Goal: Task Accomplishment & Management: Manage account settings

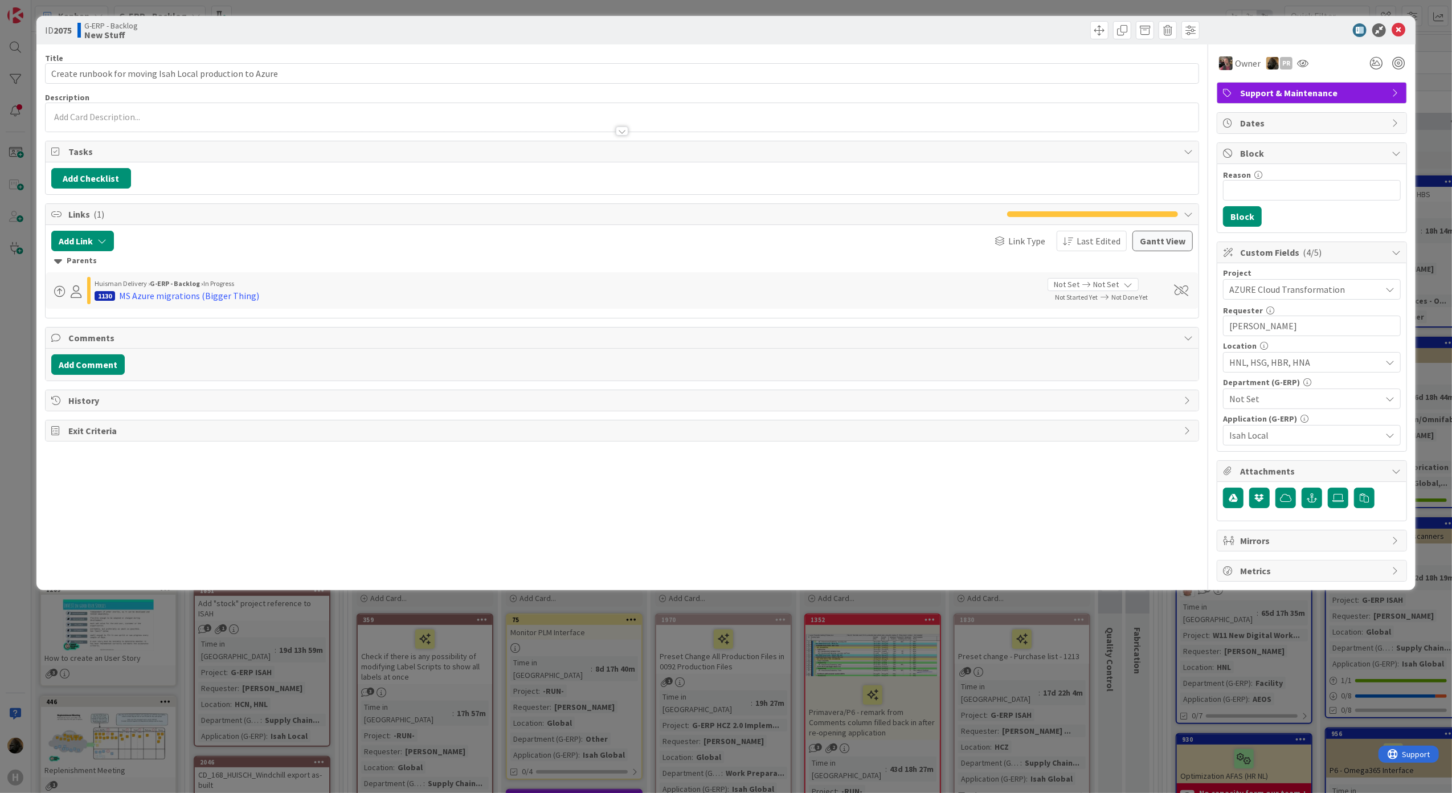
click at [395, 731] on div "ID 2075 G-ERP - Backlog New Stuff Title 56 / 128 Create runbook for moving Isah…" at bounding box center [726, 396] width 1452 height 793
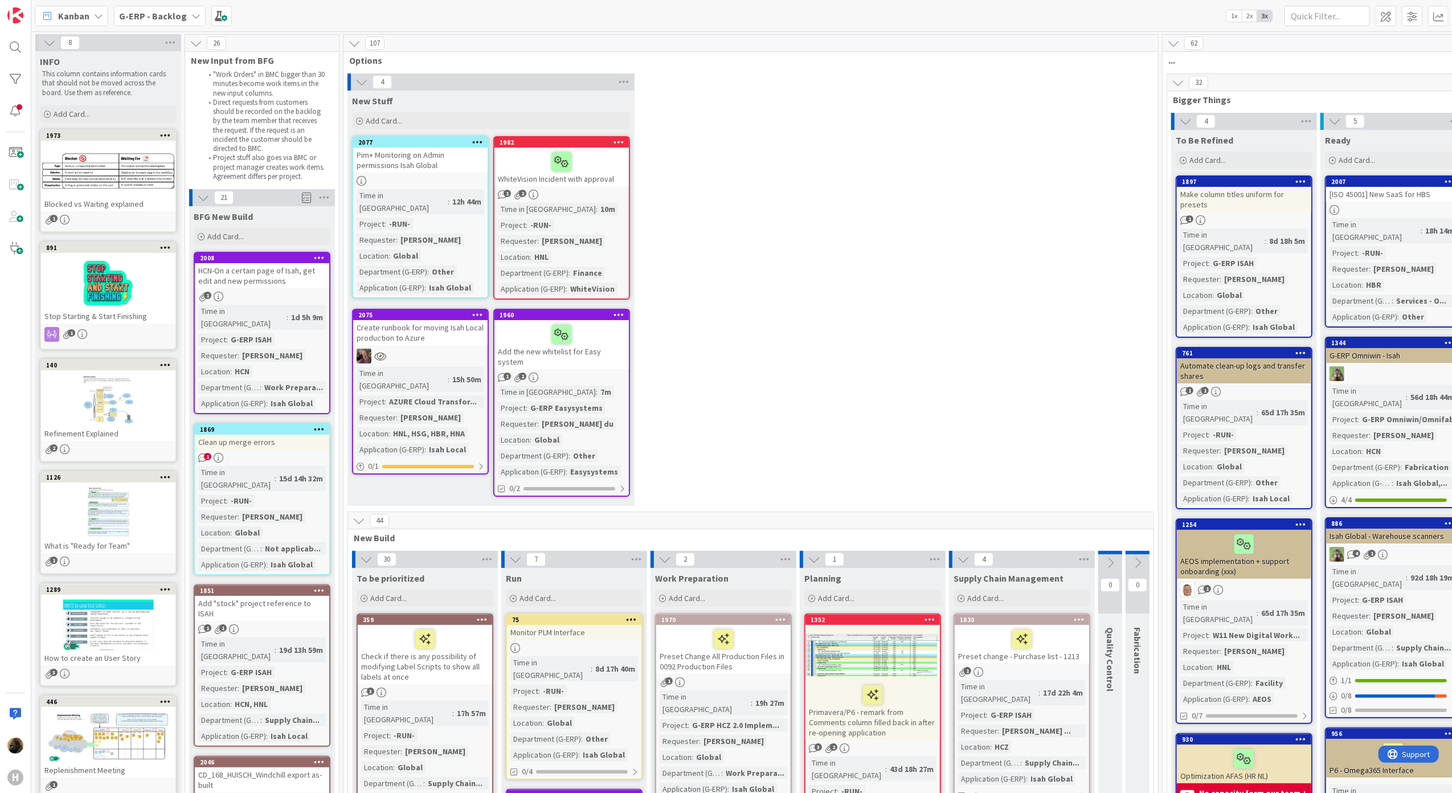
click at [128, 15] on b "G-ERP - Backlog" at bounding box center [153, 15] width 68 height 11
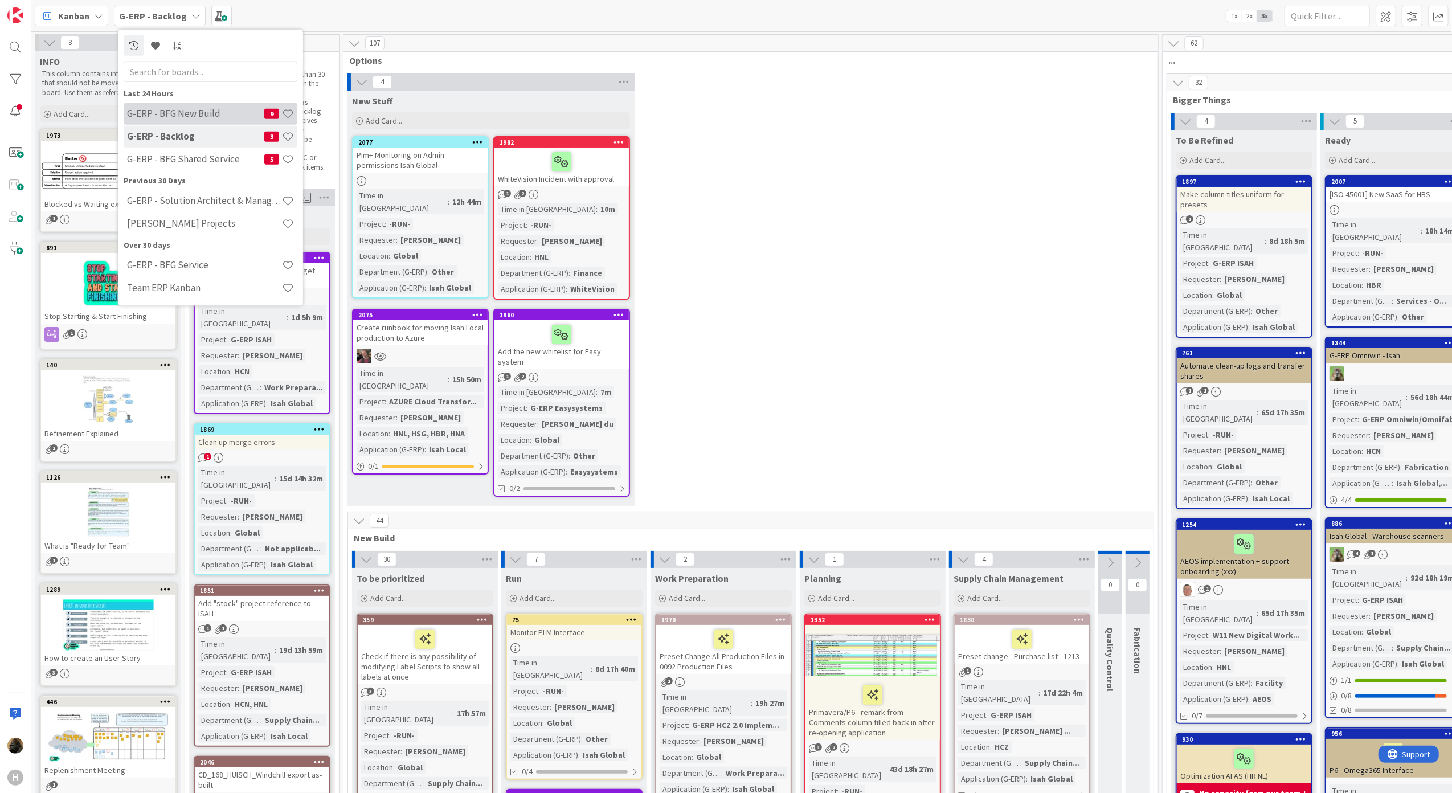
click at [177, 113] on h4 "G-ERP - BFG New Build" at bounding box center [195, 113] width 137 height 11
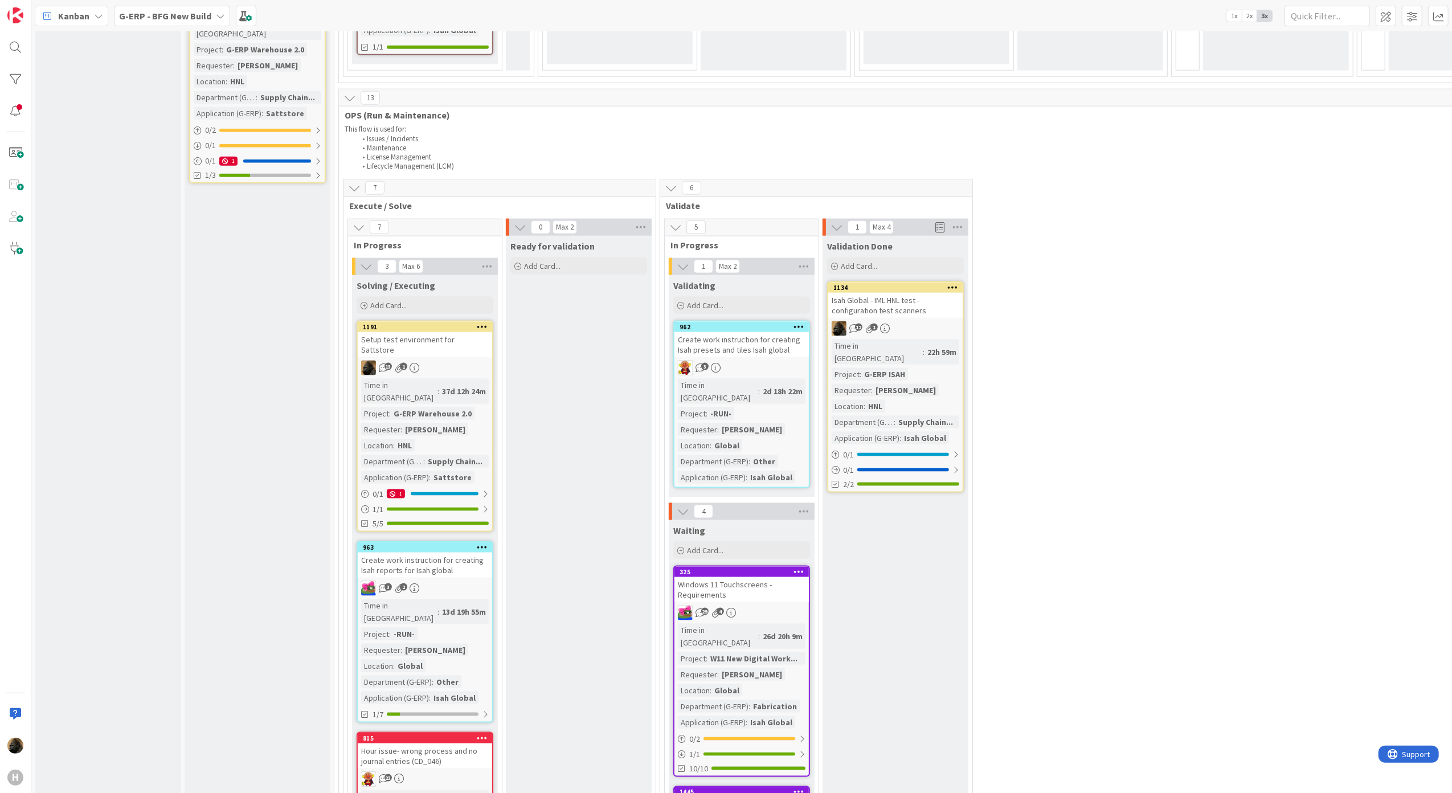
scroll to position [1442, 0]
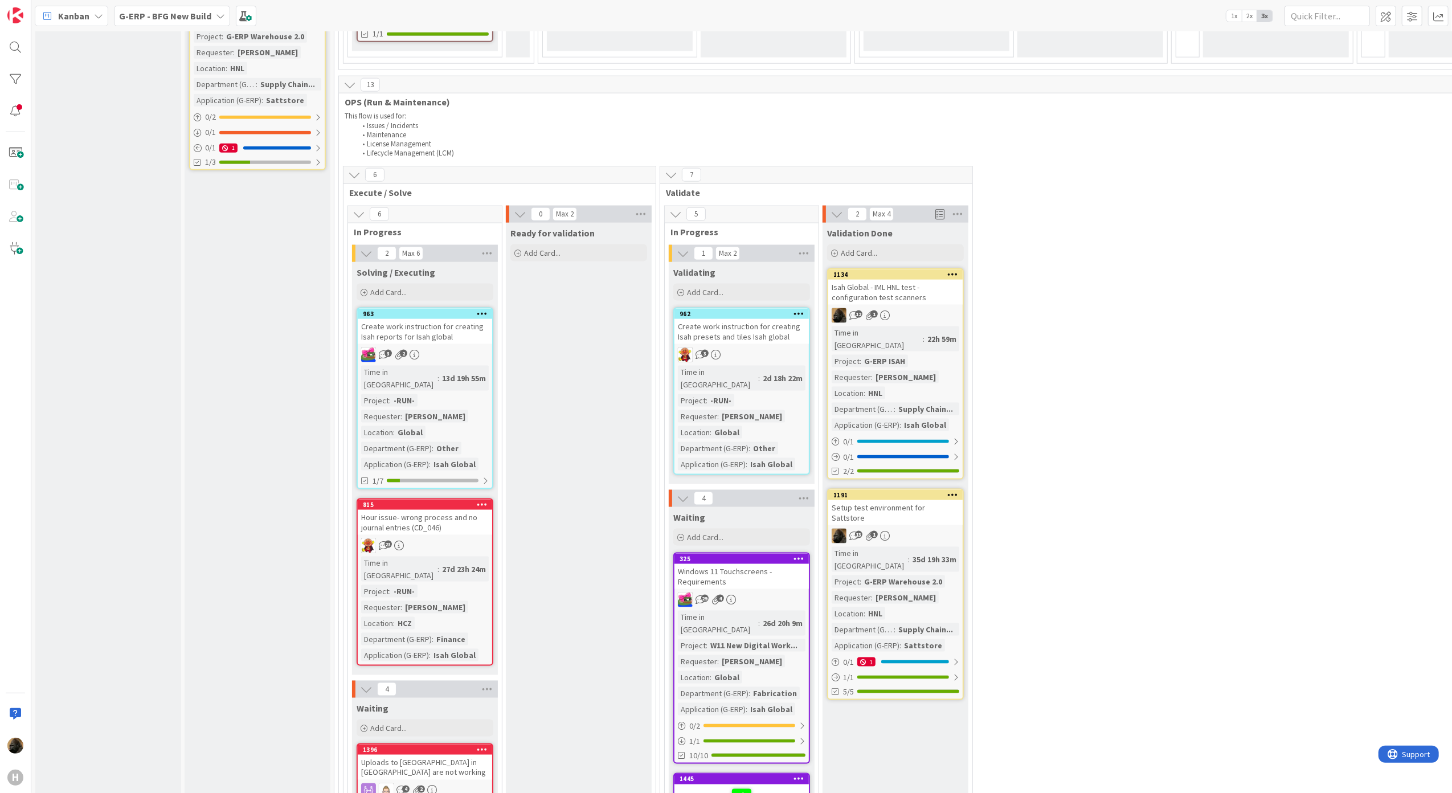
click at [880, 528] on div "13 1" at bounding box center [895, 535] width 134 height 15
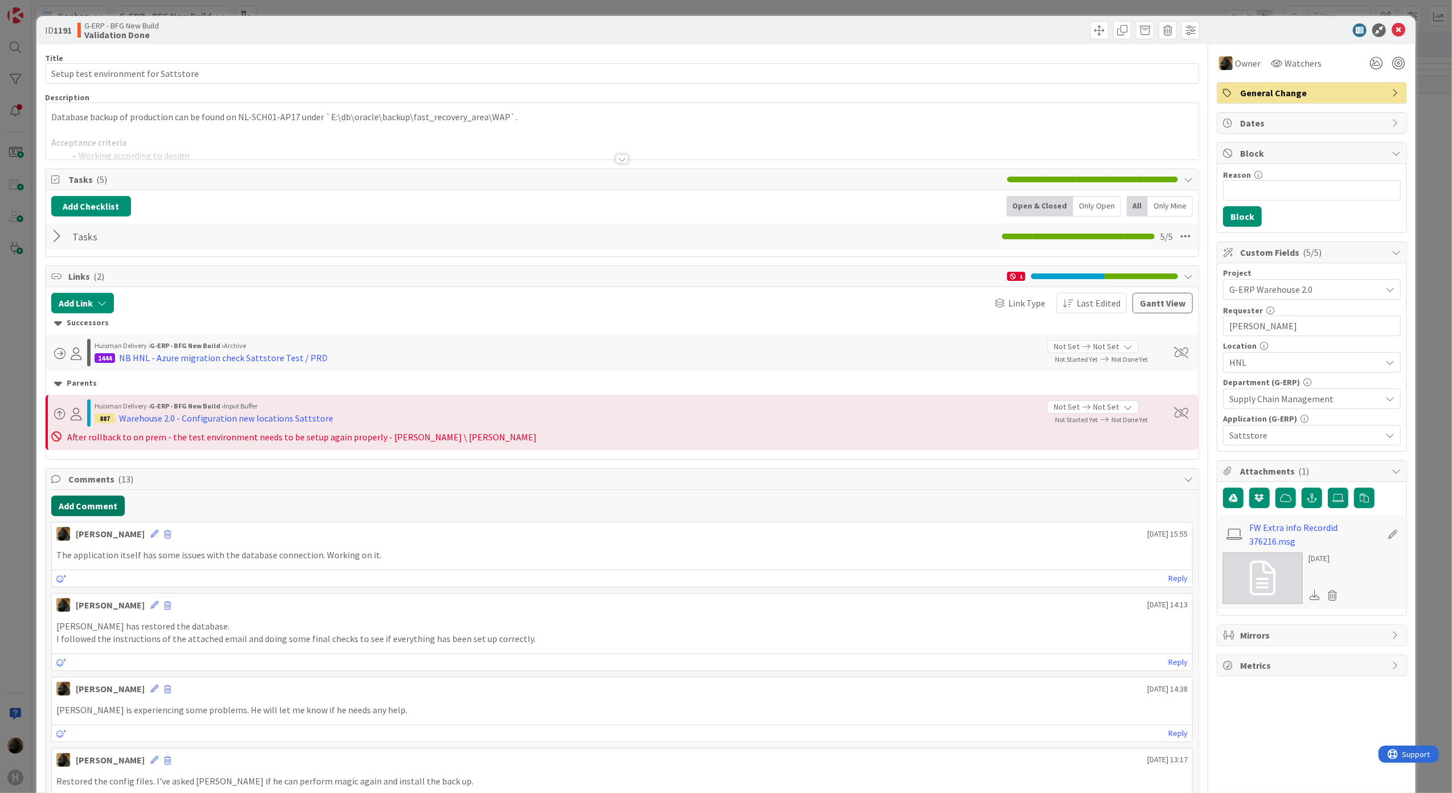
click at [89, 509] on button "Add Comment" at bounding box center [87, 505] width 73 height 21
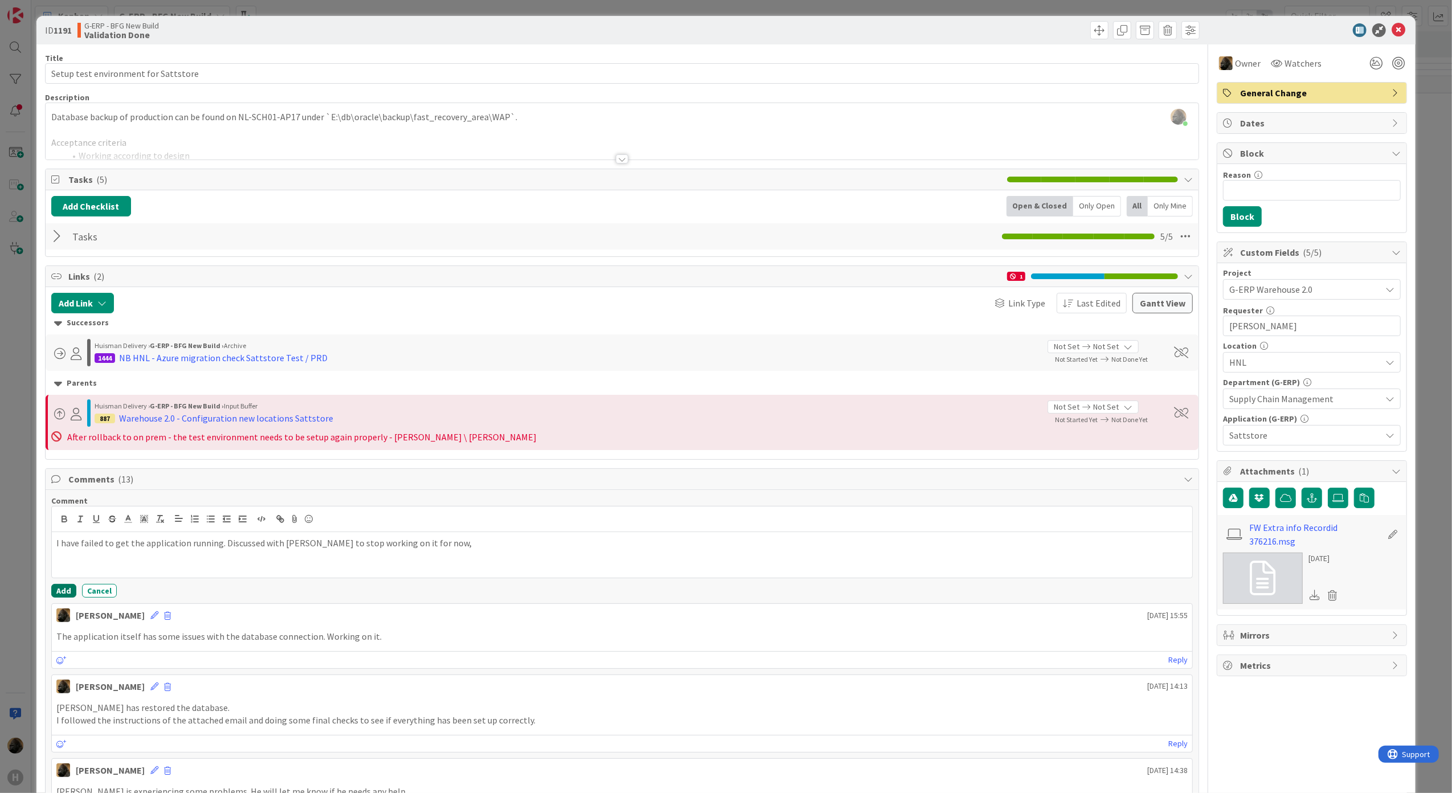
click at [66, 596] on button "Add" at bounding box center [63, 591] width 25 height 14
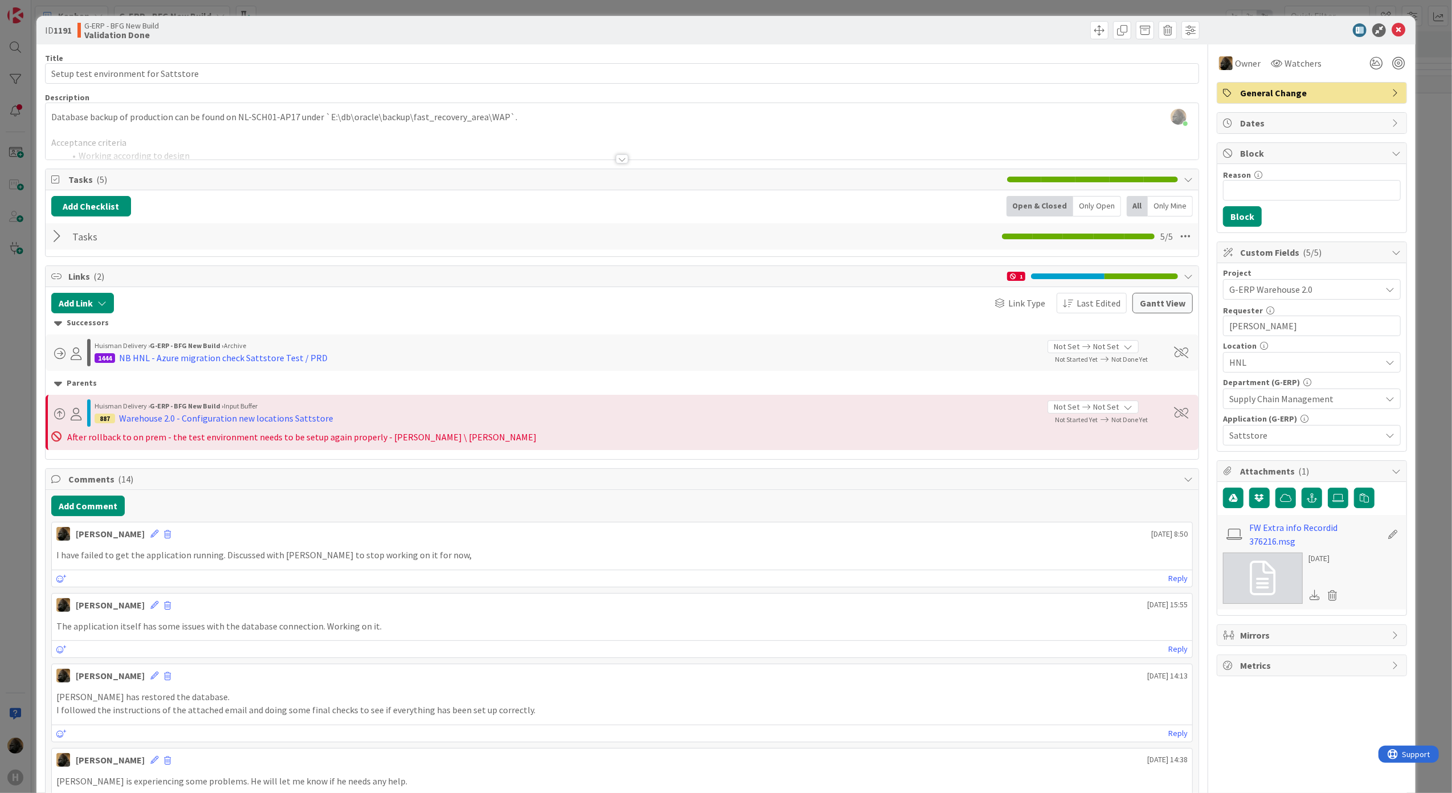
click at [7, 556] on div "ID 1191 G-ERP - BFG New Build Validation Done Title 36 / 128 Setup test environ…" at bounding box center [726, 396] width 1452 height 793
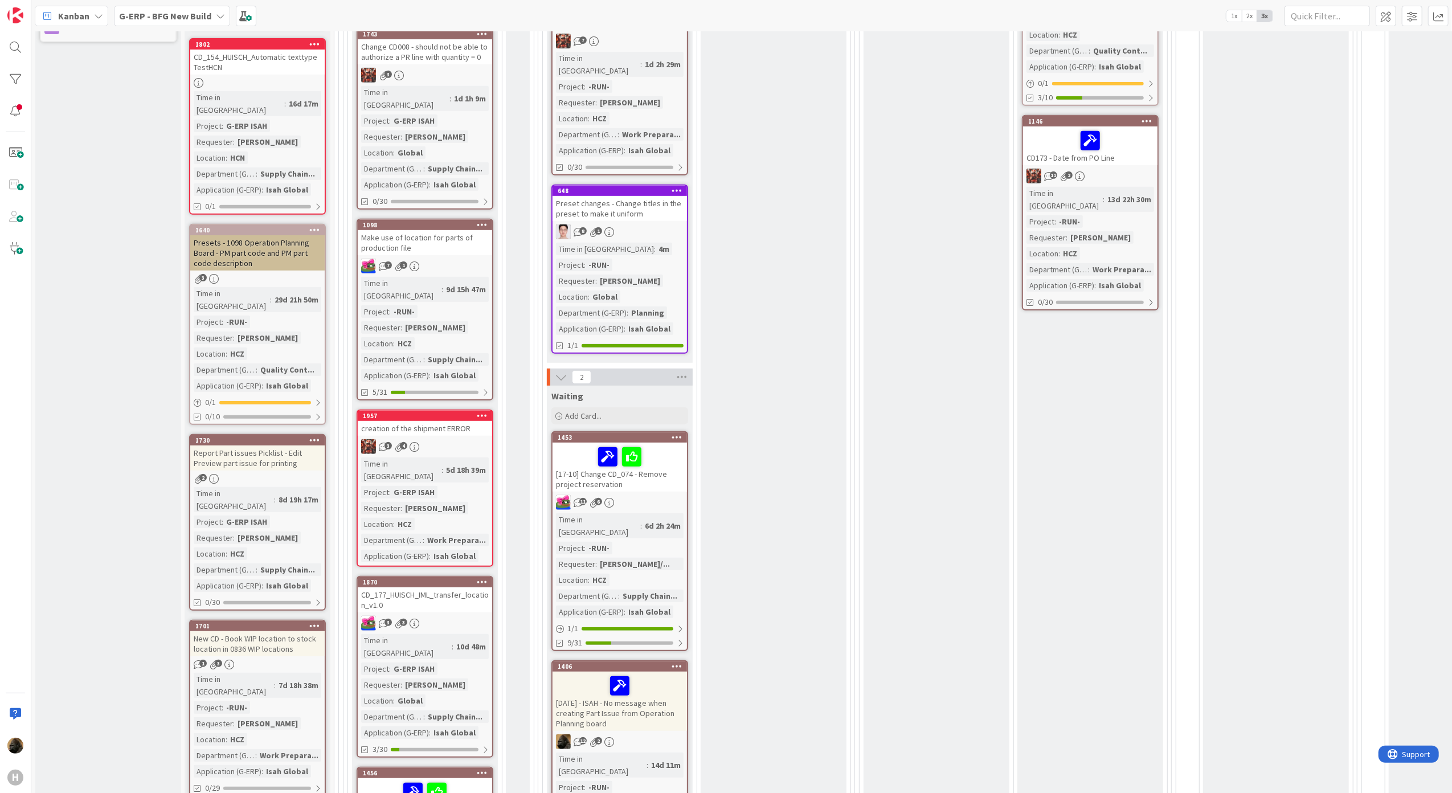
scroll to position [531, 0]
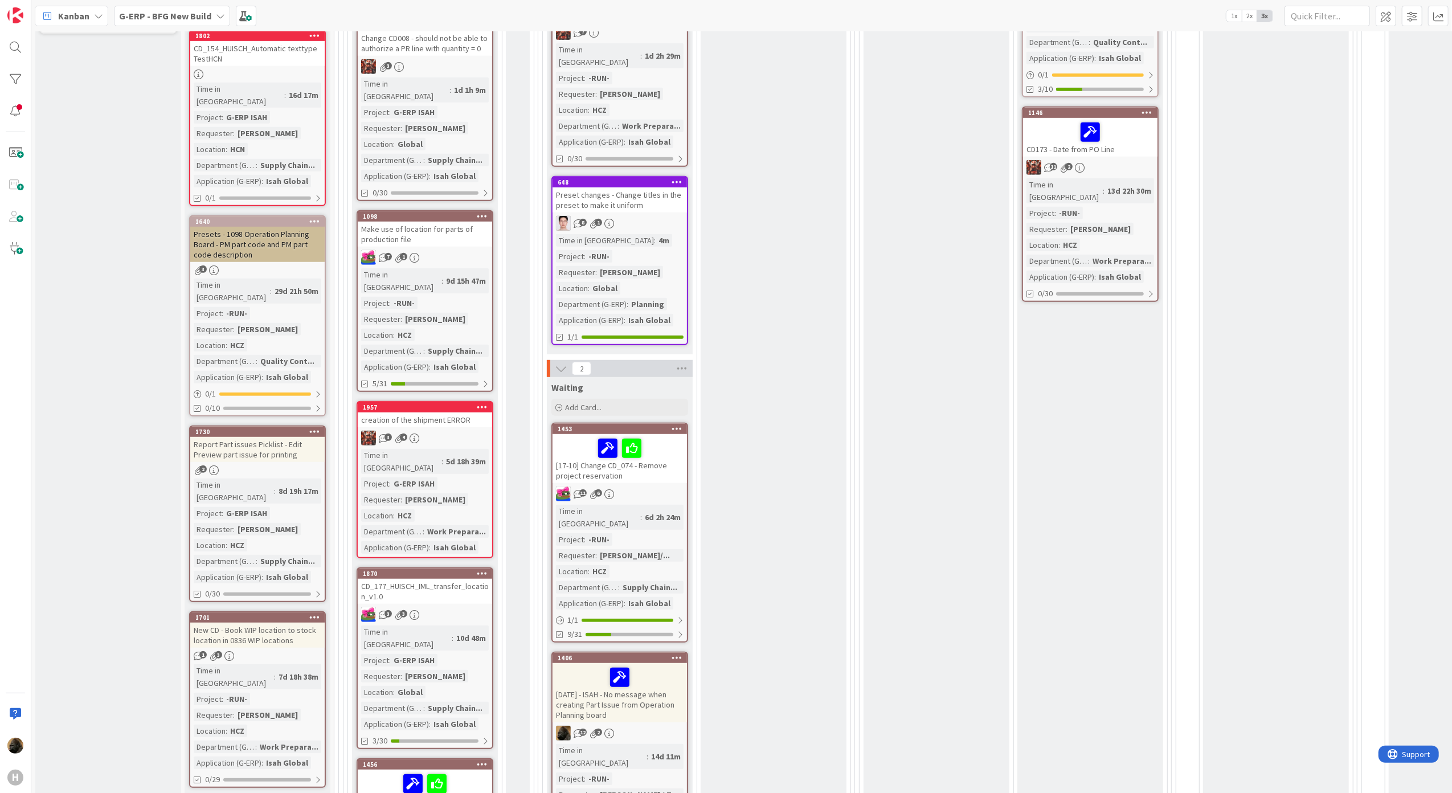
click at [434, 412] on div "creation of the shipment ERROR" at bounding box center [425, 419] width 134 height 15
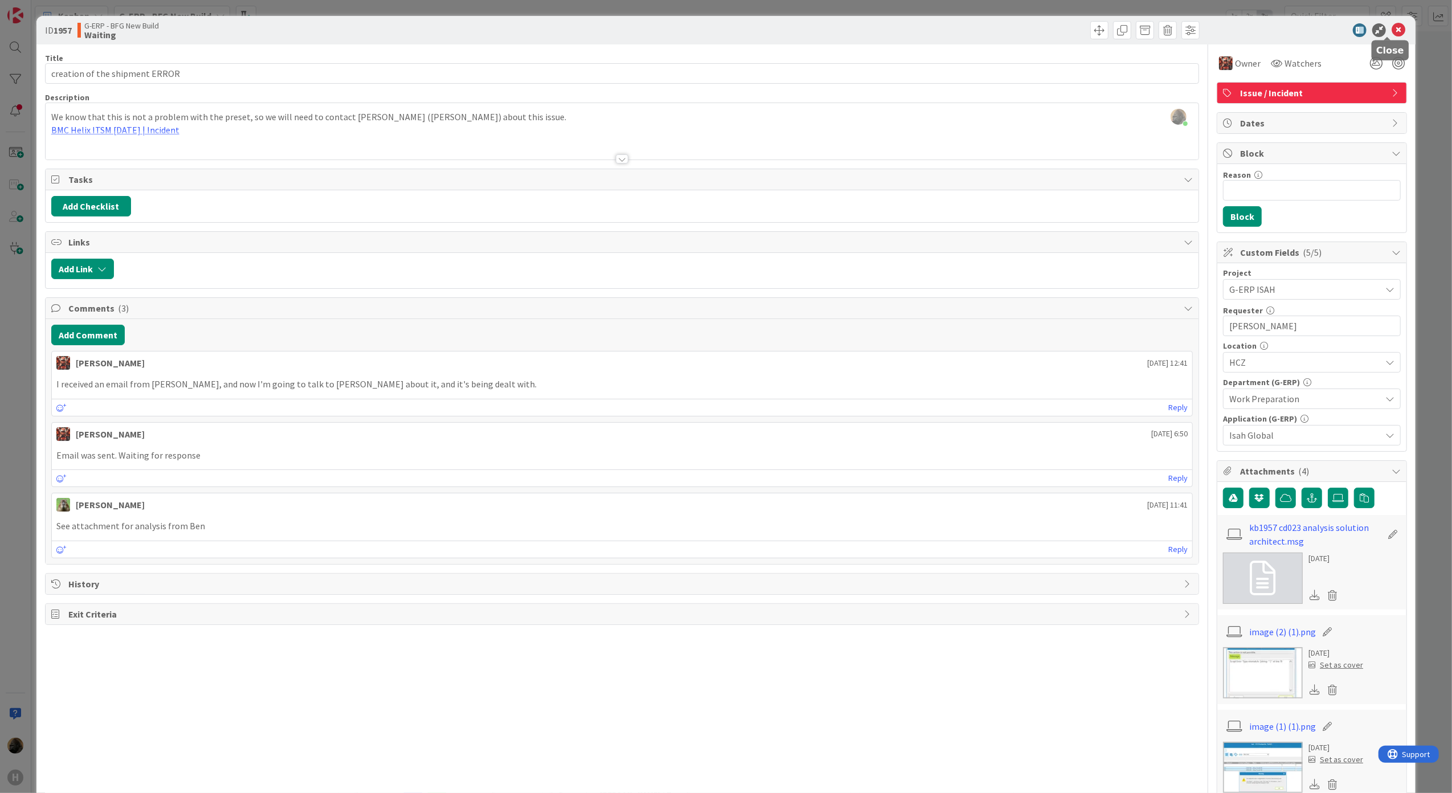
click at [1392, 35] on icon at bounding box center [1398, 30] width 14 height 14
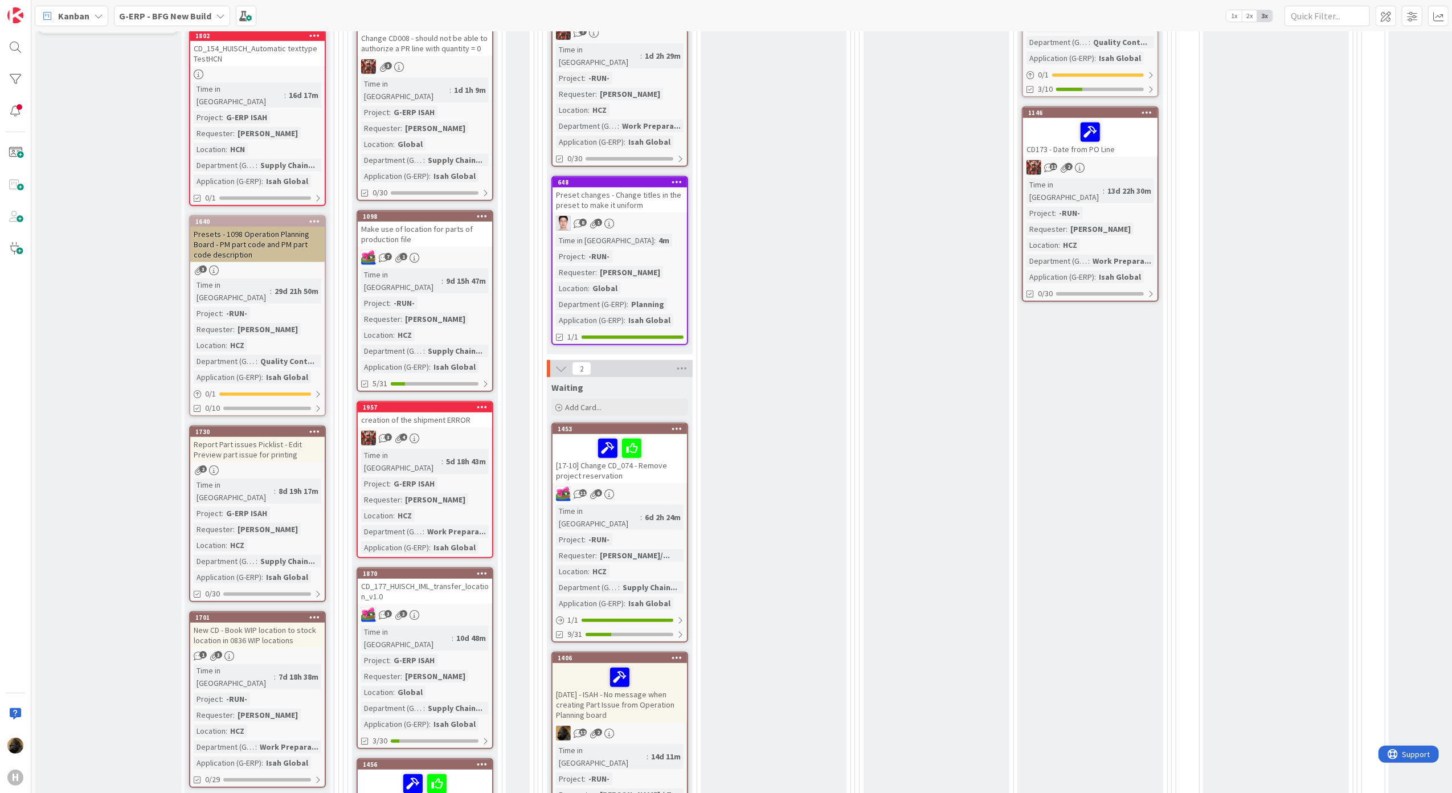
click at [297, 227] on div "Presets - 1098 Operation Planning Board - PM part code and PM part code descrip…" at bounding box center [257, 244] width 134 height 35
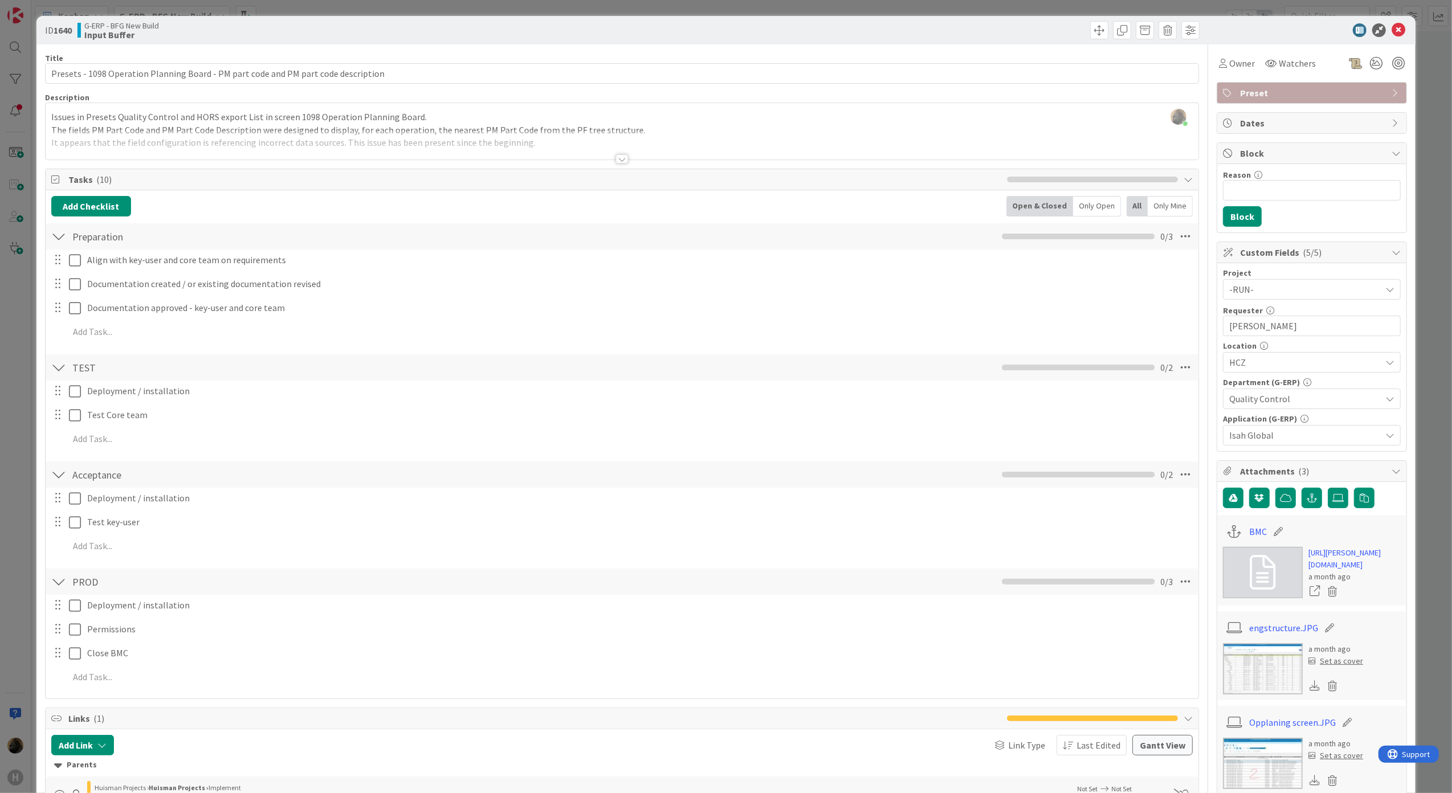
click at [330, 177] on span "Tasks ( 10 )" at bounding box center [534, 180] width 933 height 14
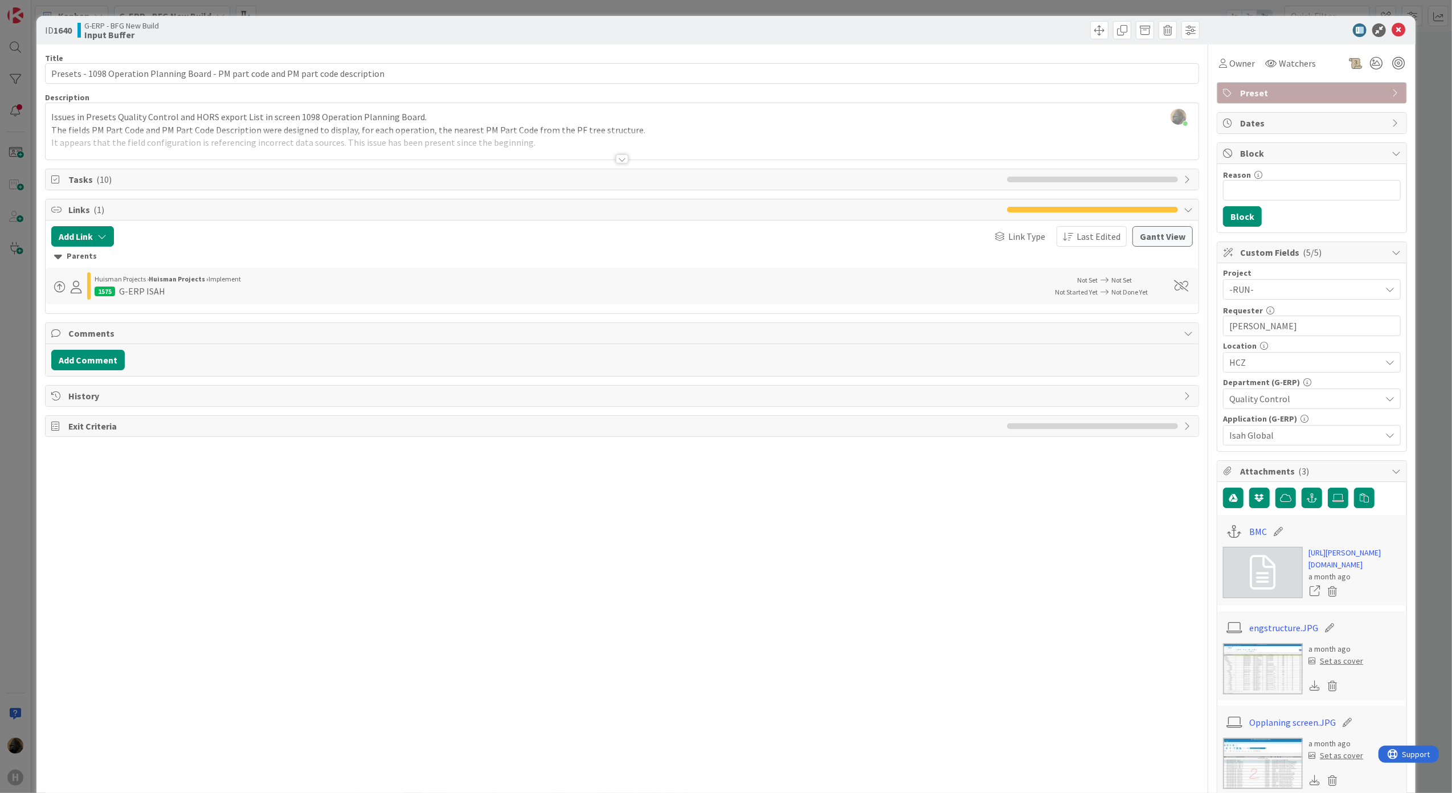
click at [26, 454] on div "ID 1640 G-ERP - BFG New Build Input Buffer Title 83 / 128 Presets - 1098 Operat…" at bounding box center [726, 396] width 1452 height 793
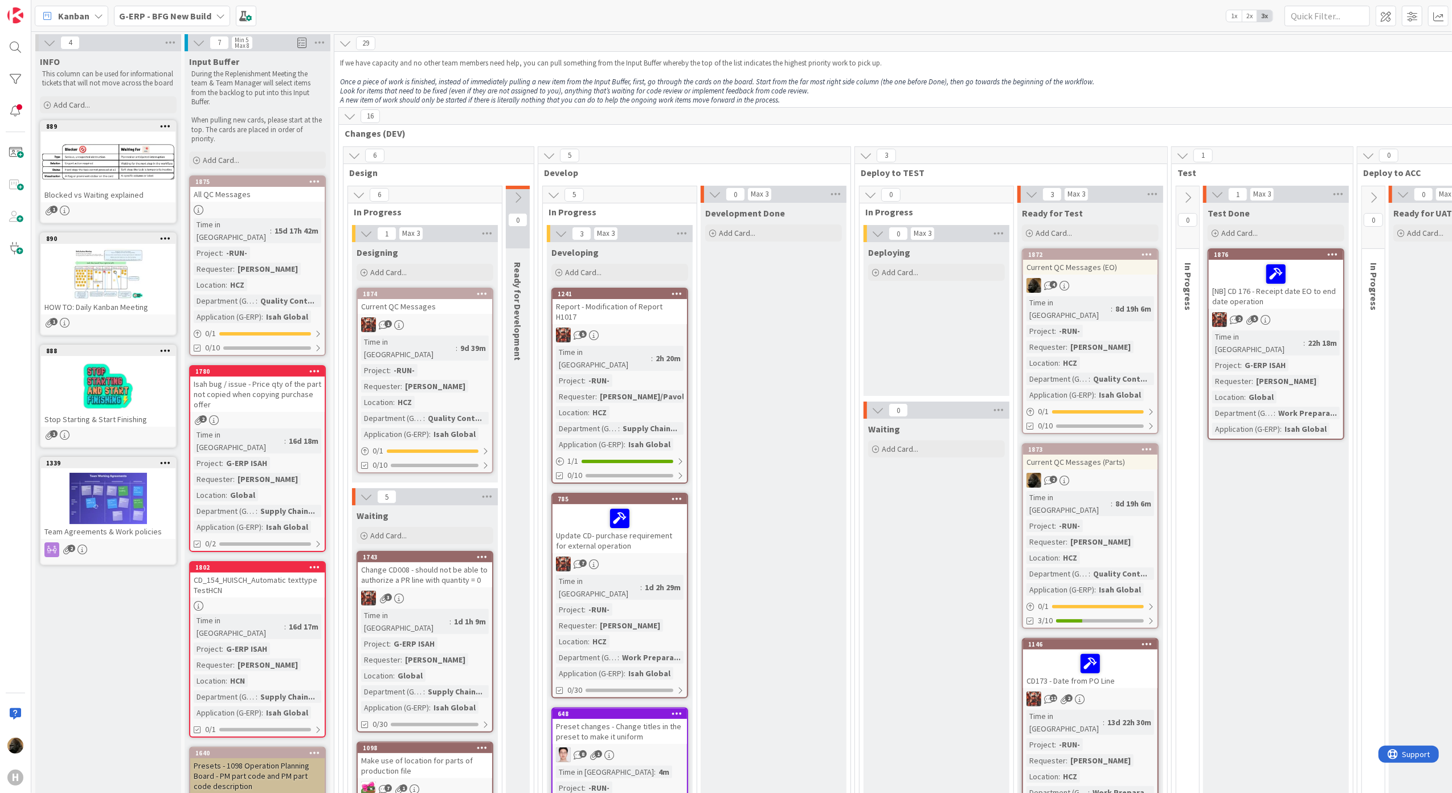
click at [1068, 270] on div "Current QC Messages (EO)" at bounding box center [1090, 267] width 134 height 15
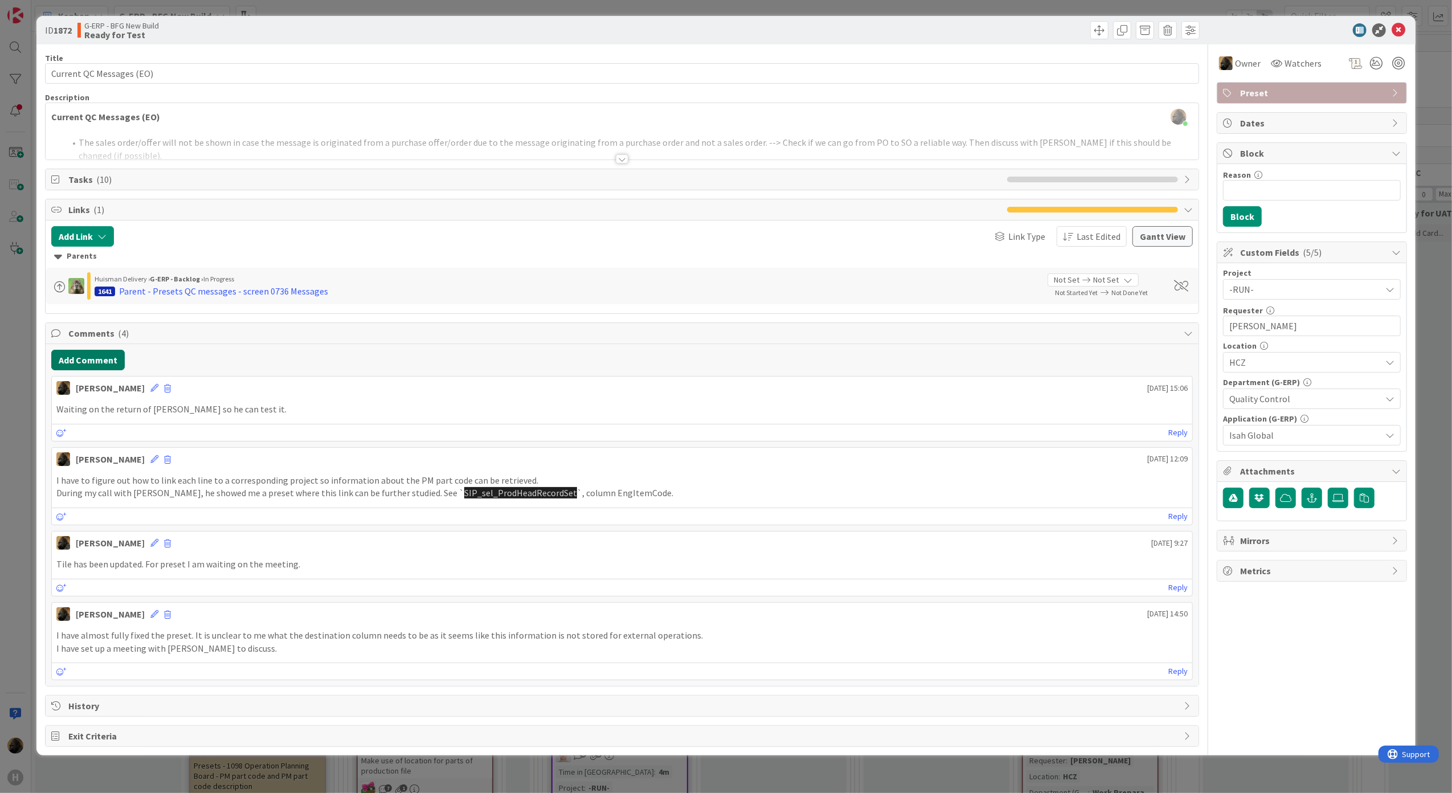
click at [80, 363] on button "Add Comment" at bounding box center [87, 360] width 73 height 21
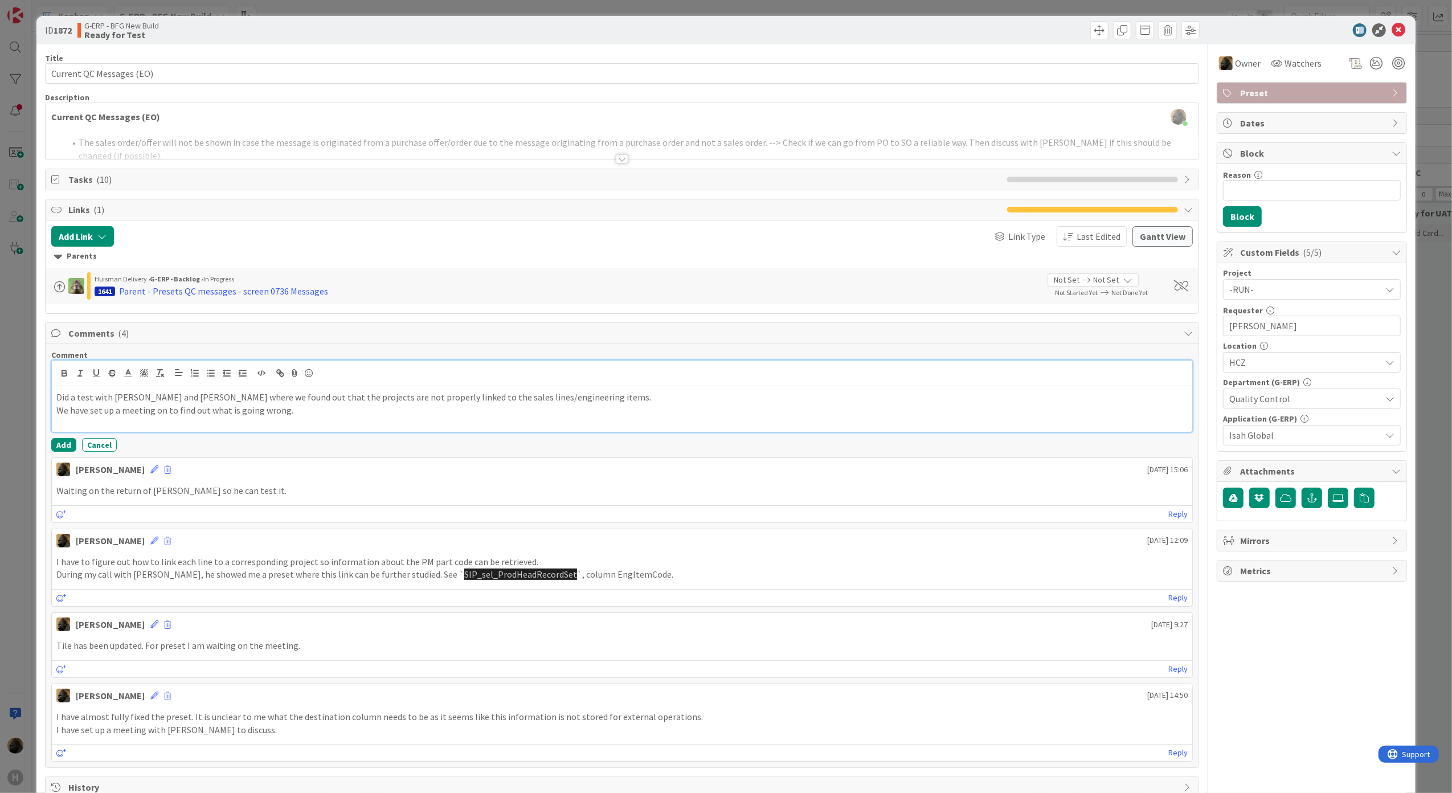
click at [309, 420] on div "Did a test with [PERSON_NAME] and [PERSON_NAME] where we found out that the pro…" at bounding box center [622, 409] width 1141 height 46
click at [165, 417] on p "We have set up a meeting on to find out what is going wrong." at bounding box center [622, 410] width 1132 height 13
copy div "Did a test with [PERSON_NAME] and [PERSON_NAME] where we found out that the pro…"
click at [58, 452] on button "Add" at bounding box center [63, 445] width 25 height 14
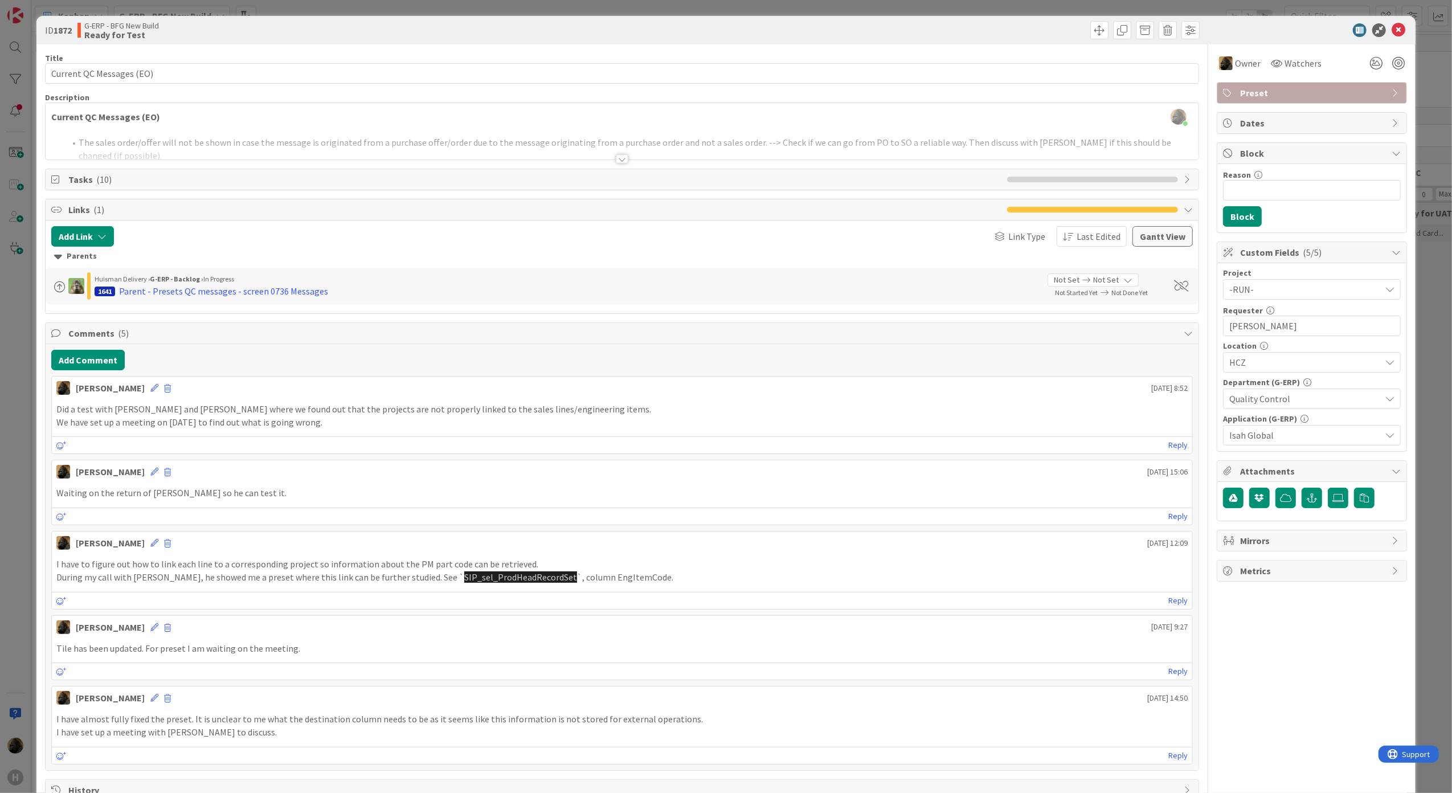
click at [23, 465] on div "ID 1872 G-ERP - BFG New Build Ready for Test Title 24 / 128 Current QC Messages…" at bounding box center [726, 396] width 1452 height 793
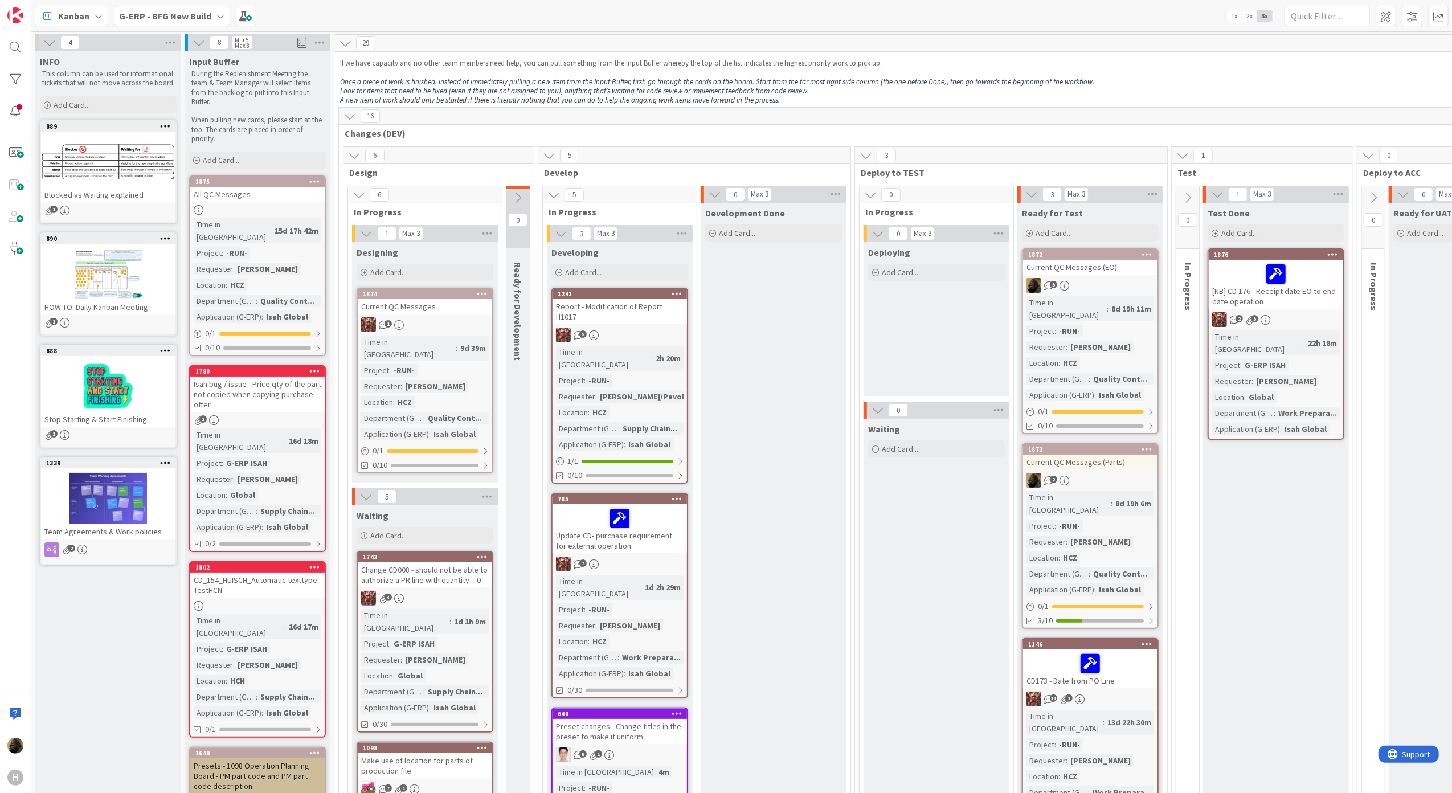
click at [1084, 454] on div "Current QC Messages (Parts)" at bounding box center [1090, 461] width 134 height 15
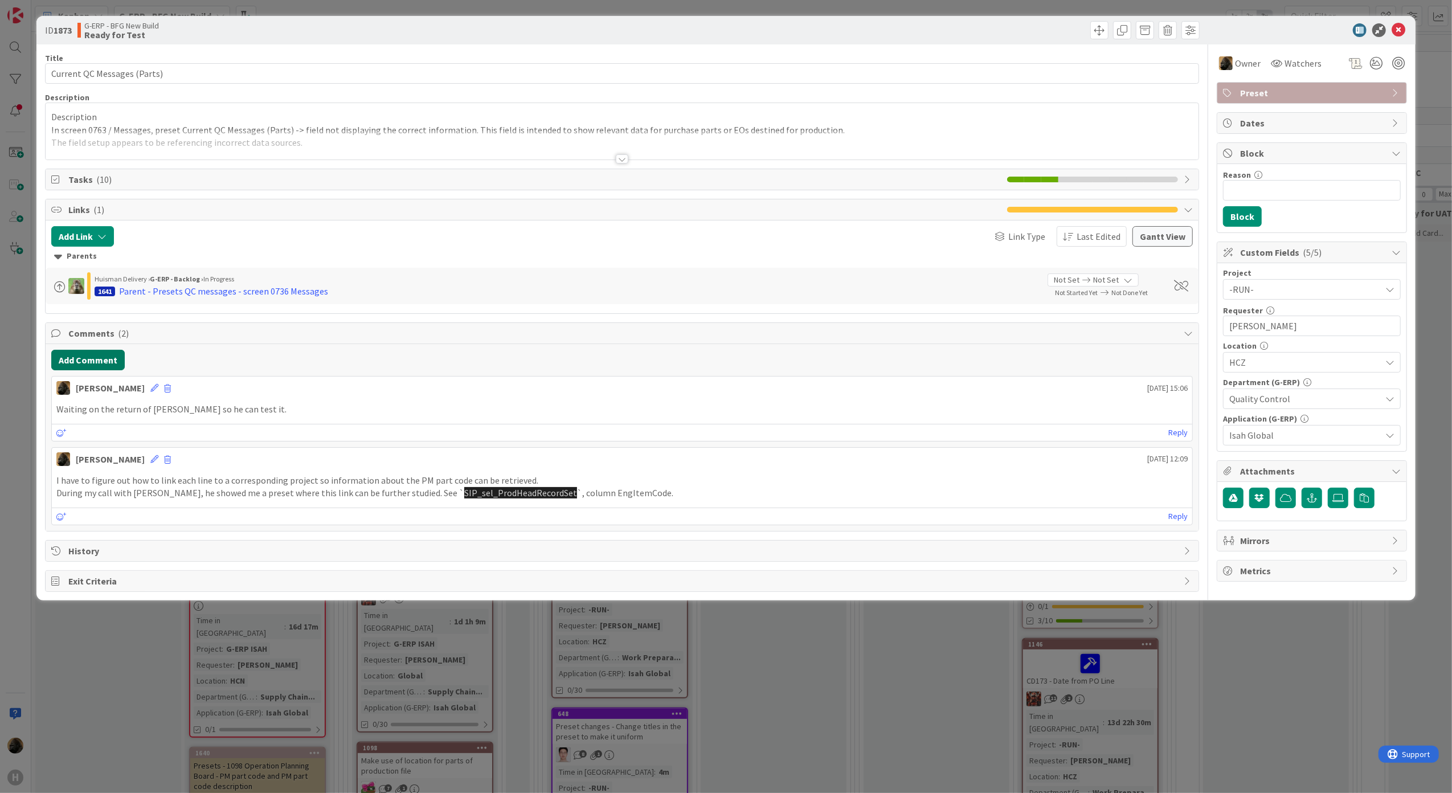
click at [82, 368] on button "Add Comment" at bounding box center [87, 360] width 73 height 21
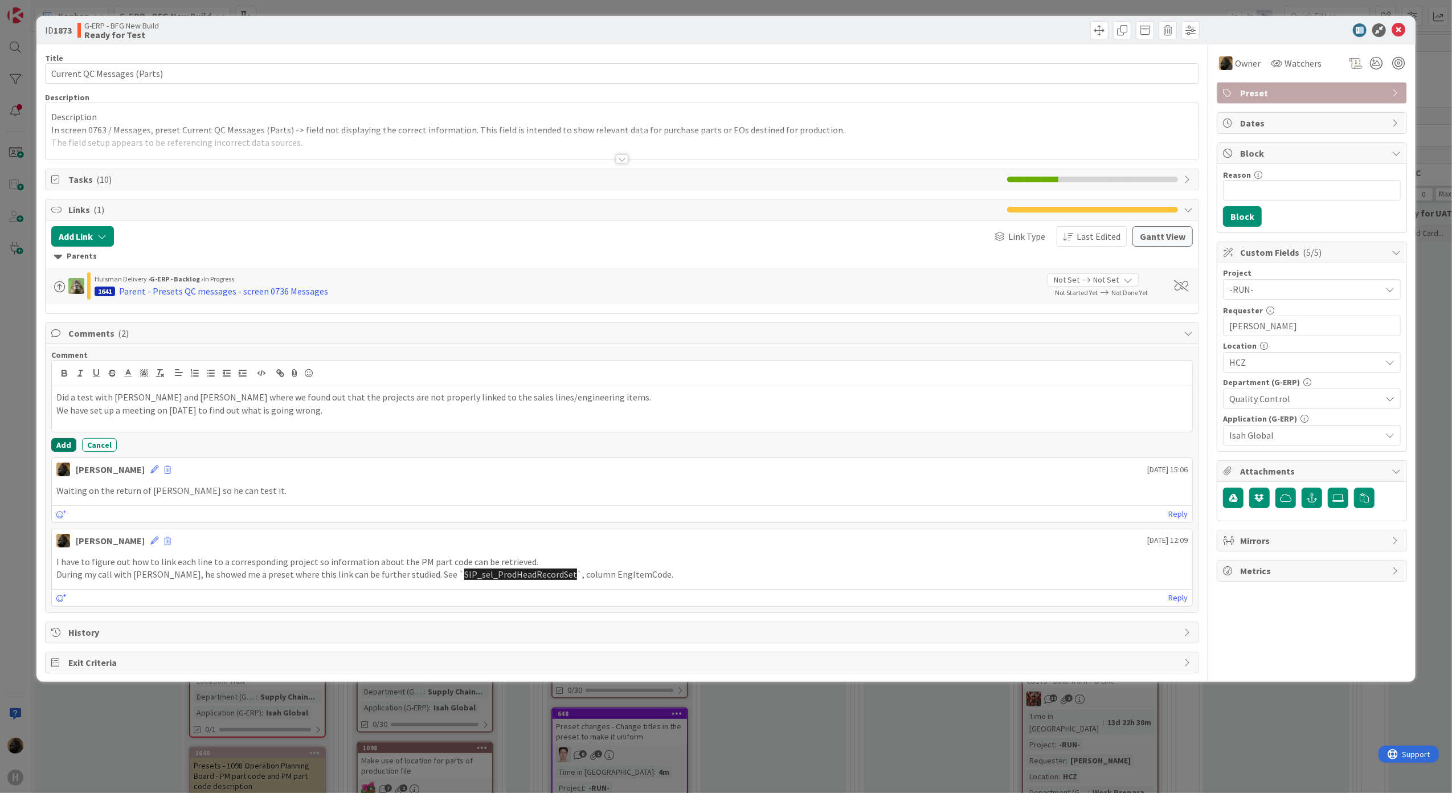
click at [59, 449] on button "Add" at bounding box center [63, 445] width 25 height 14
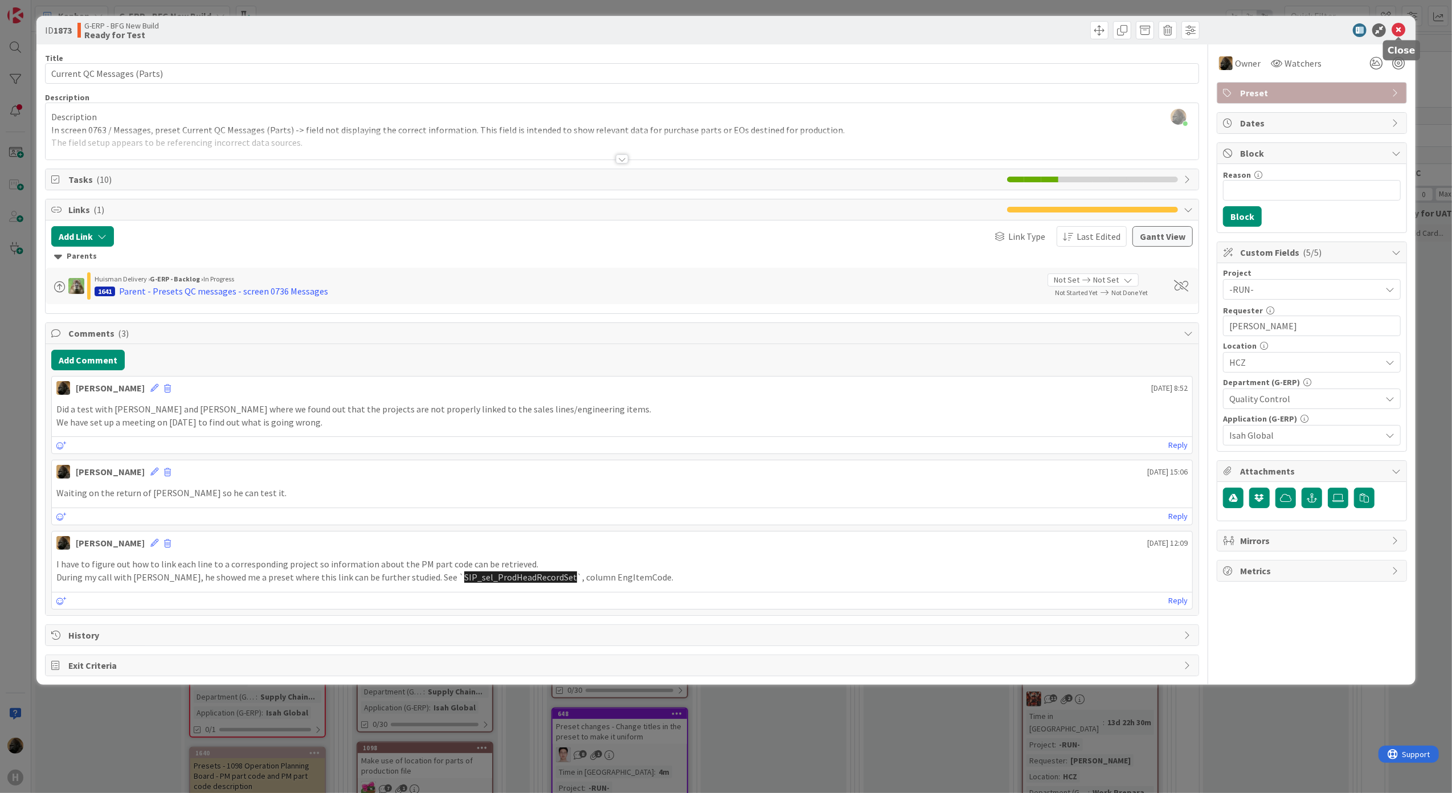
click at [1399, 33] on icon at bounding box center [1398, 30] width 14 height 14
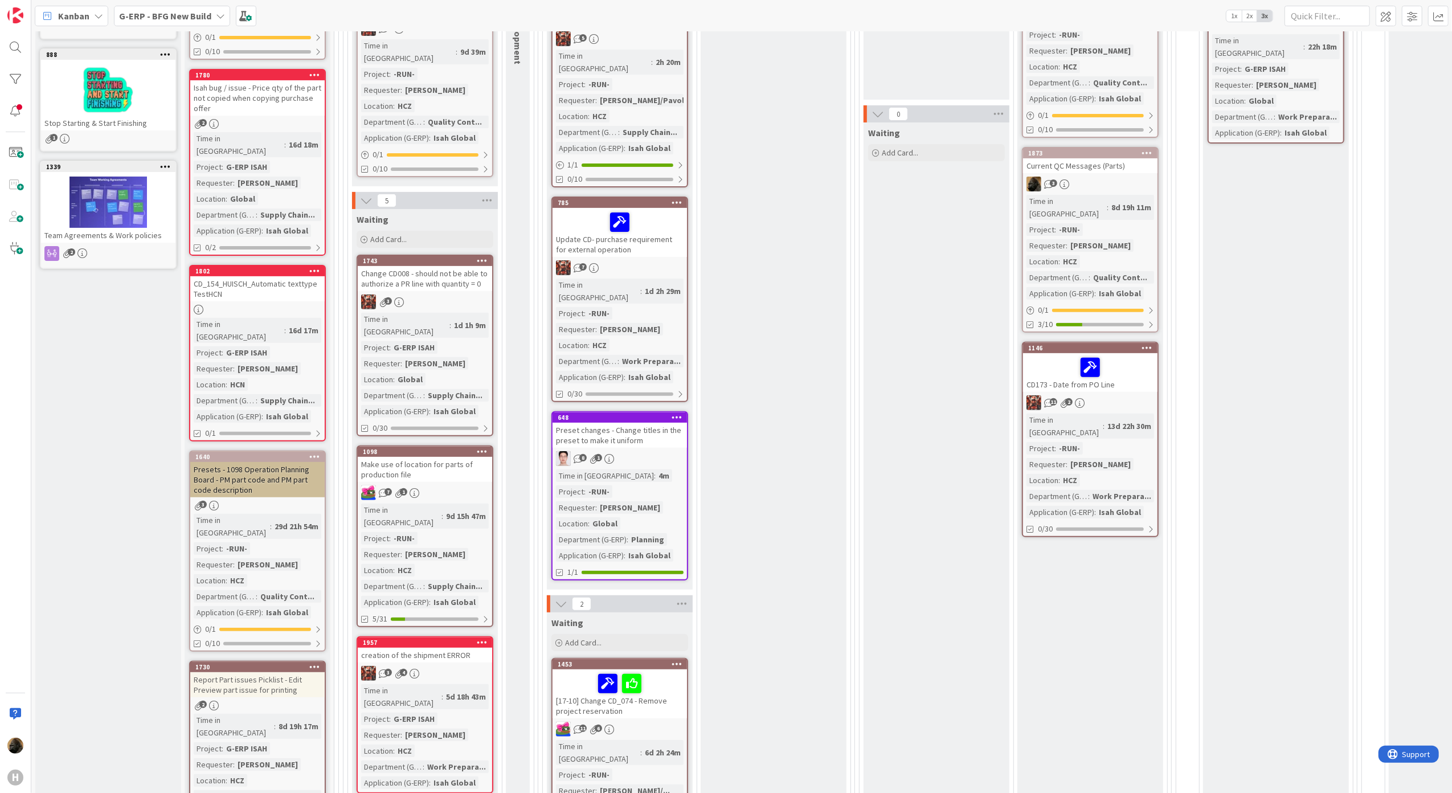
scroll to position [304, 0]
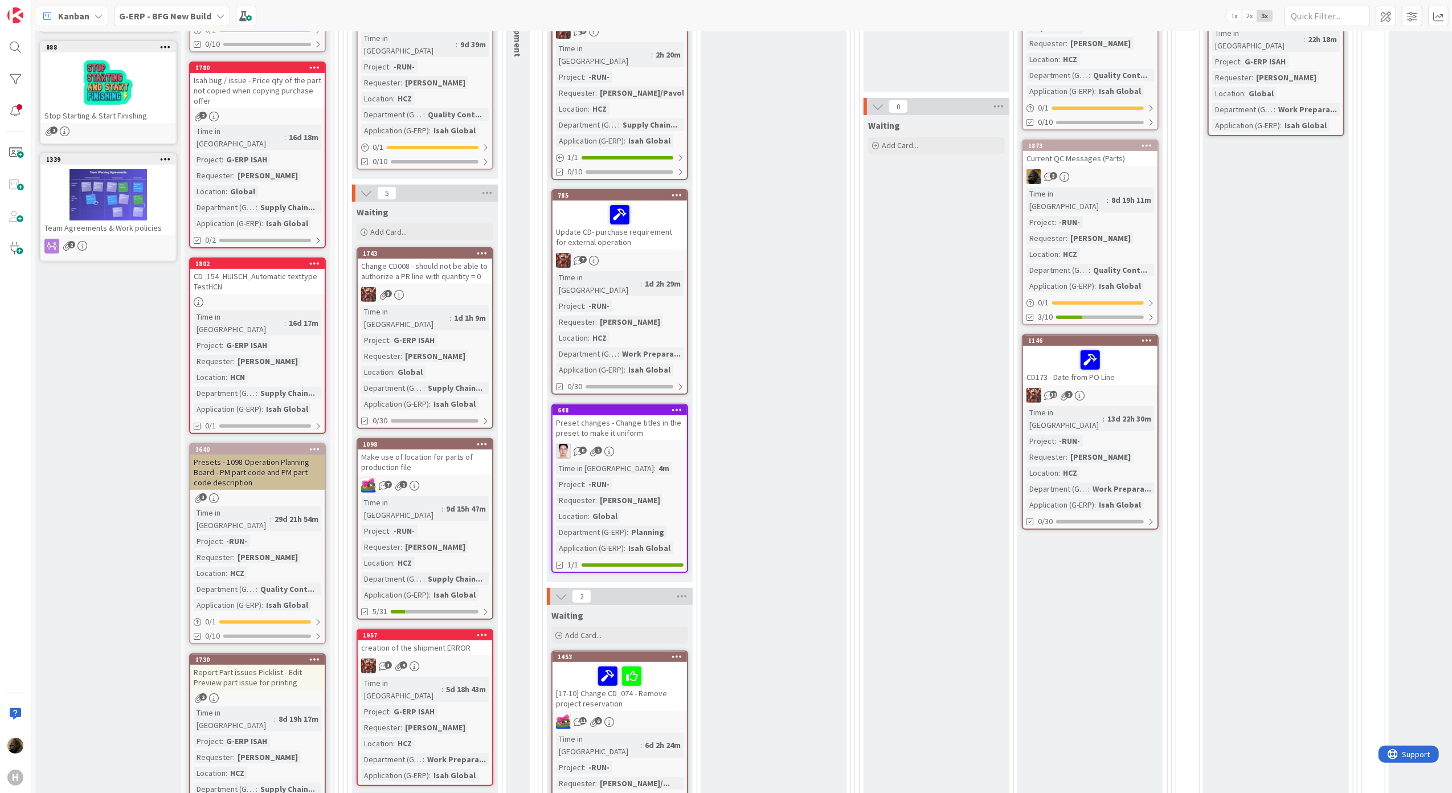
click at [804, 304] on div "Development Done Add Card..." at bounding box center [773, 547] width 146 height 1297
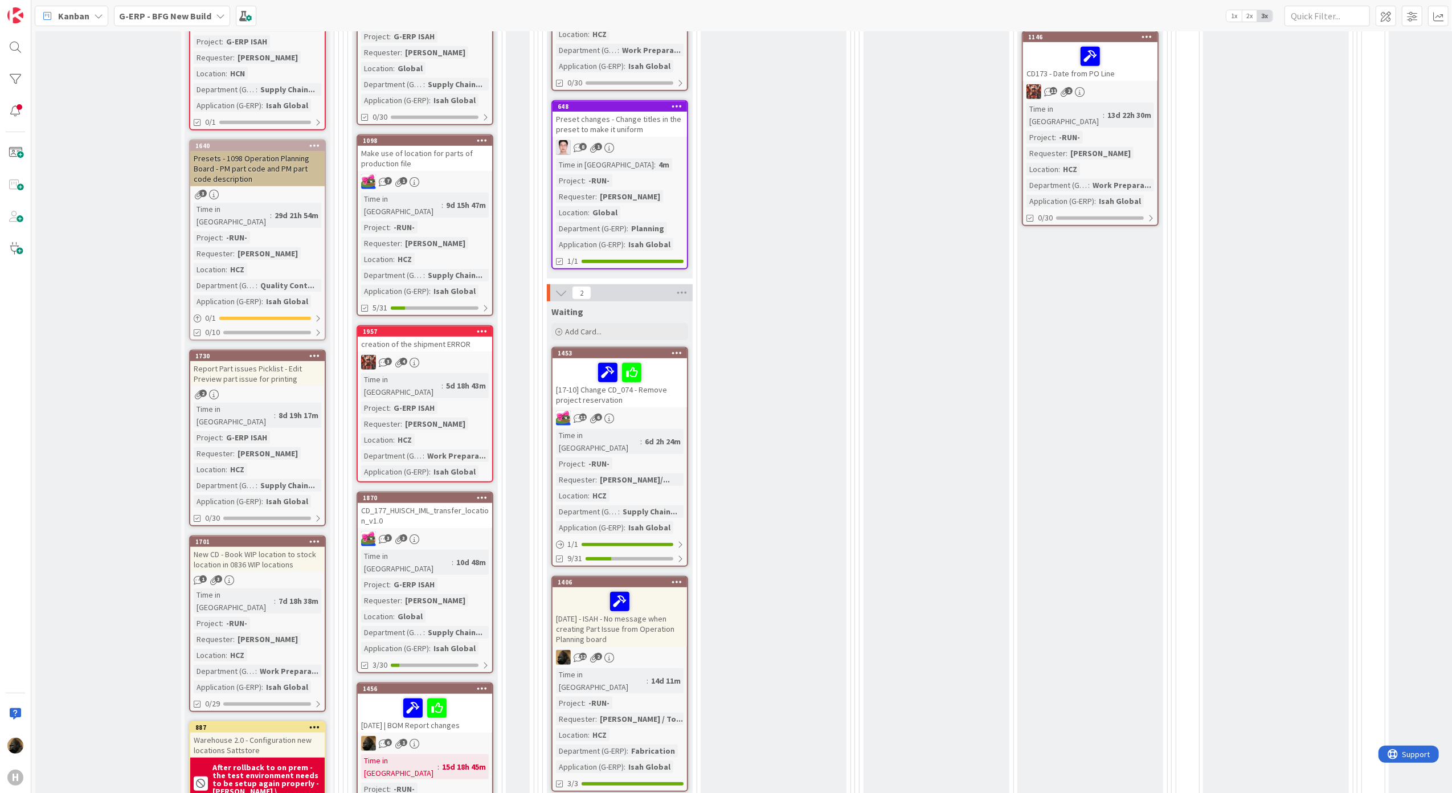
scroll to position [76, 0]
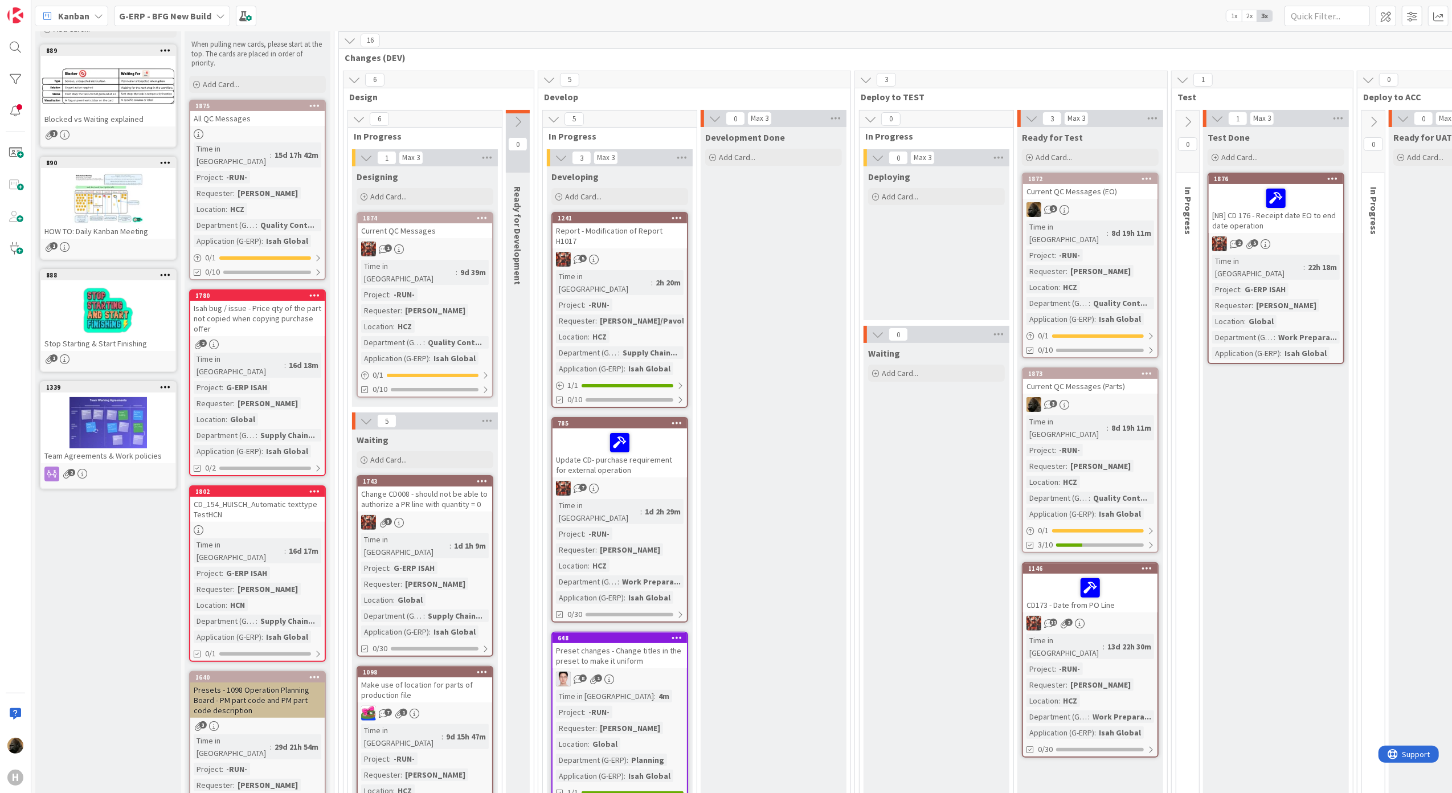
click at [1083, 187] on div "Current QC Messages (EO)" at bounding box center [1090, 191] width 134 height 15
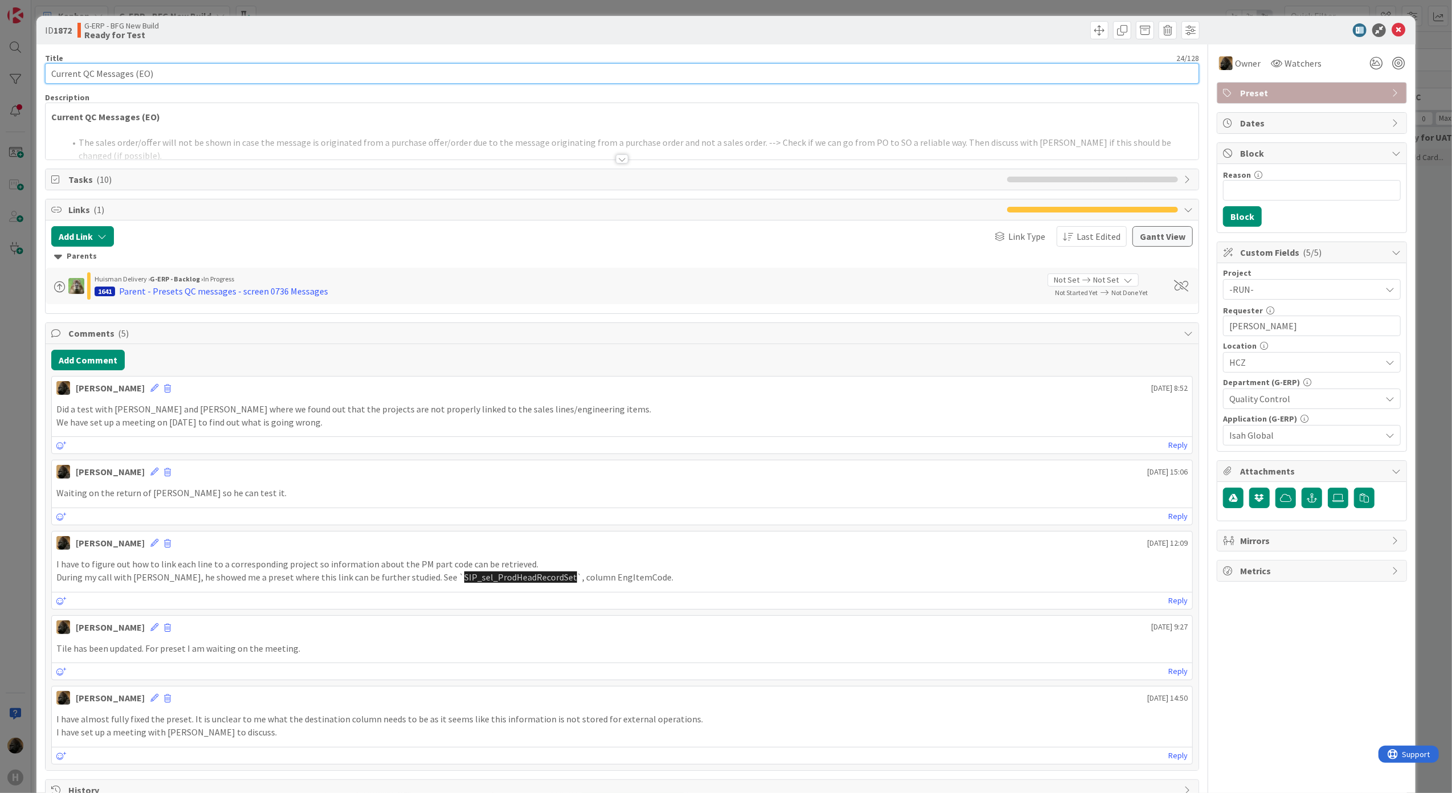
click at [130, 72] on input "Current QC Messages (EO)" at bounding box center [622, 73] width 1154 height 21
type input "[DATE] | Current QC Messages (EO)"
click at [1366, 60] on icon at bounding box center [1376, 63] width 21 height 21
click at [1358, 105] on icon at bounding box center [1362, 106] width 9 height 9
click at [1396, 24] on div "ID 1872 G-ERP - BFG New Build Ready for Test" at bounding box center [725, 30] width 1379 height 28
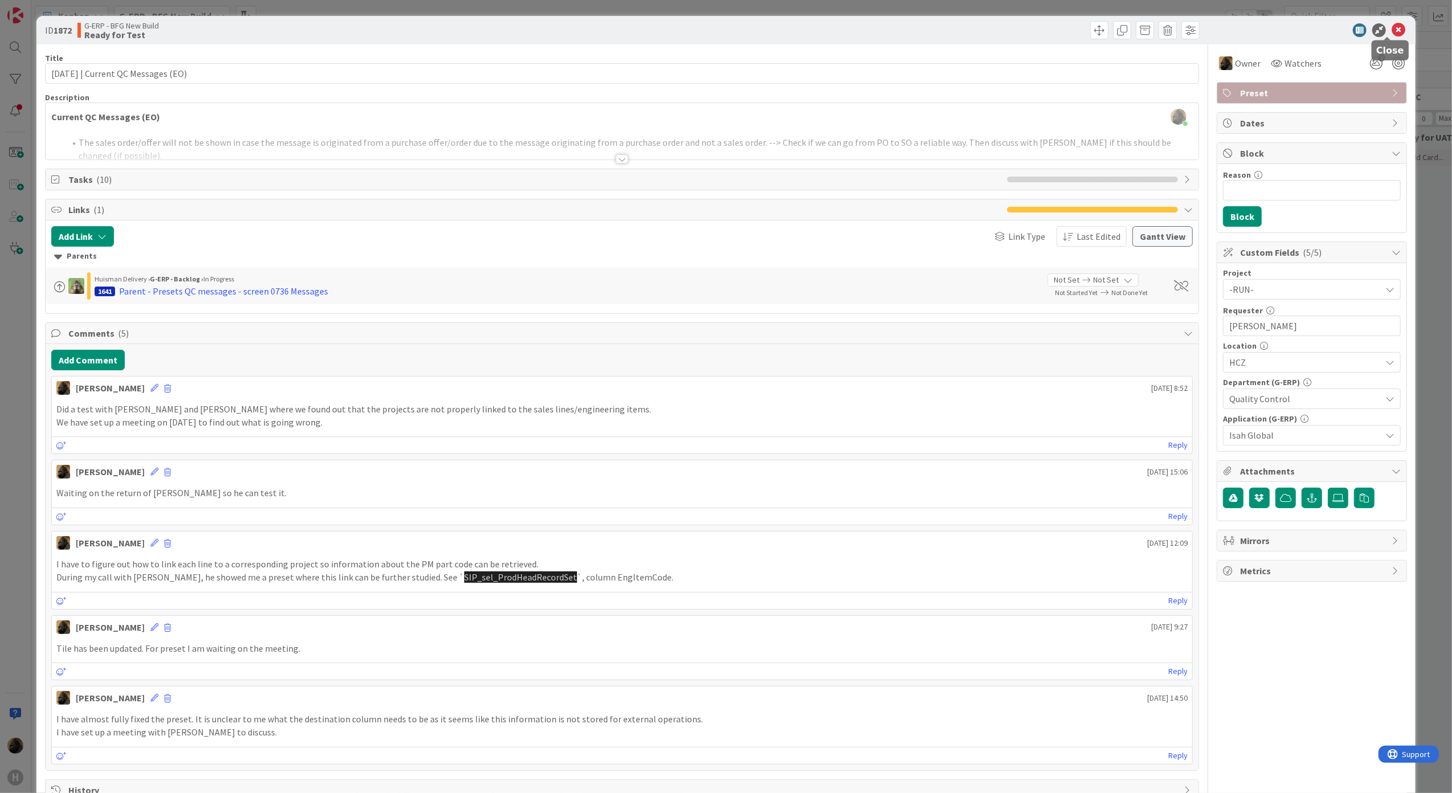
click at [1391, 28] on icon at bounding box center [1398, 30] width 14 height 14
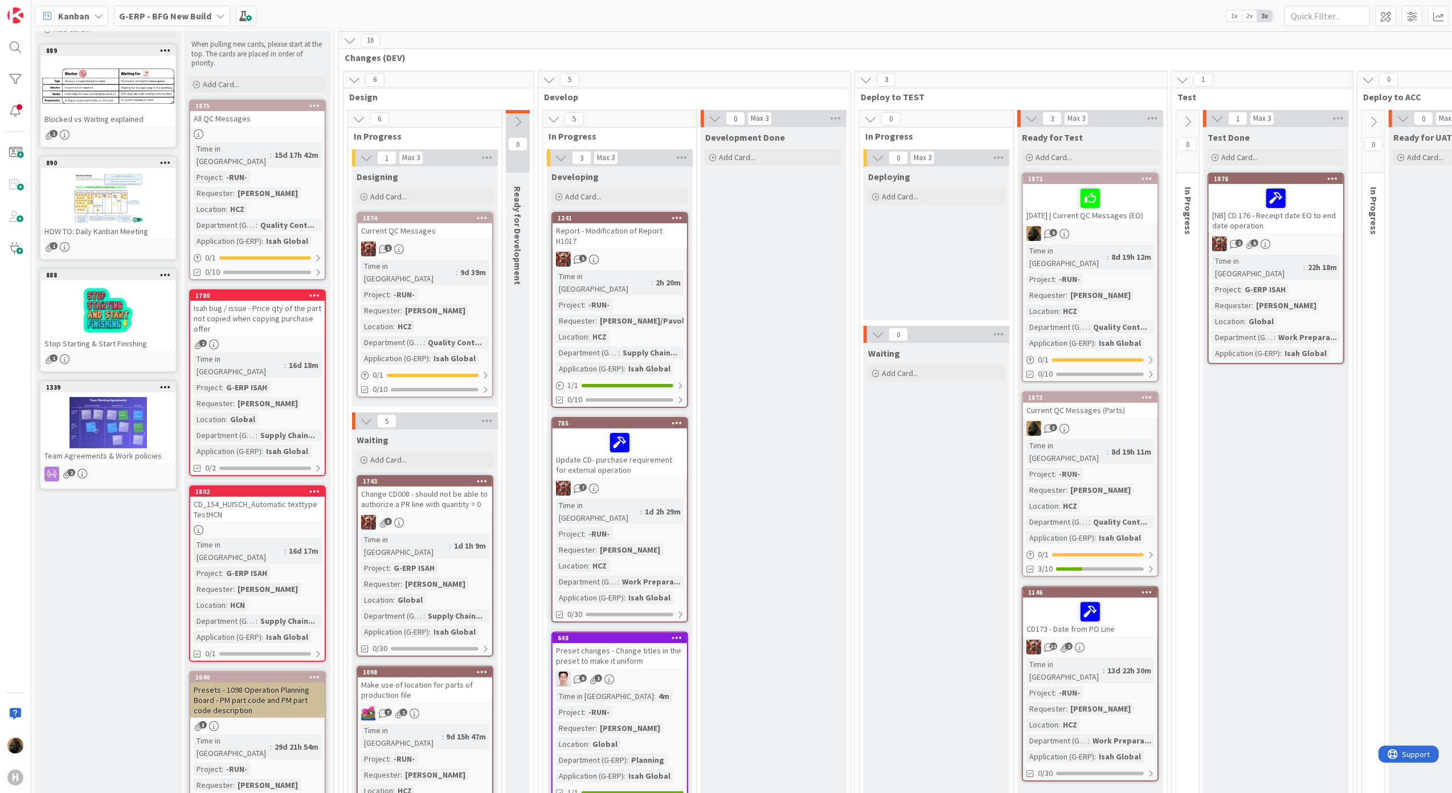
click at [1112, 403] on div "Current QC Messages (Parts)" at bounding box center [1090, 410] width 134 height 15
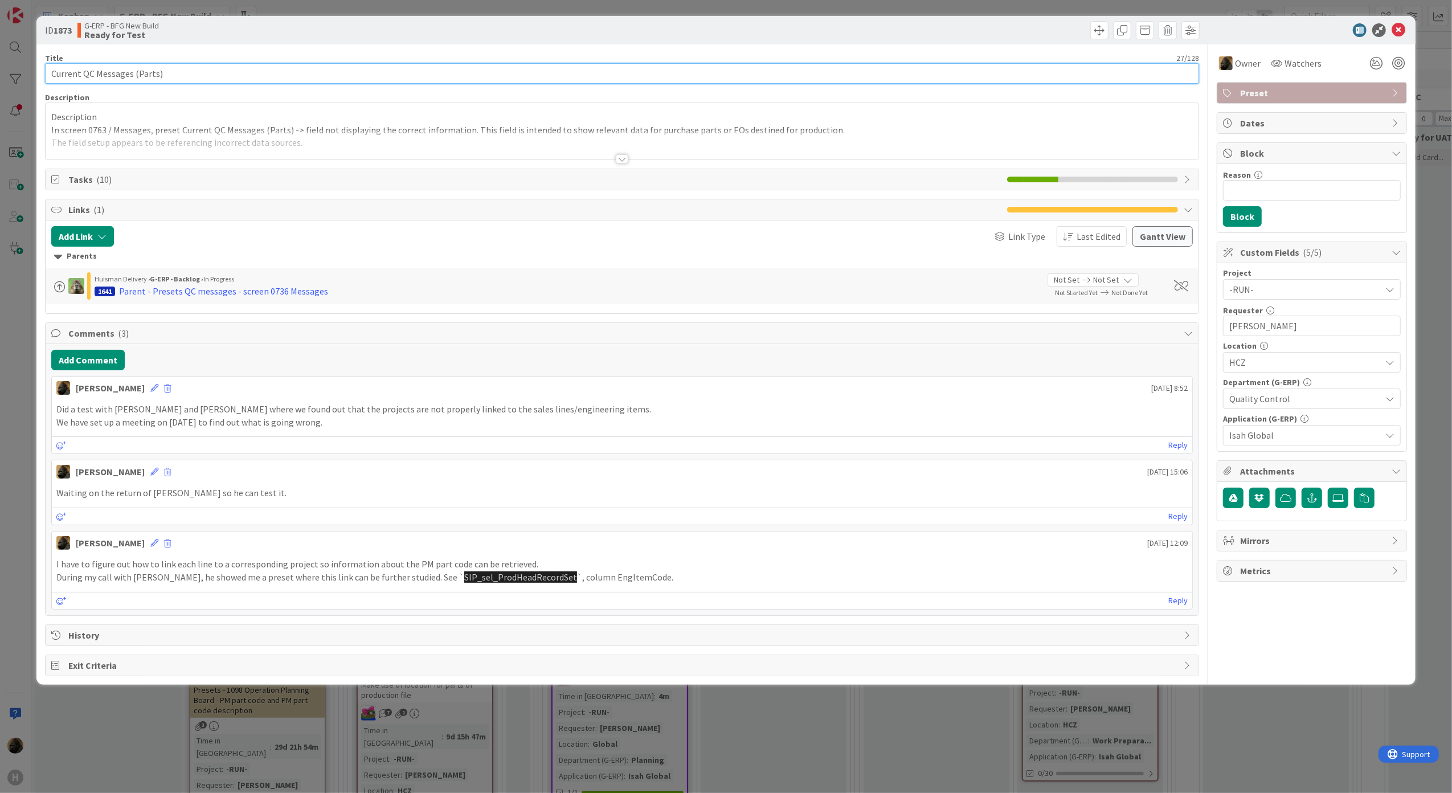
click at [118, 74] on input "Current QC Messages (Parts)" at bounding box center [622, 73] width 1154 height 21
type input "[DATE] | Current QC Messages (Parts)"
click at [1370, 60] on icon at bounding box center [1376, 63] width 21 height 21
click at [1362, 105] on icon at bounding box center [1362, 106] width 9 height 9
click at [1399, 32] on icon at bounding box center [1398, 30] width 14 height 14
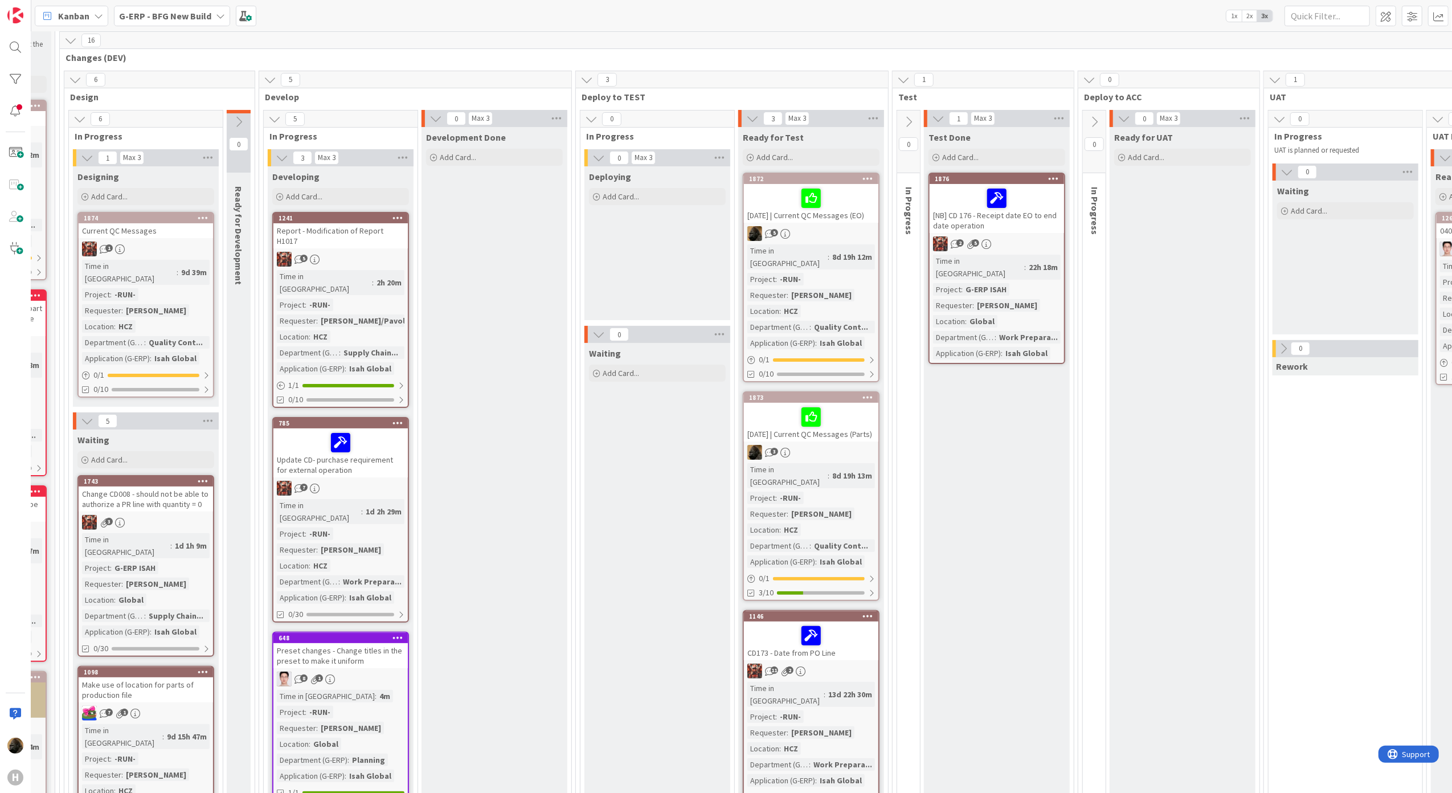
scroll to position [76, 445]
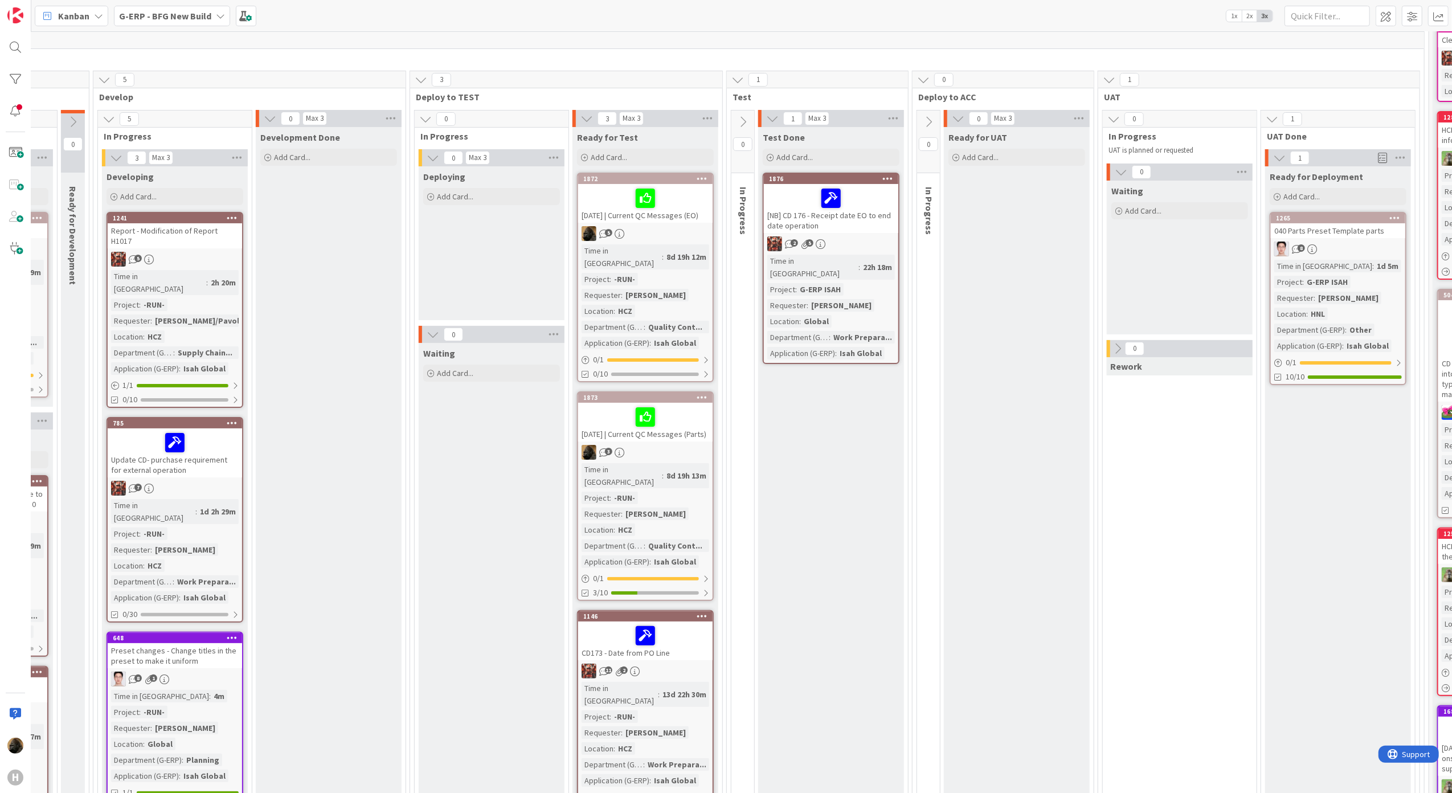
click at [745, 119] on icon at bounding box center [742, 122] width 13 height 13
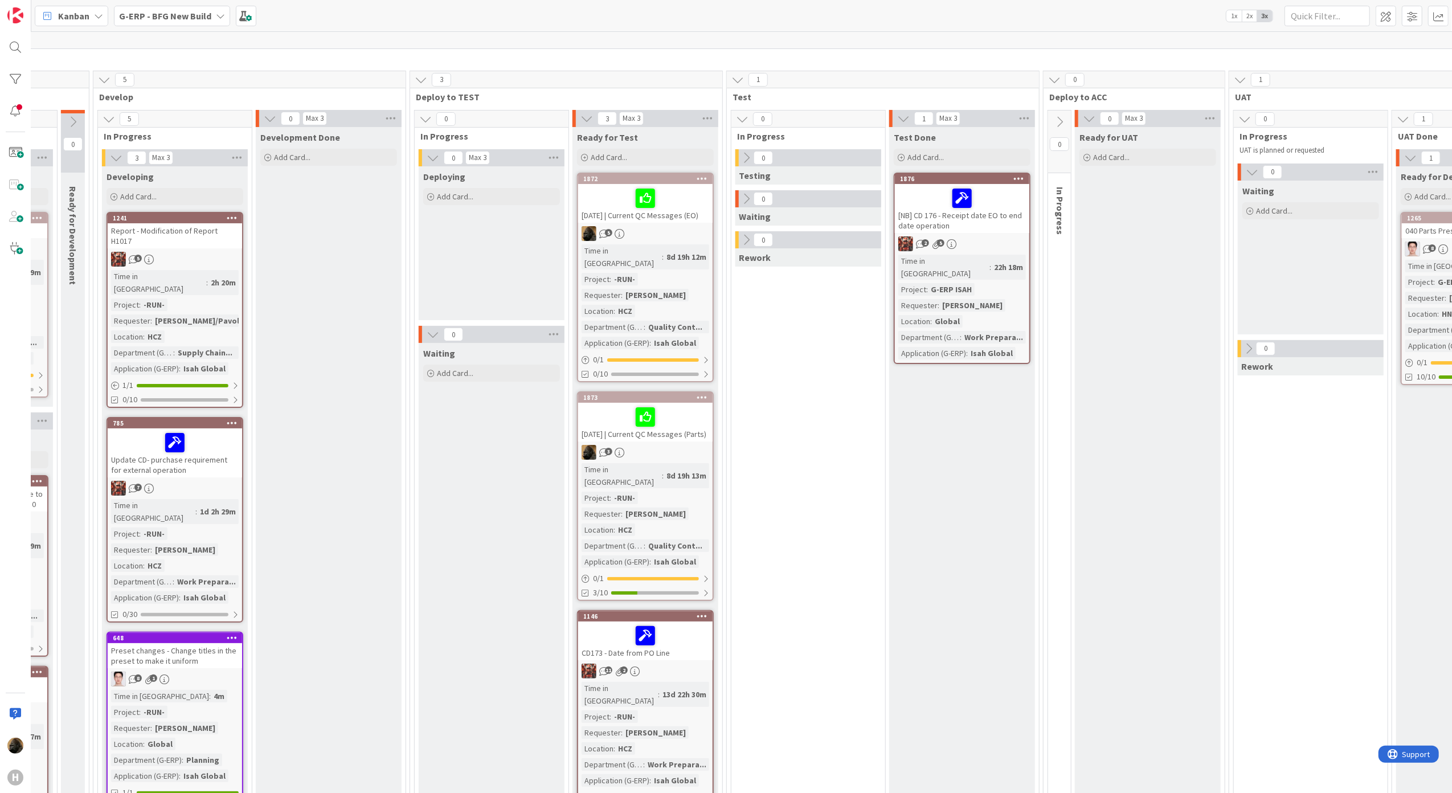
click at [751, 235] on icon at bounding box center [746, 239] width 13 height 13
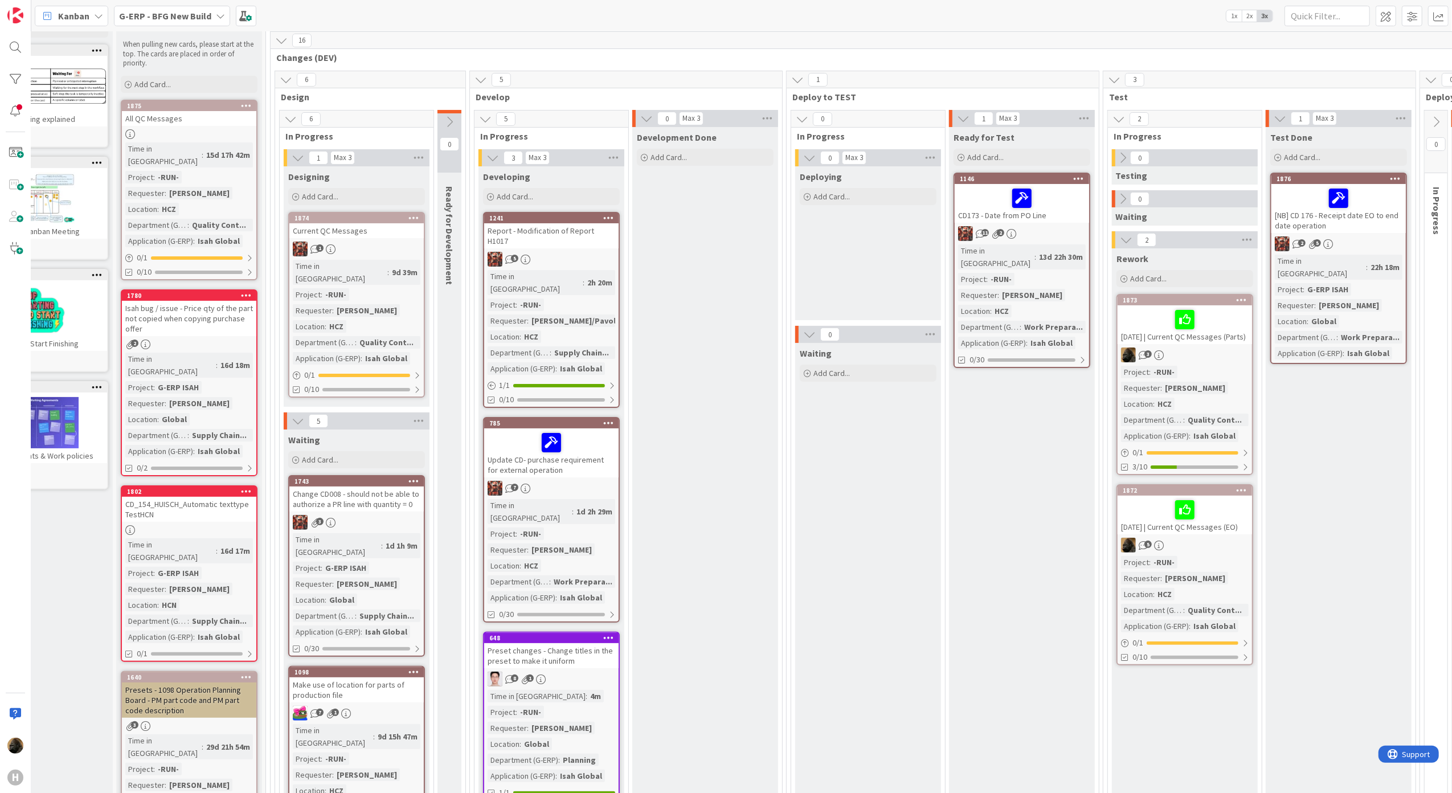
scroll to position [76, 0]
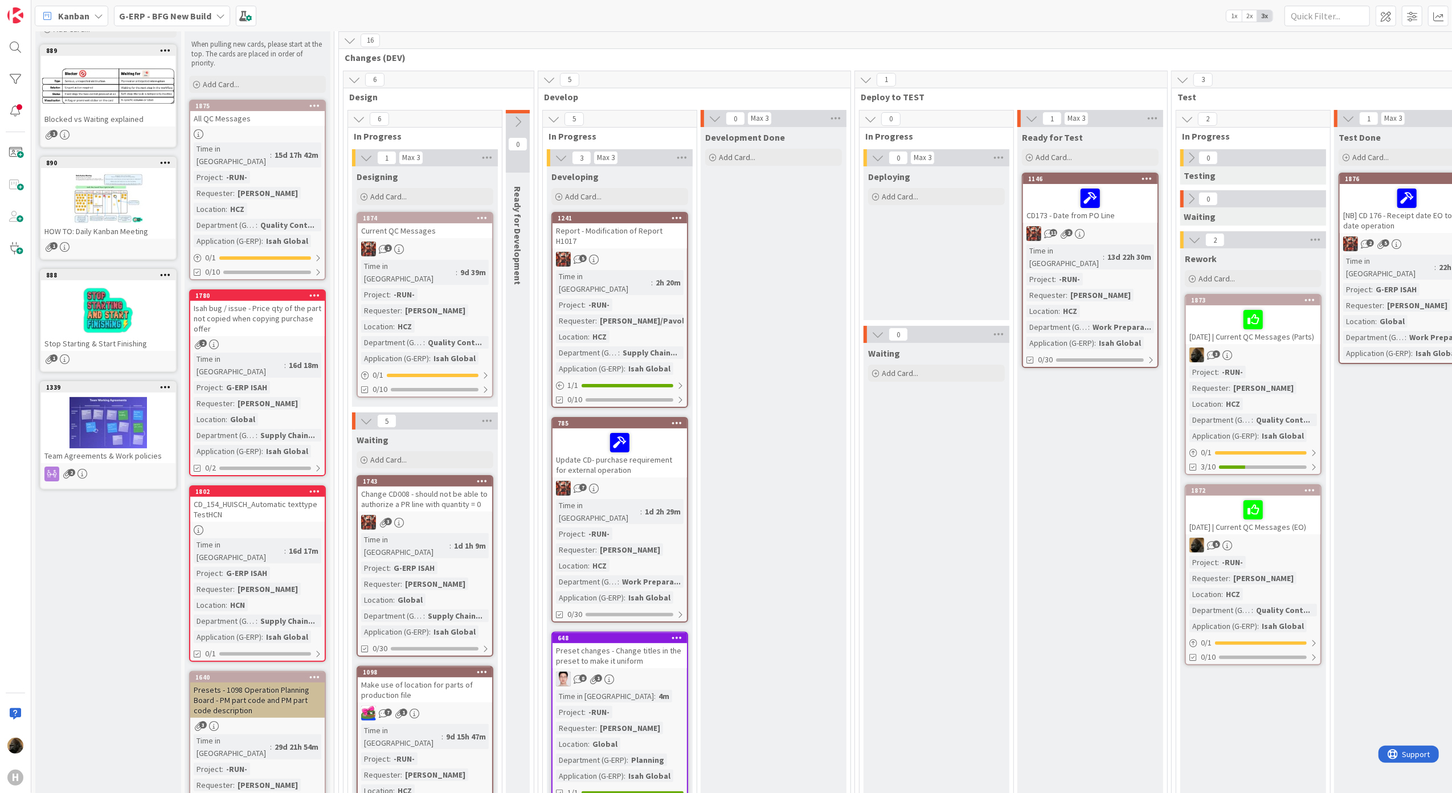
click at [816, 392] on div "Development Done Add Card..." at bounding box center [773, 775] width 146 height 1297
click at [238, 126] on link "1875 All QC Messages Time in [GEOGRAPHIC_DATA] : 15d 17h 42m Project : -RUN- Re…" at bounding box center [257, 190] width 137 height 181
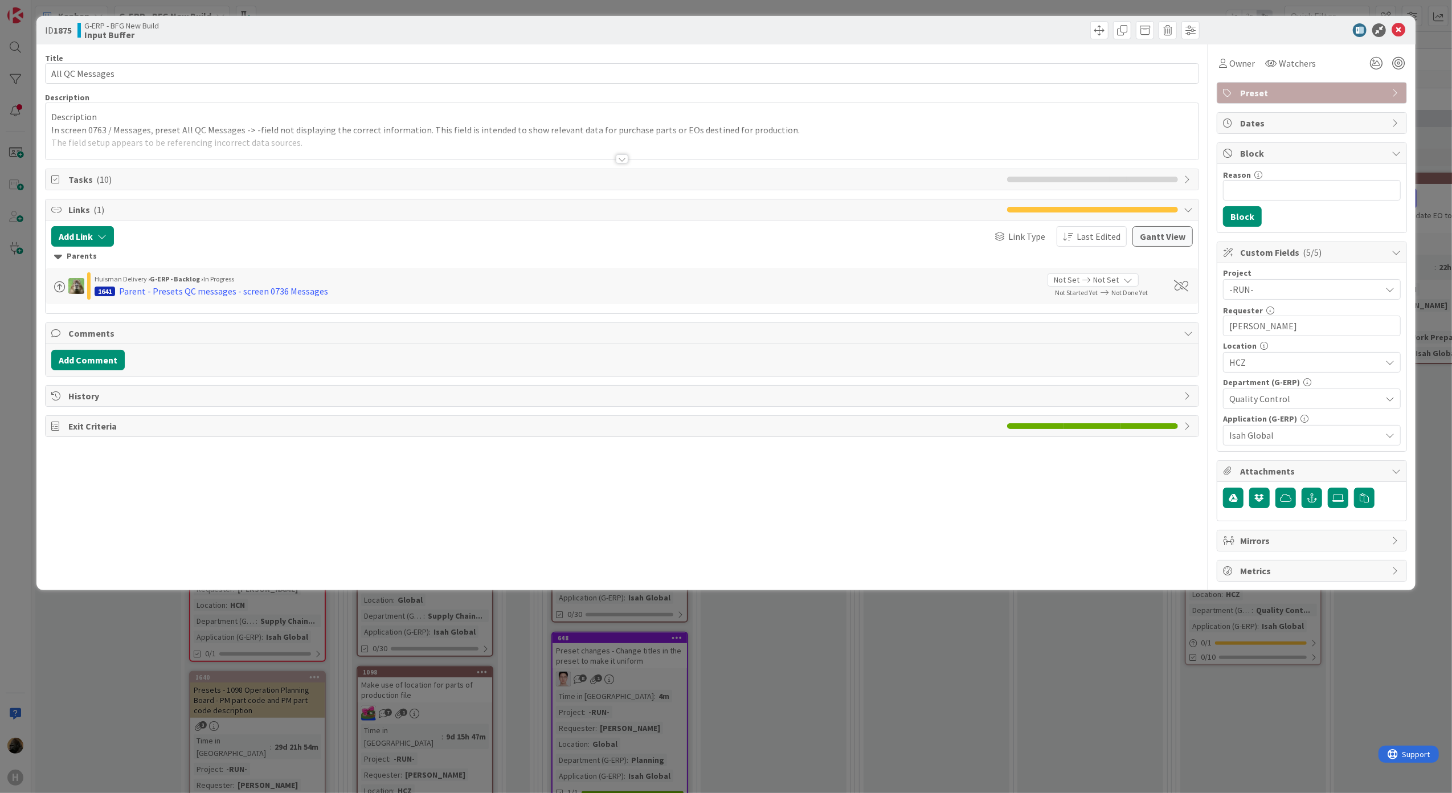
click at [112, 376] on div "Add Comment" at bounding box center [622, 360] width 1153 height 32
click at [109, 370] on button "Add Comment" at bounding box center [87, 360] width 73 height 21
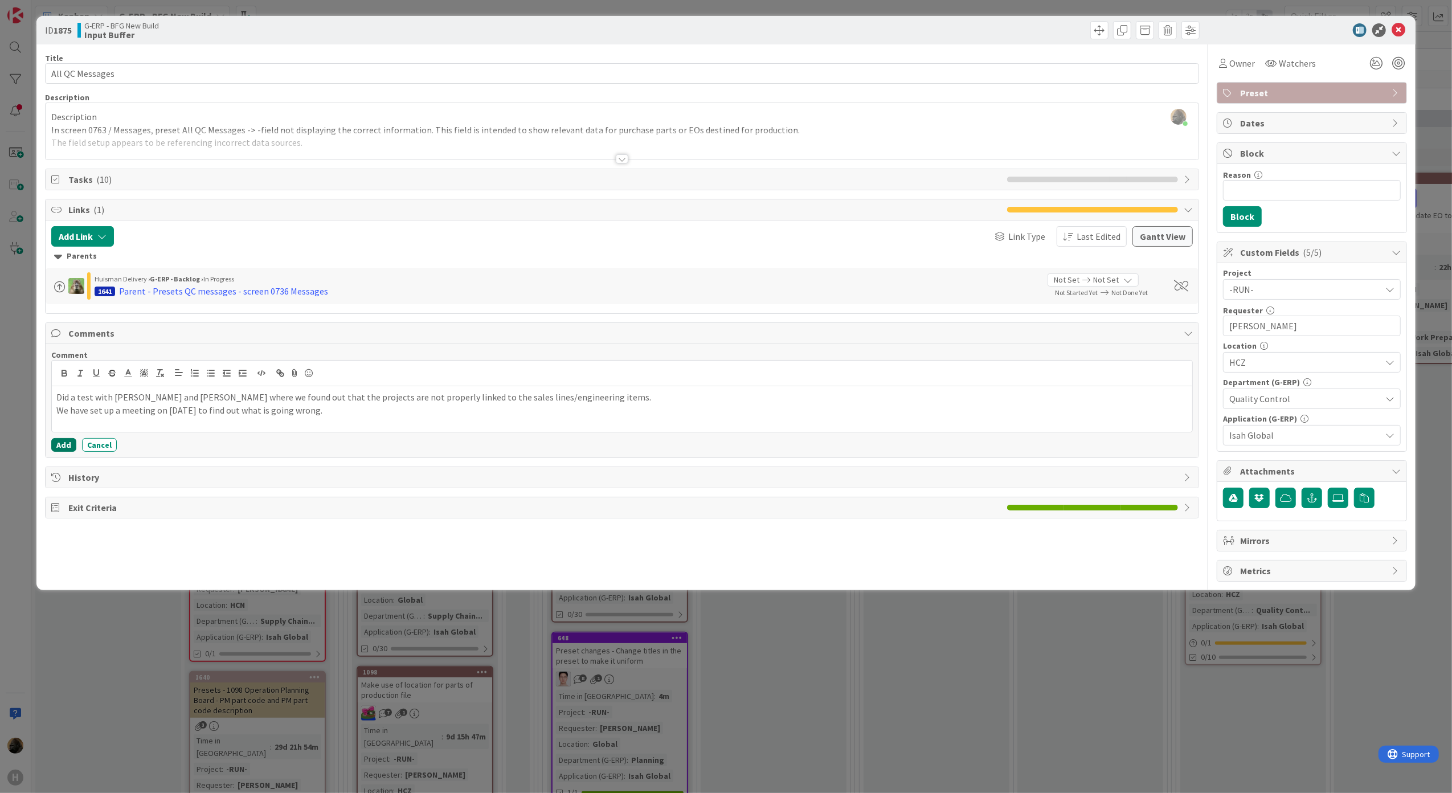
click at [58, 450] on button "Add" at bounding box center [63, 445] width 25 height 14
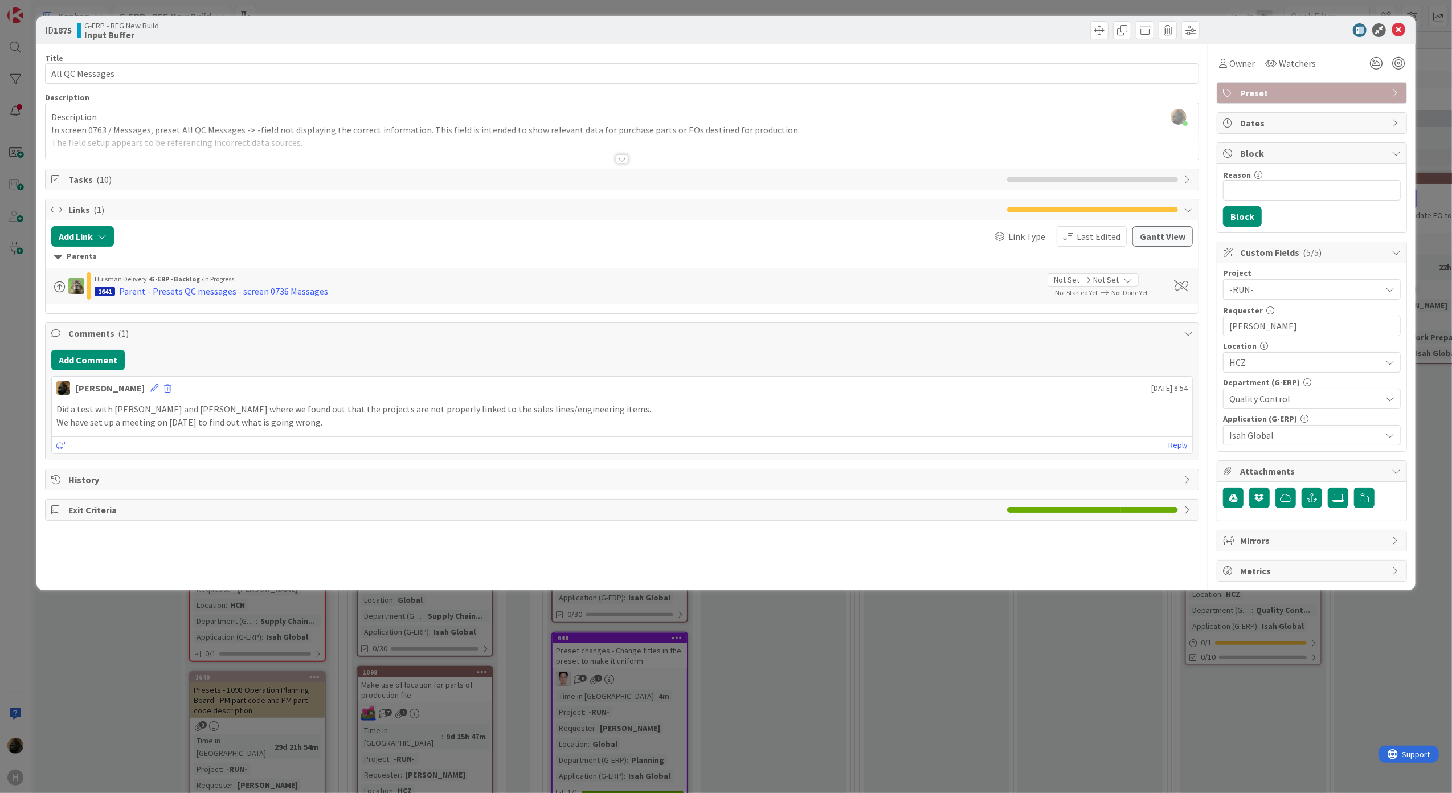
click at [149, 649] on div "ID 1875 G-ERP - BFG New Build Input Buffer Title 15 / 128 All QC Messages Descr…" at bounding box center [726, 396] width 1452 height 793
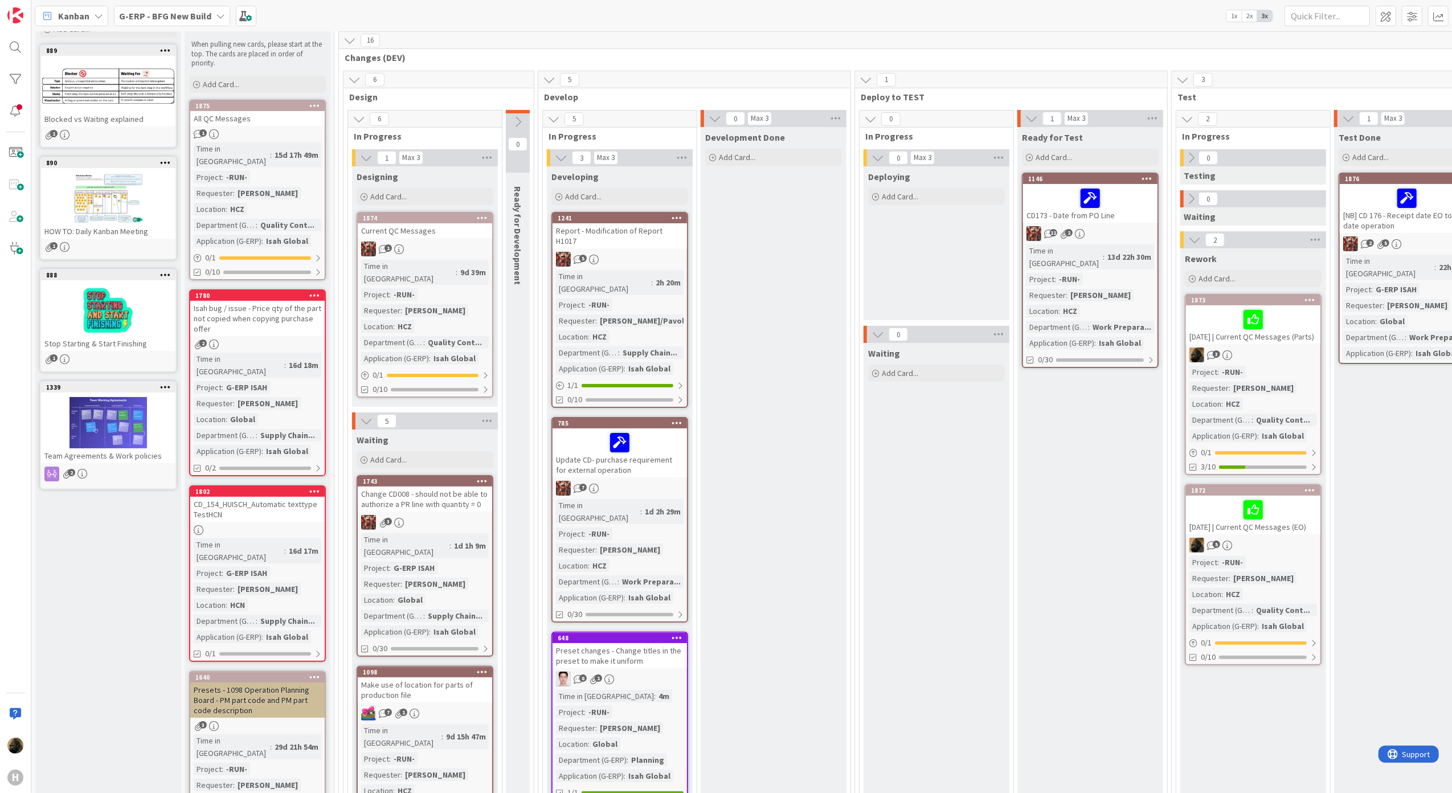
click at [246, 302] on div "Isah bug / issue - Price qty of the part not copied when copying purchase offer" at bounding box center [257, 318] width 134 height 35
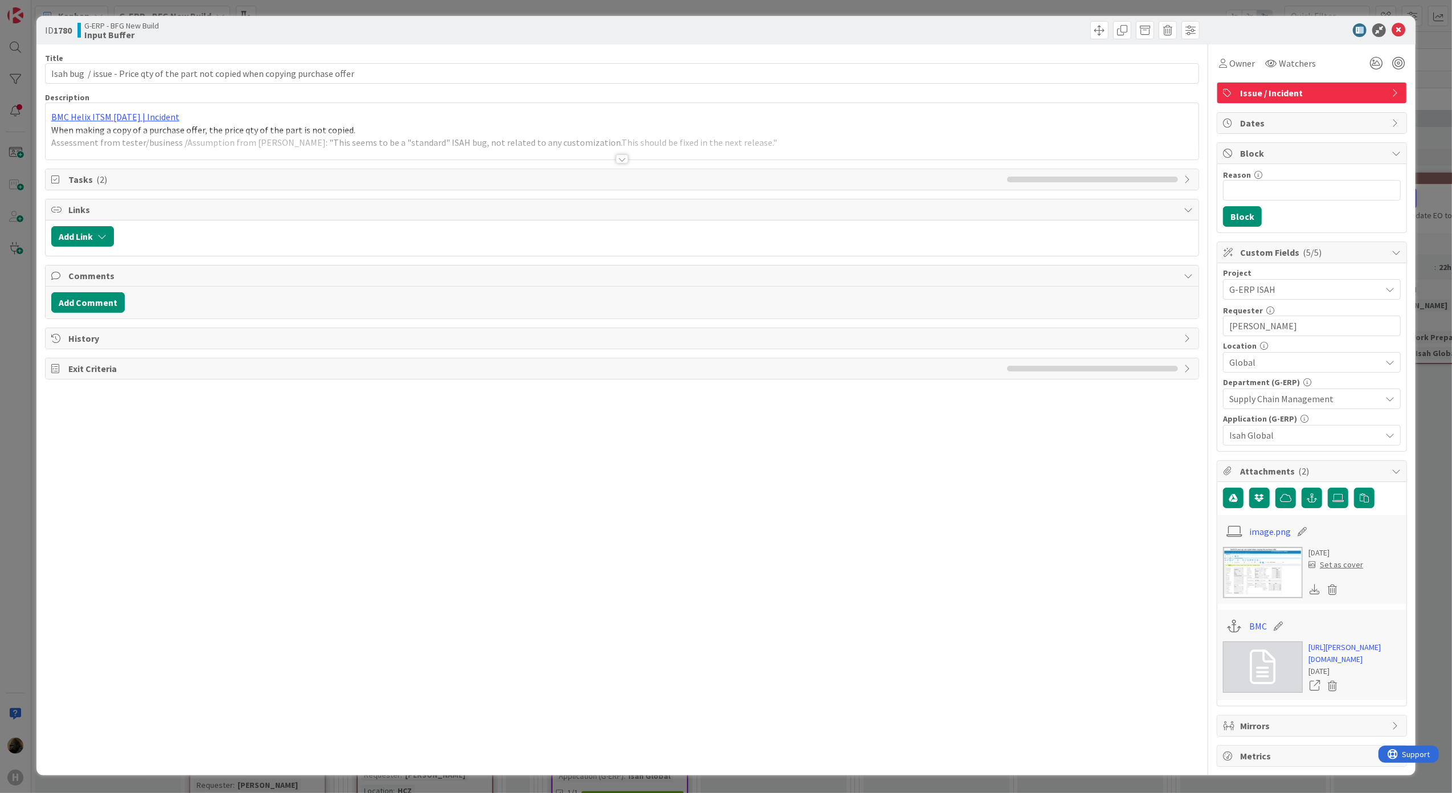
click at [616, 158] on div at bounding box center [622, 158] width 13 height 9
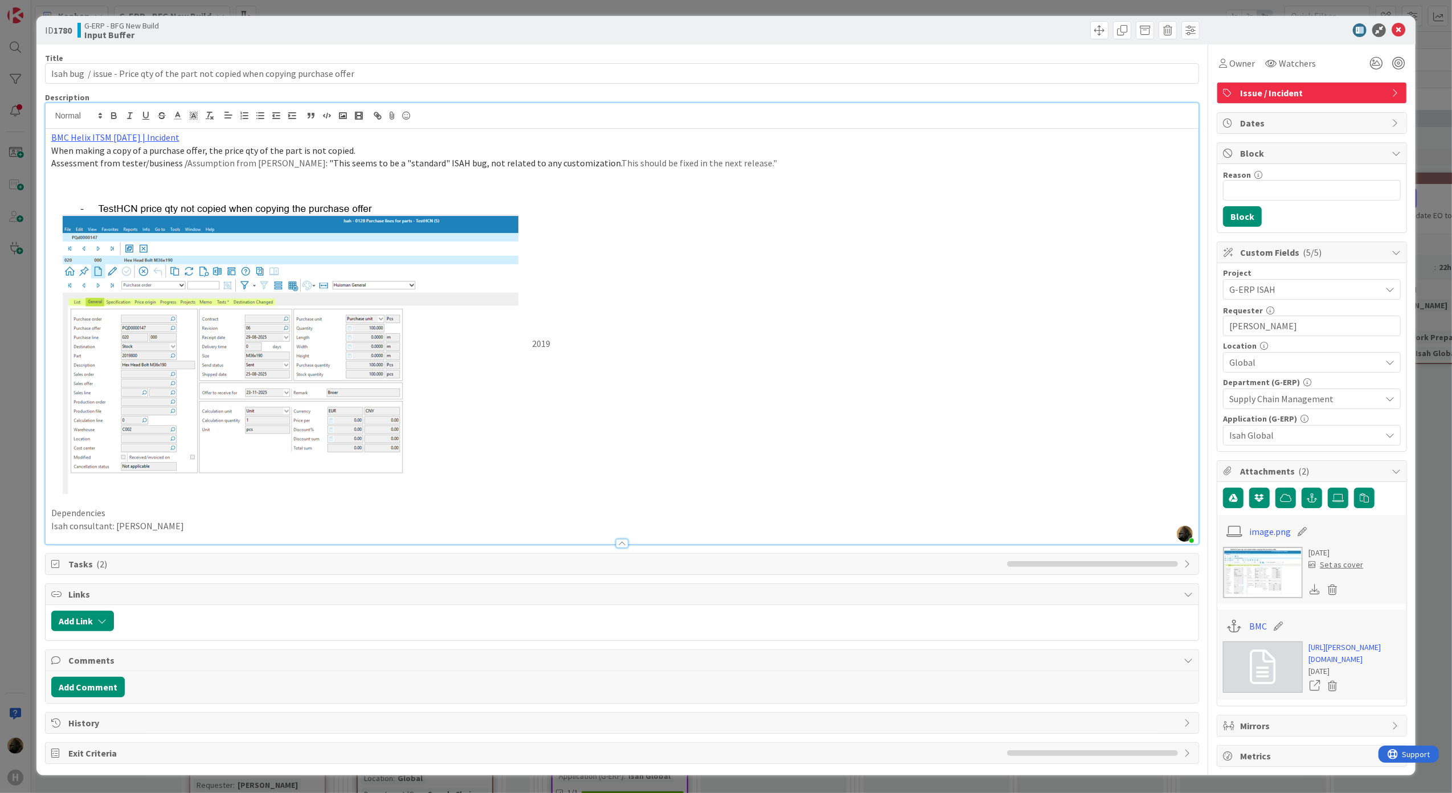
click at [3, 535] on div "ID 1780 G-ERP - BFG New Build Input Buffer Title 80 / 128 Isah bug / issue - Pr…" at bounding box center [726, 396] width 1452 height 793
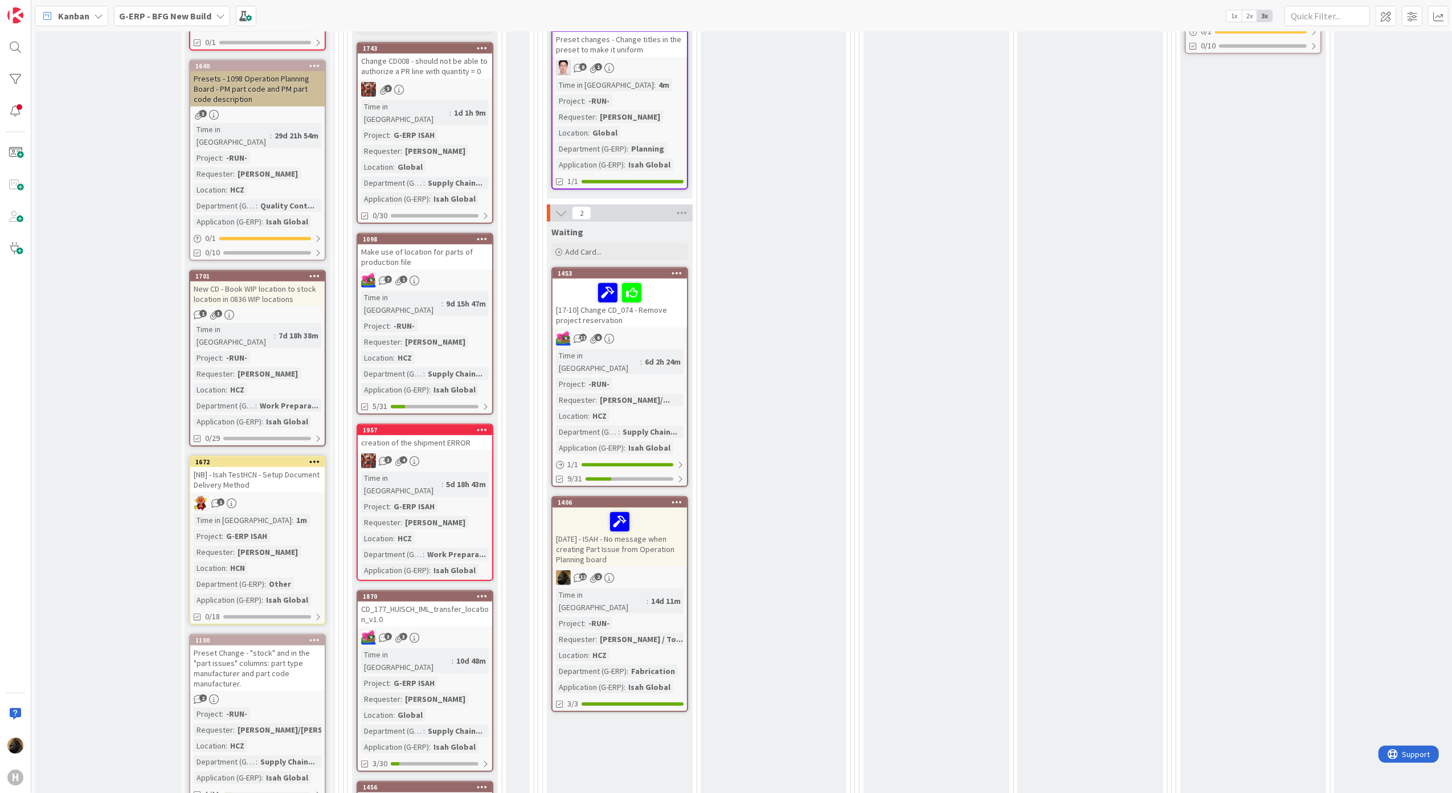
scroll to position [683, 0]
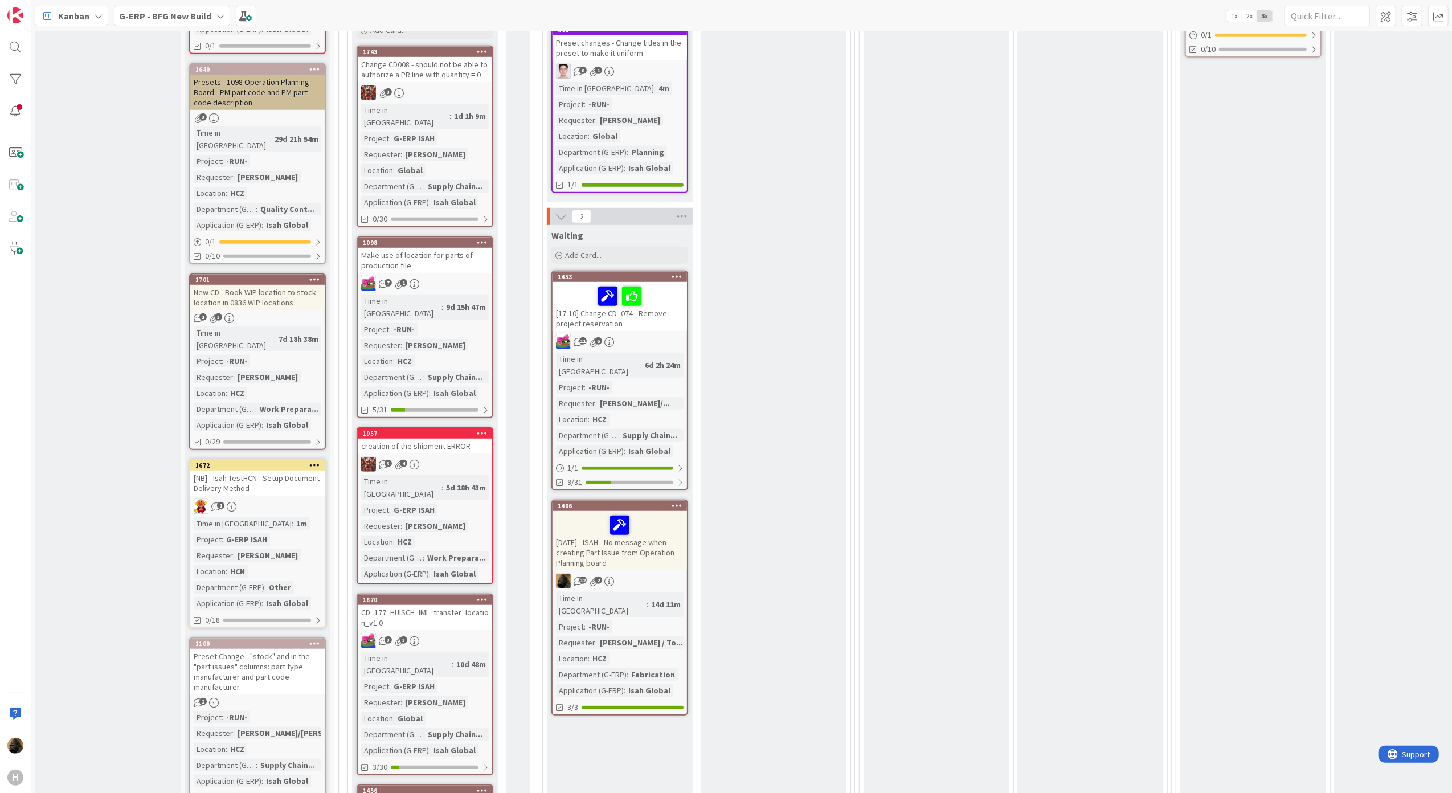
click at [221, 470] on div "[NB] - Isah TestHCN - Setup Document Delivery Method" at bounding box center [257, 482] width 134 height 25
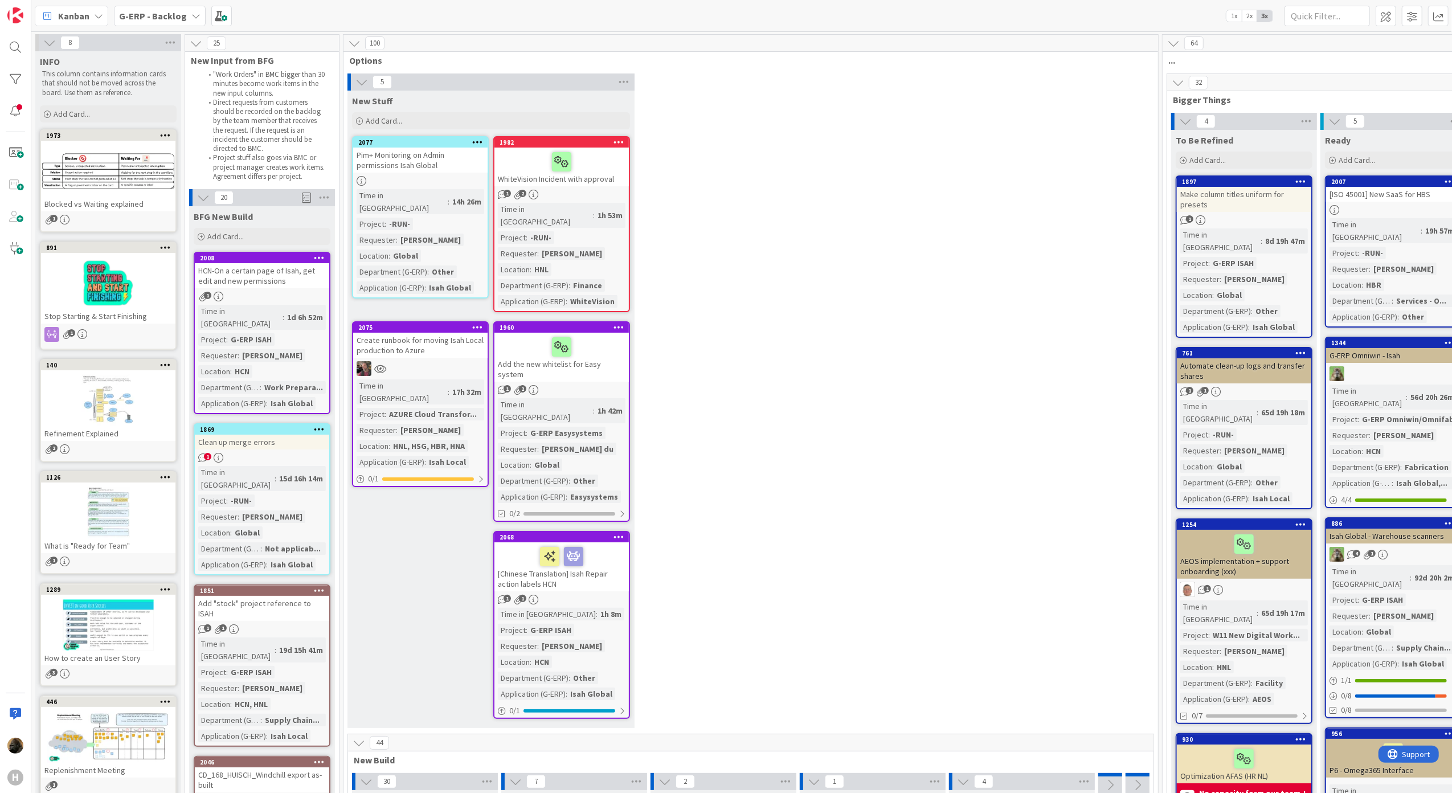
click at [215, 282] on div "HCN-On a certain page of Isah, get edit and new permissions" at bounding box center [262, 275] width 134 height 25
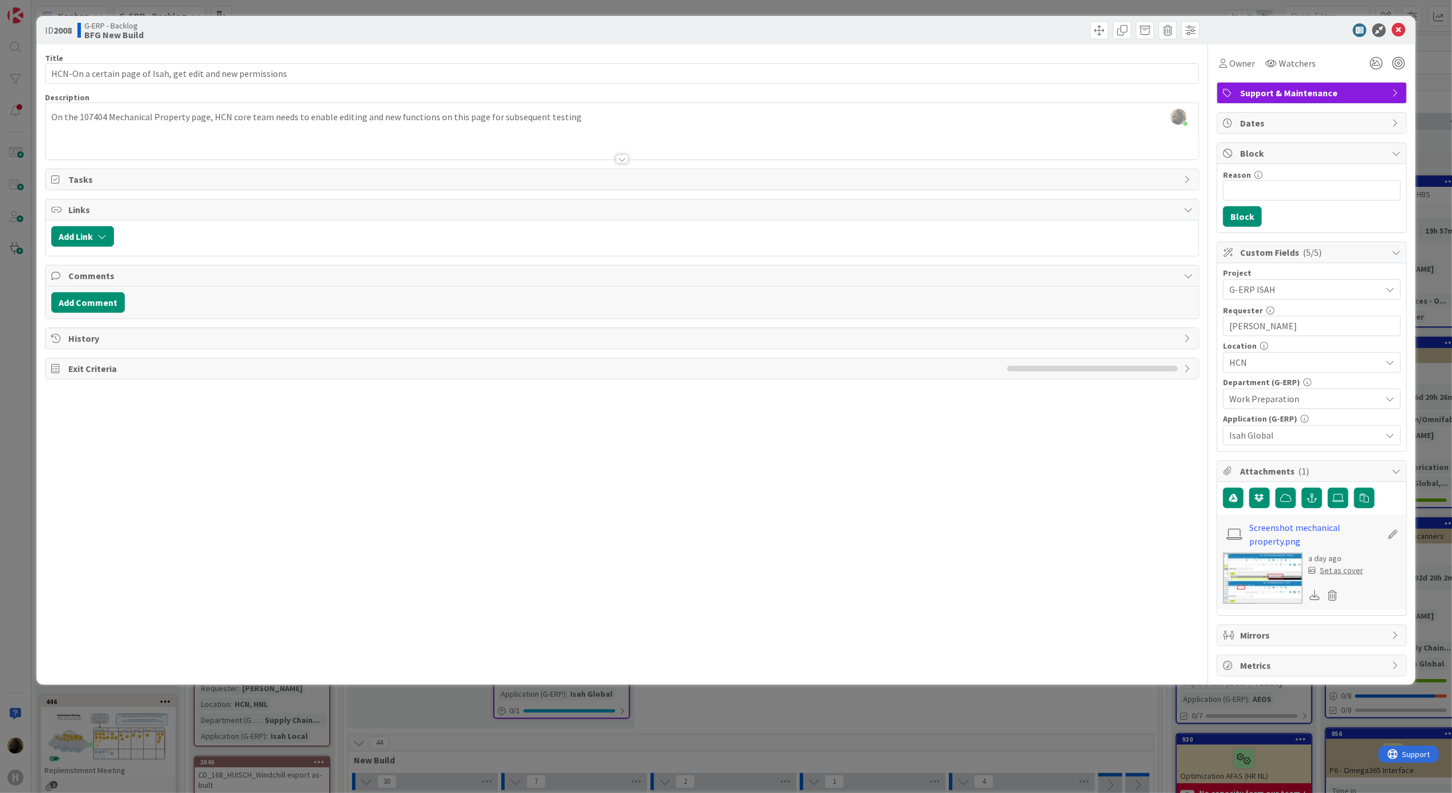
click at [1, 431] on div "ID 2008 G-ERP - Backlog BFG New Build Title 59 / 128 HCN-On a certain page of I…" at bounding box center [726, 396] width 1452 height 793
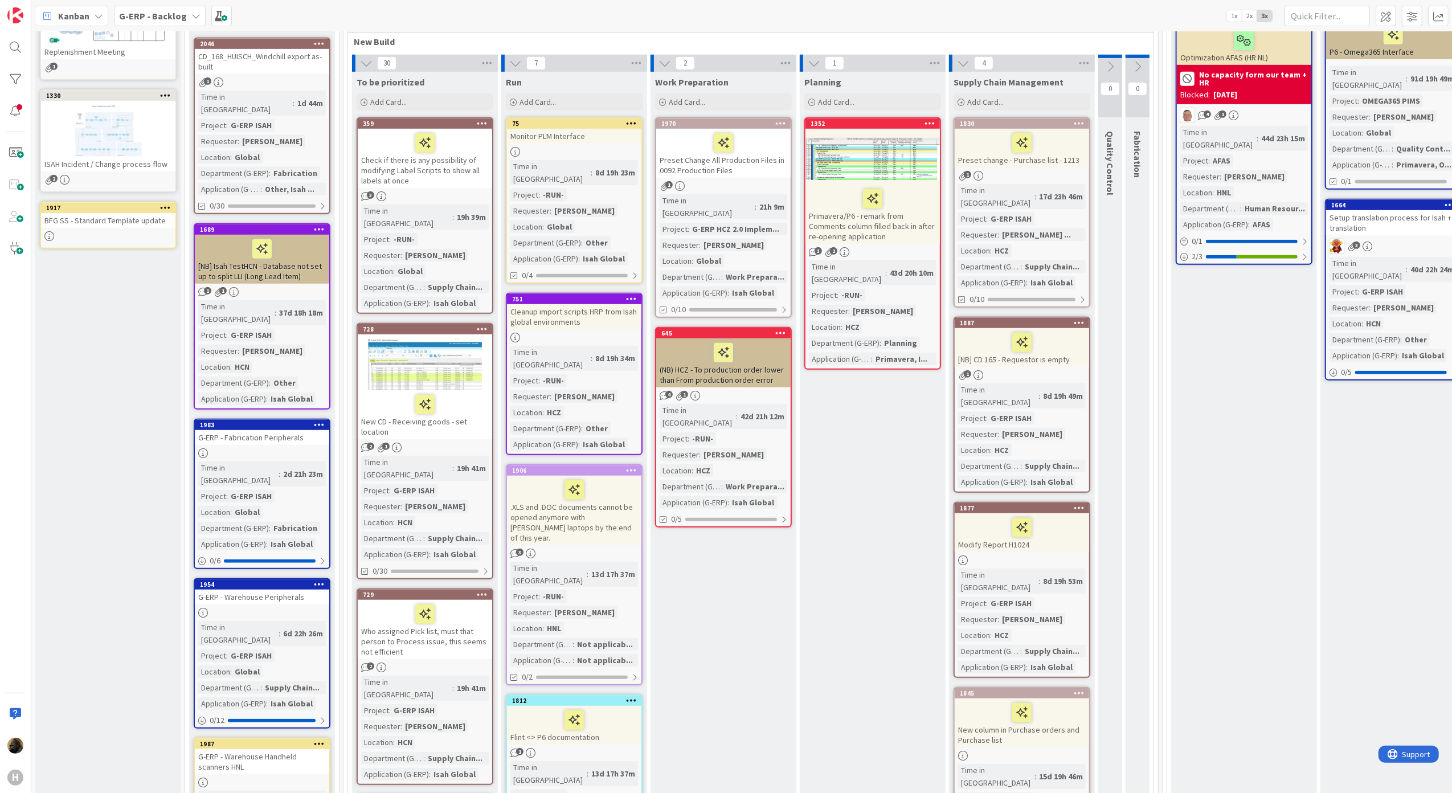
scroll to position [987, 0]
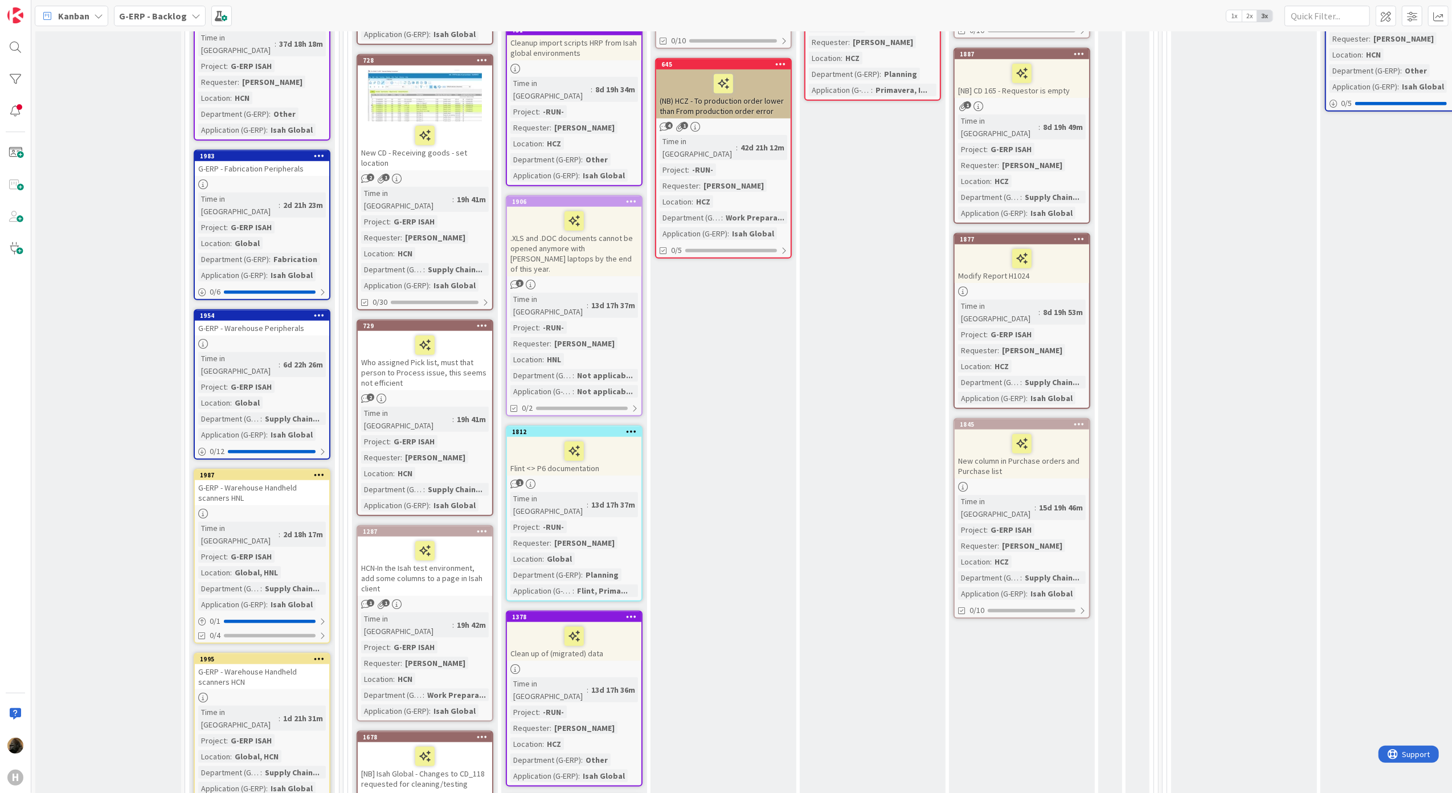
click at [132, 22] on span "G-ERP - Backlog" at bounding box center [153, 16] width 68 height 14
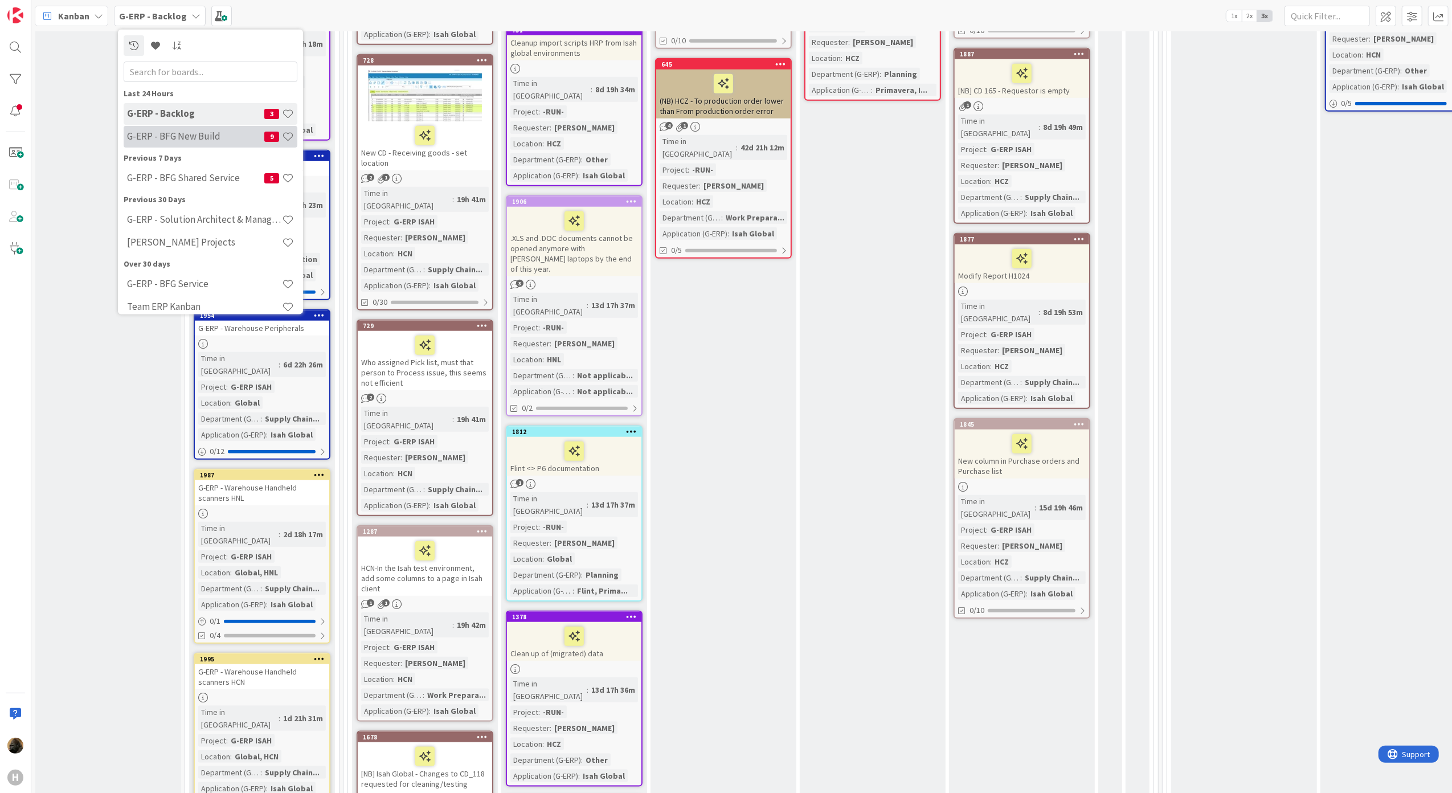
click at [170, 140] on h4 "G-ERP - BFG New Build" at bounding box center [195, 135] width 137 height 11
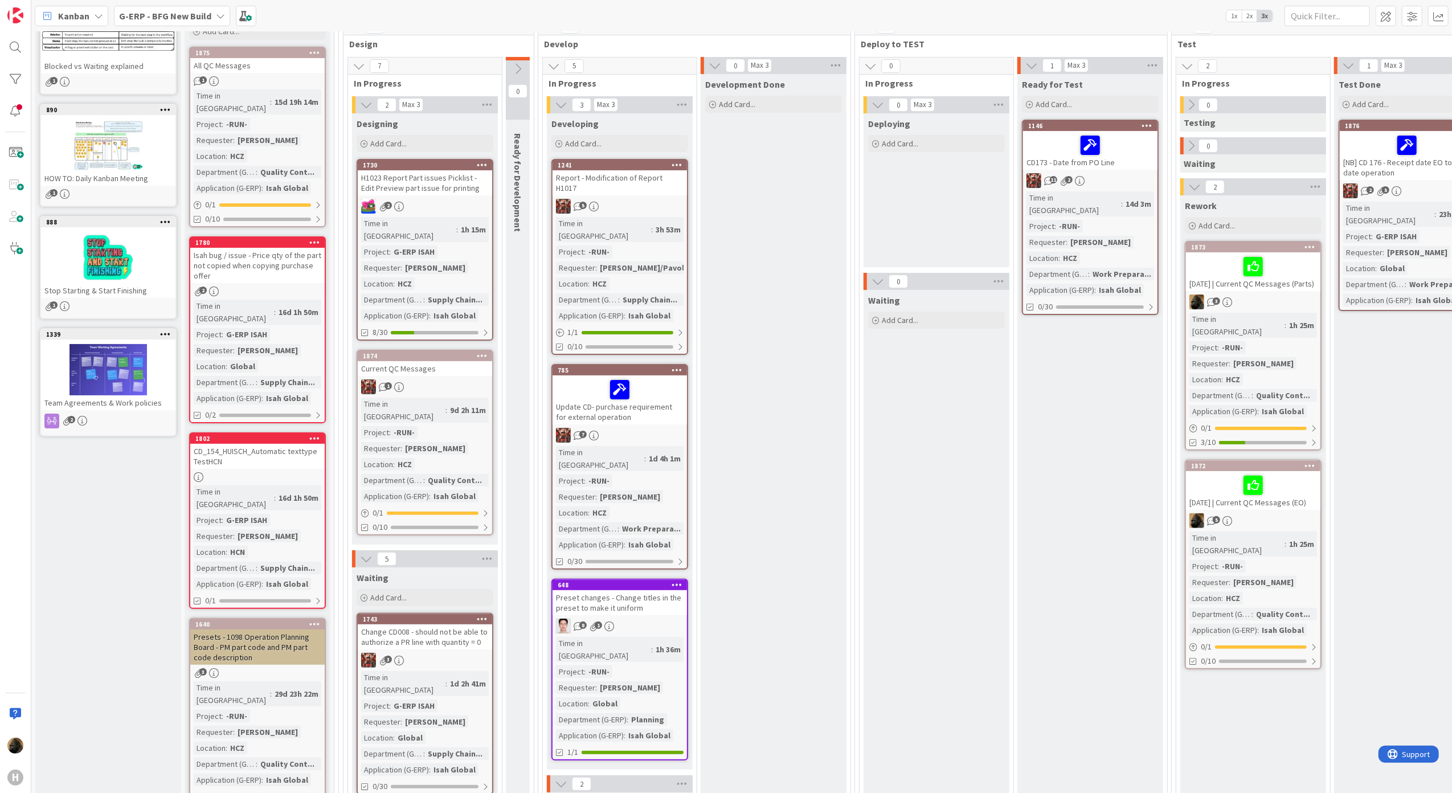
scroll to position [151, 0]
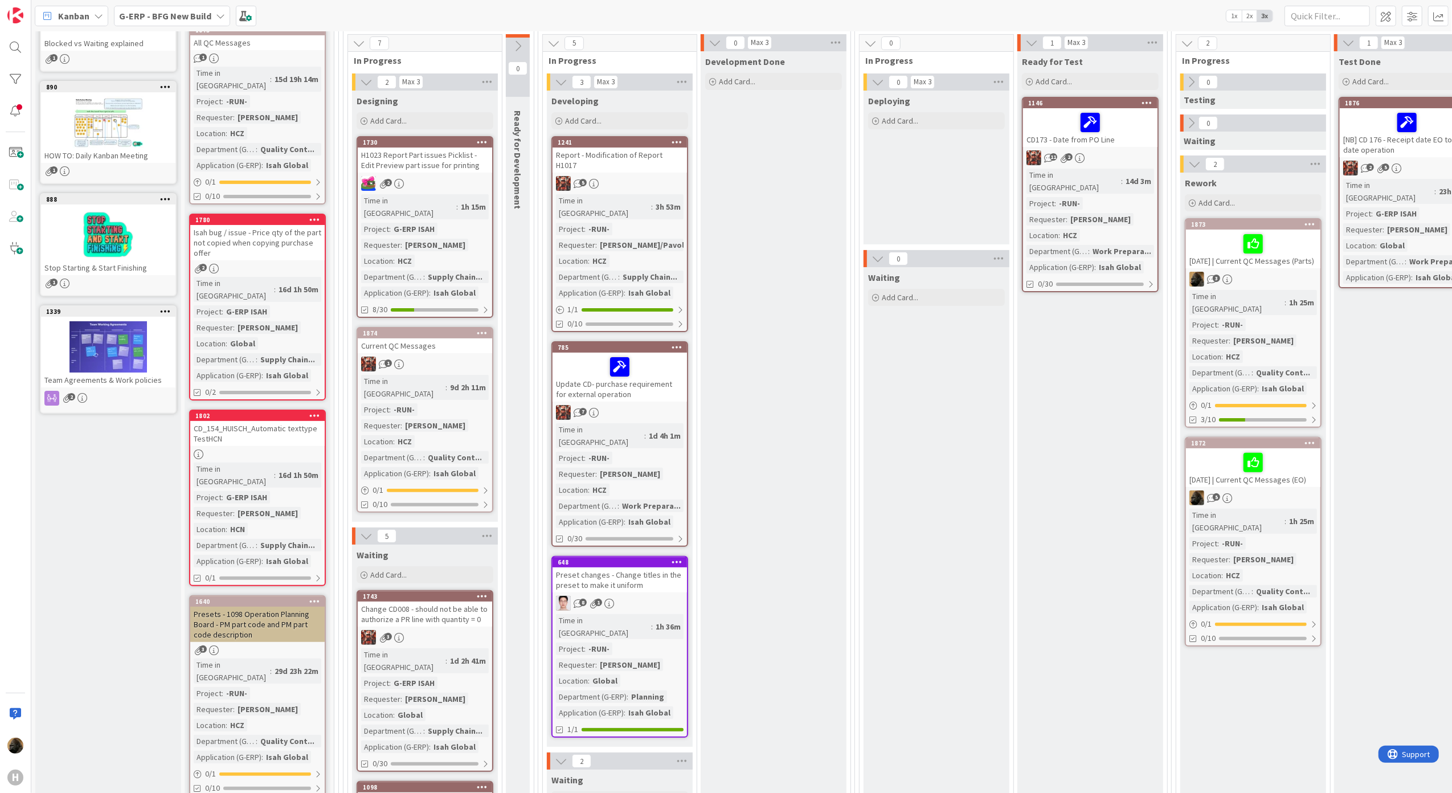
click at [294, 237] on div "Isah bug / issue - Price qty of the part not copied when copying purchase offer" at bounding box center [257, 242] width 134 height 35
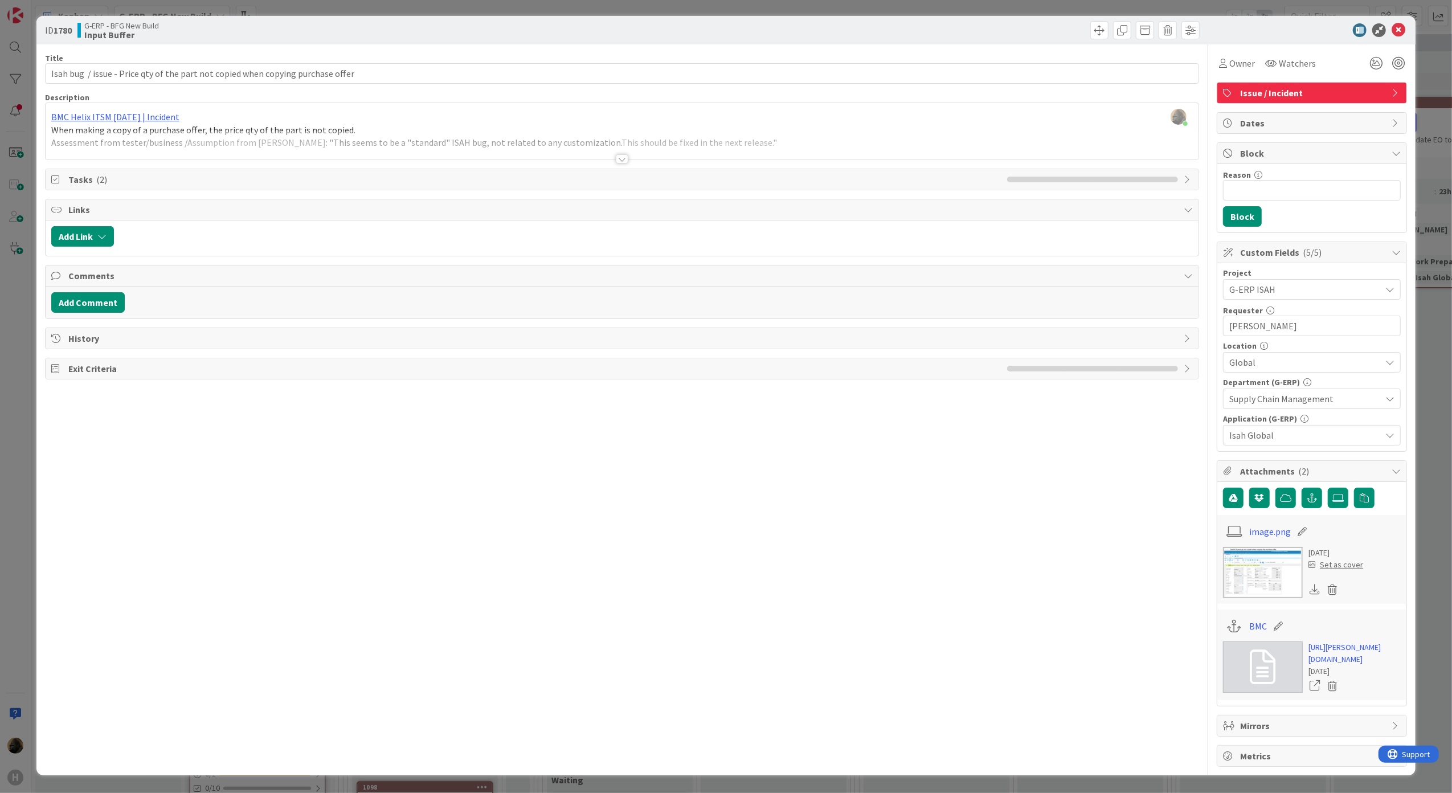
click at [617, 159] on div at bounding box center [622, 158] width 13 height 9
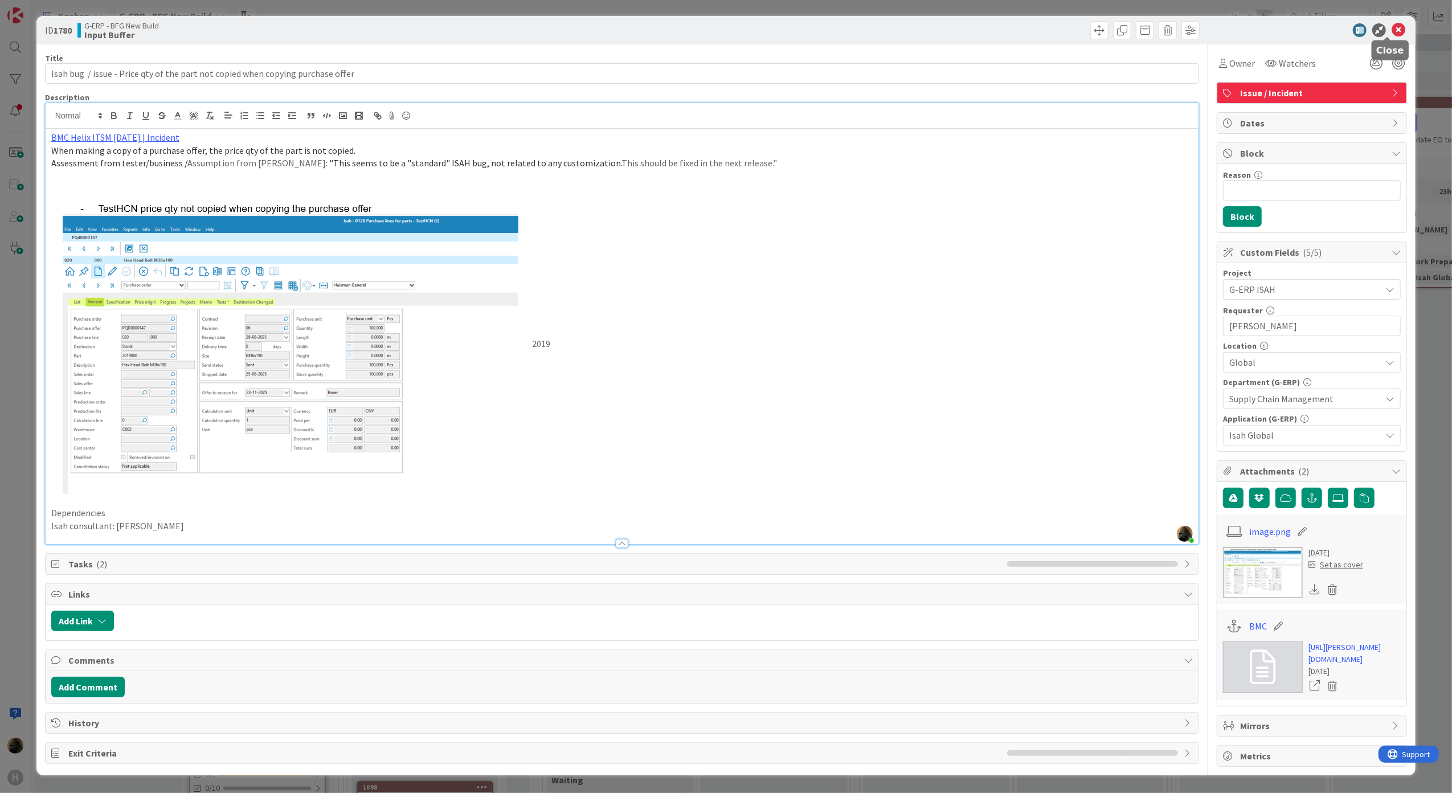
click at [1391, 30] on icon at bounding box center [1398, 30] width 14 height 14
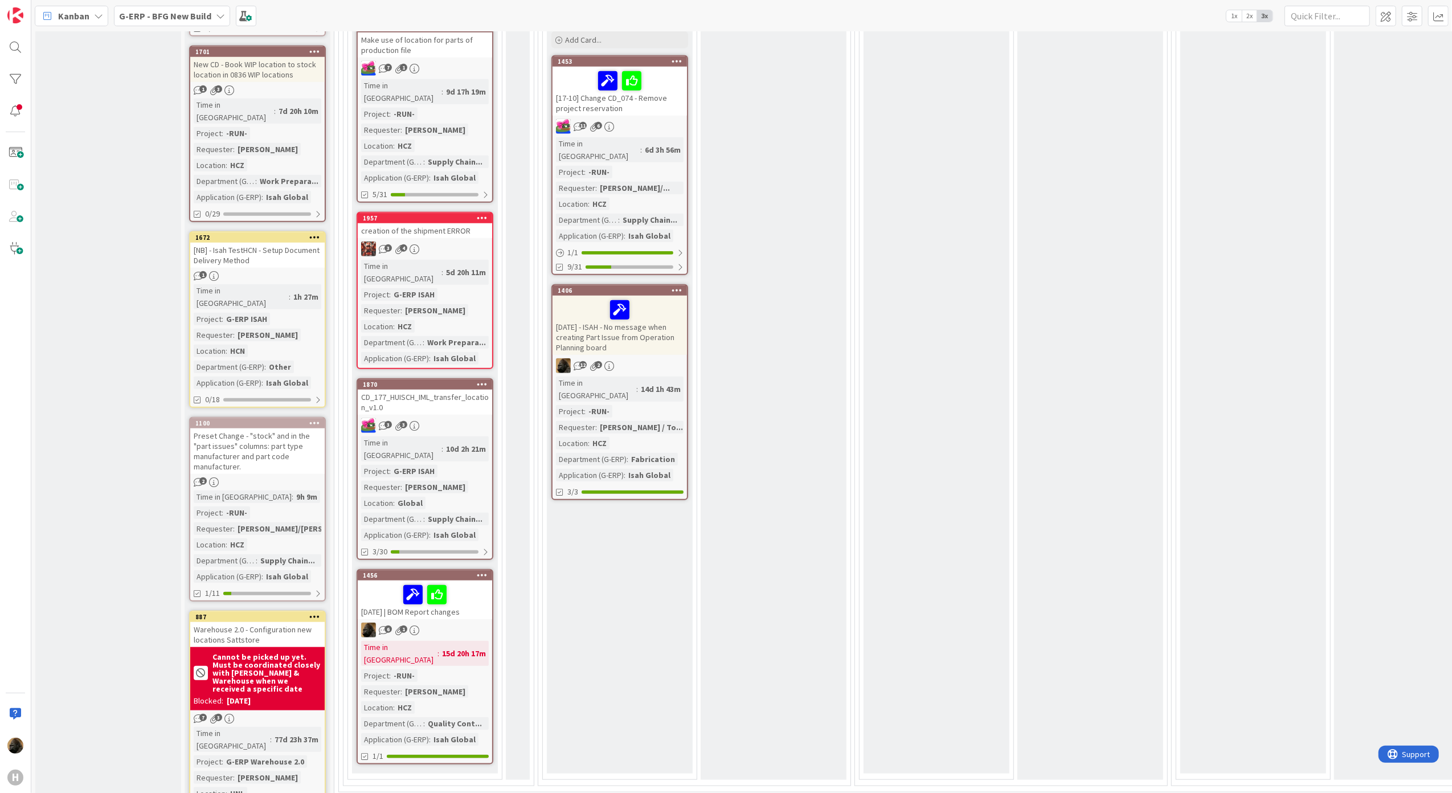
scroll to position [1139, 0]
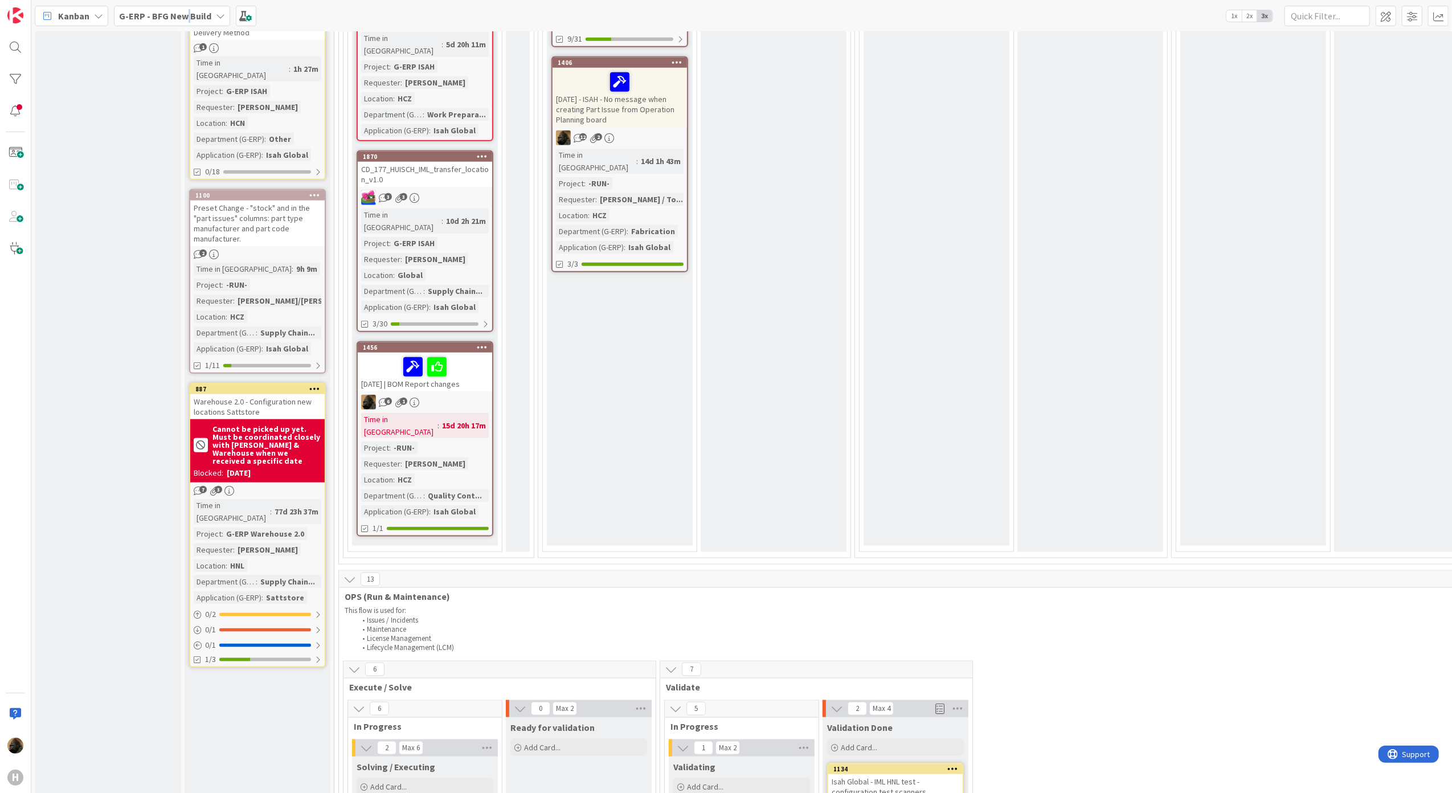
click at [188, 17] on b "G-ERP - BFG New Build" at bounding box center [165, 15] width 92 height 11
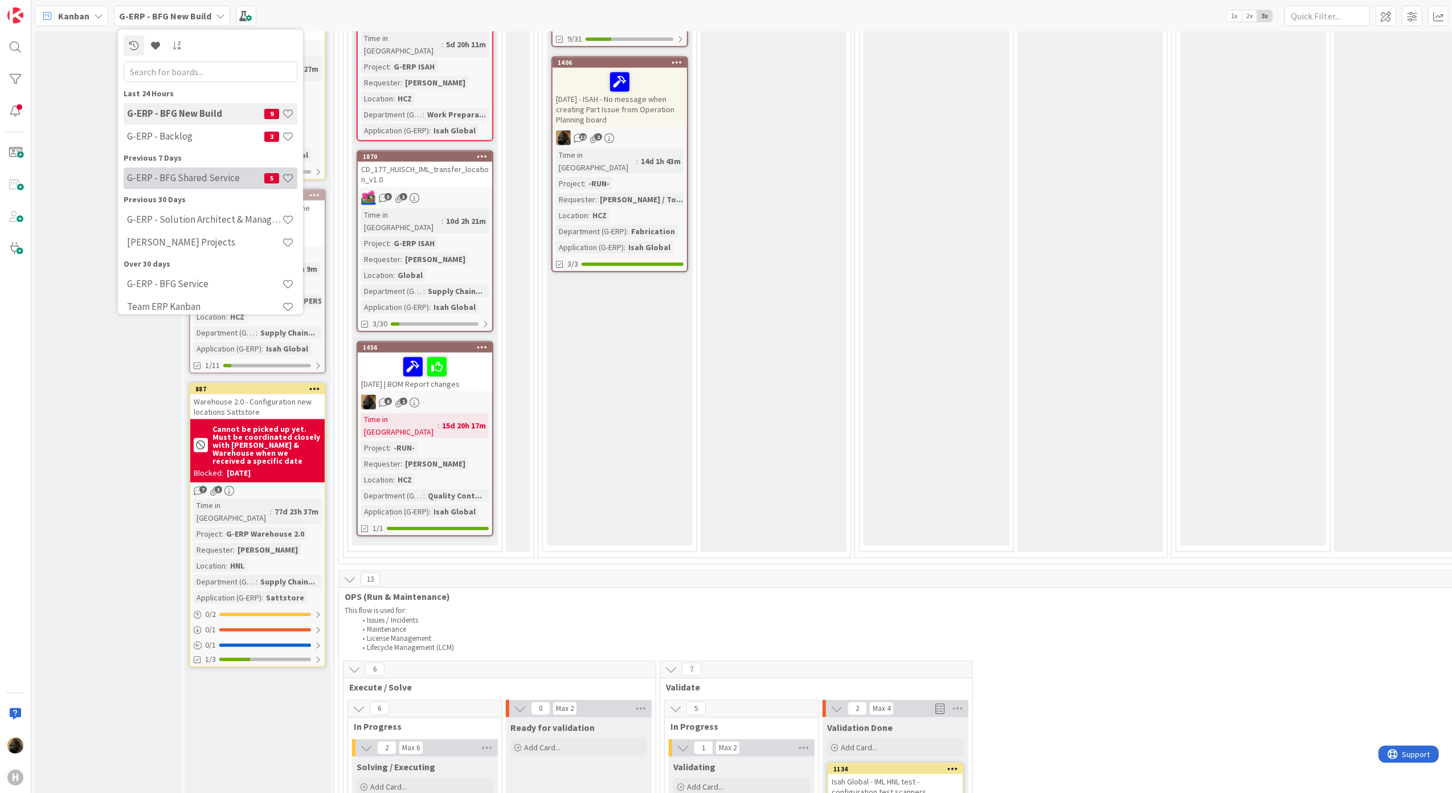
click at [187, 179] on h4 "G-ERP - BFG Shared Service" at bounding box center [195, 177] width 137 height 11
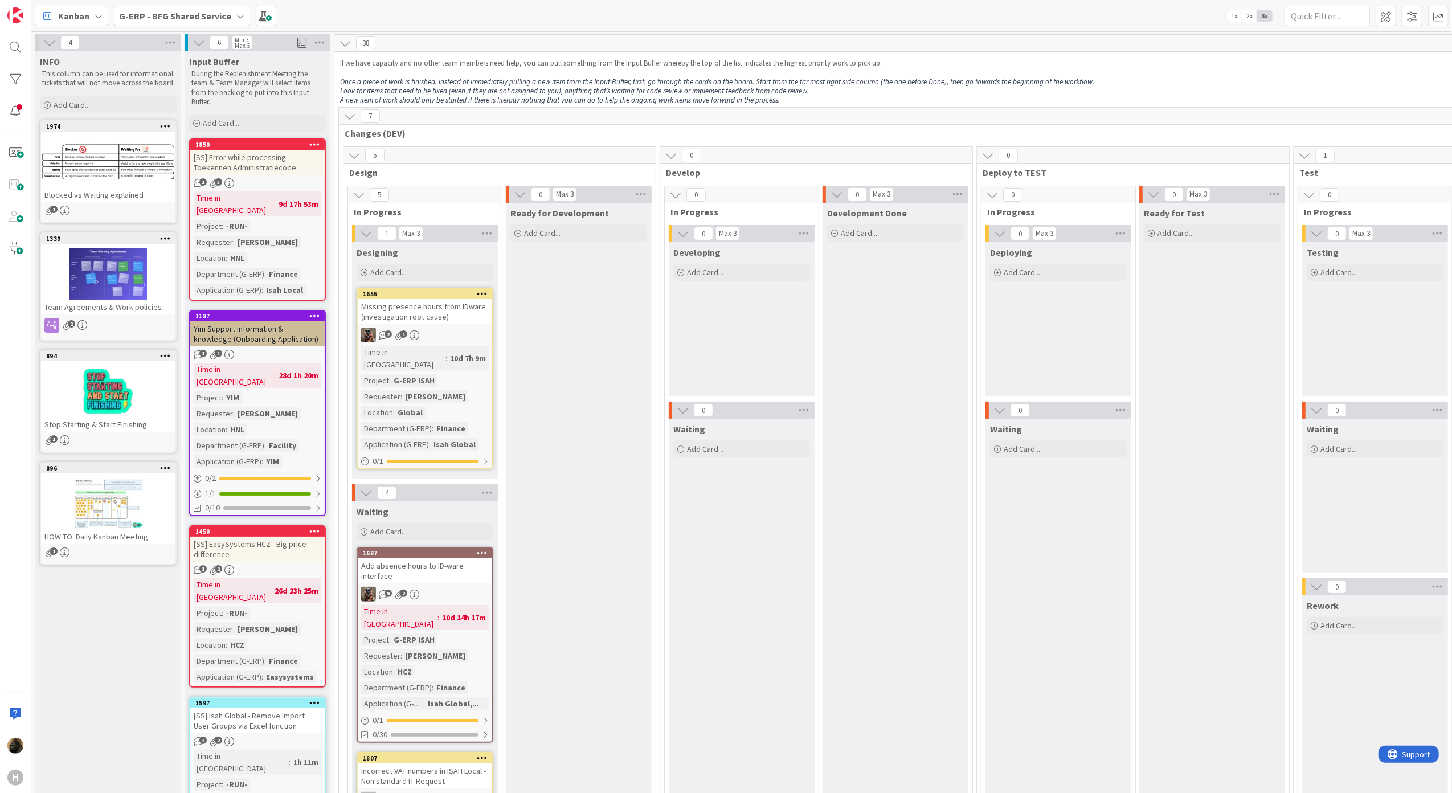
click at [192, 21] on span "G-ERP - BFG Shared Service" at bounding box center [175, 16] width 112 height 14
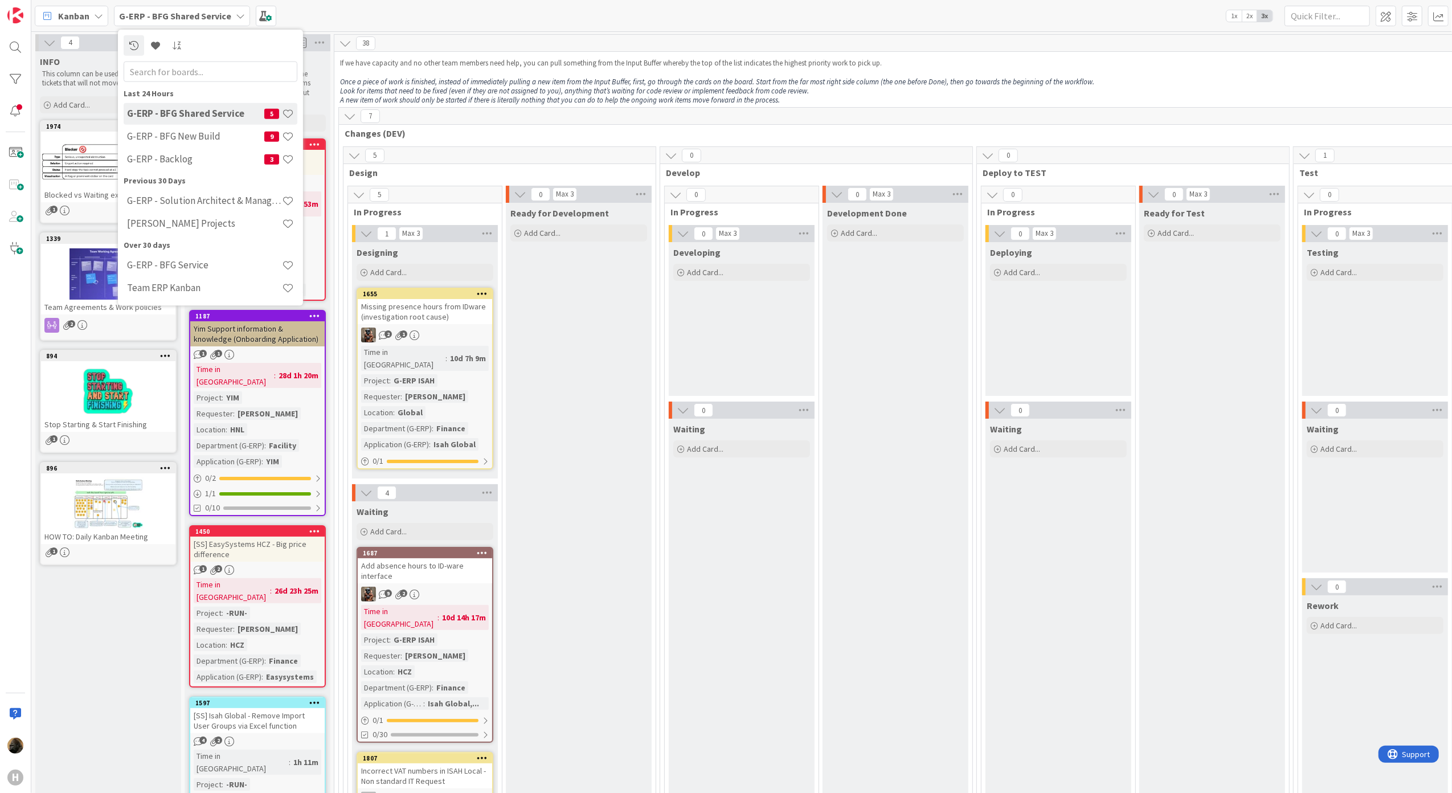
click at [73, 17] on span "Kanban" at bounding box center [73, 16] width 31 height 14
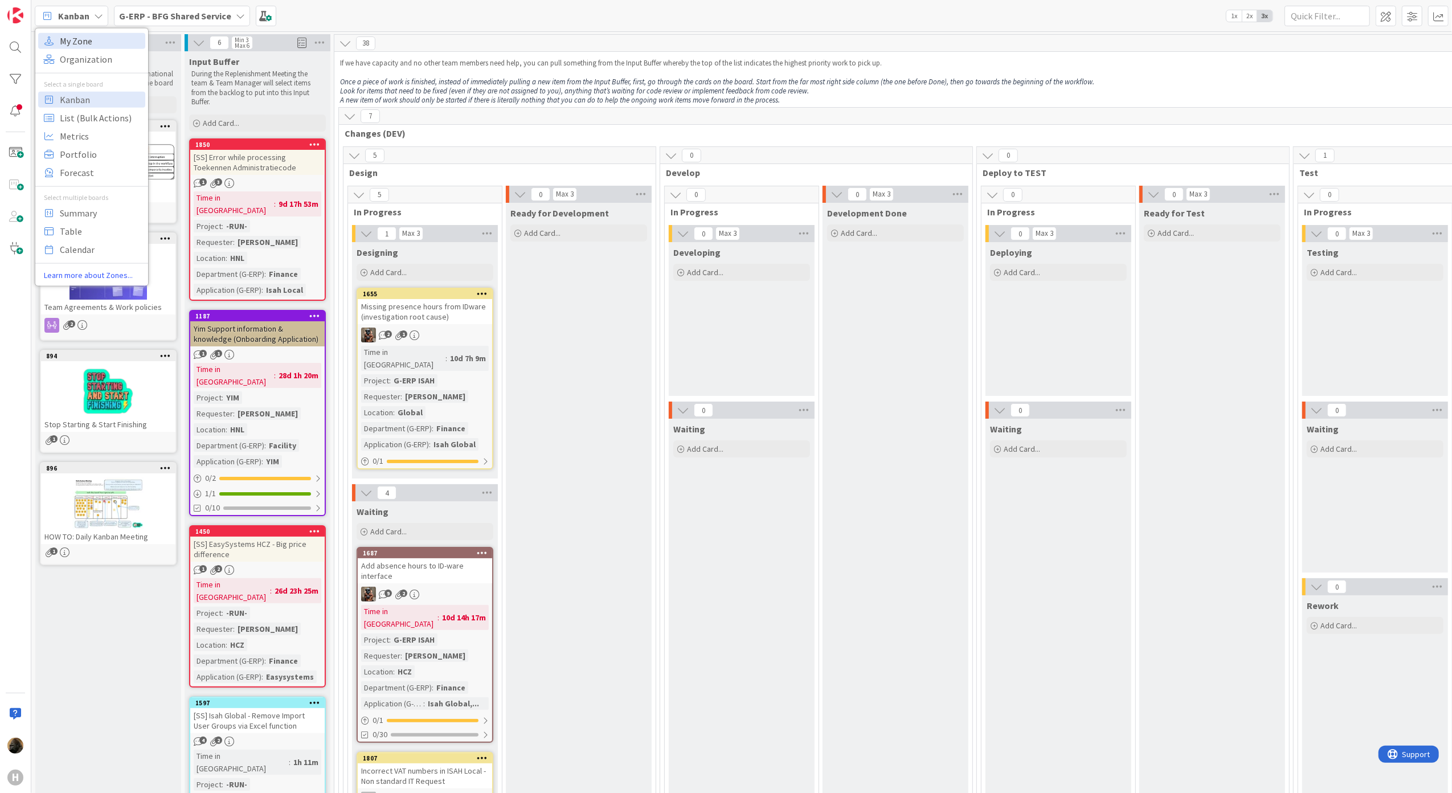
click at [101, 41] on span "My Zone" at bounding box center [101, 40] width 82 height 17
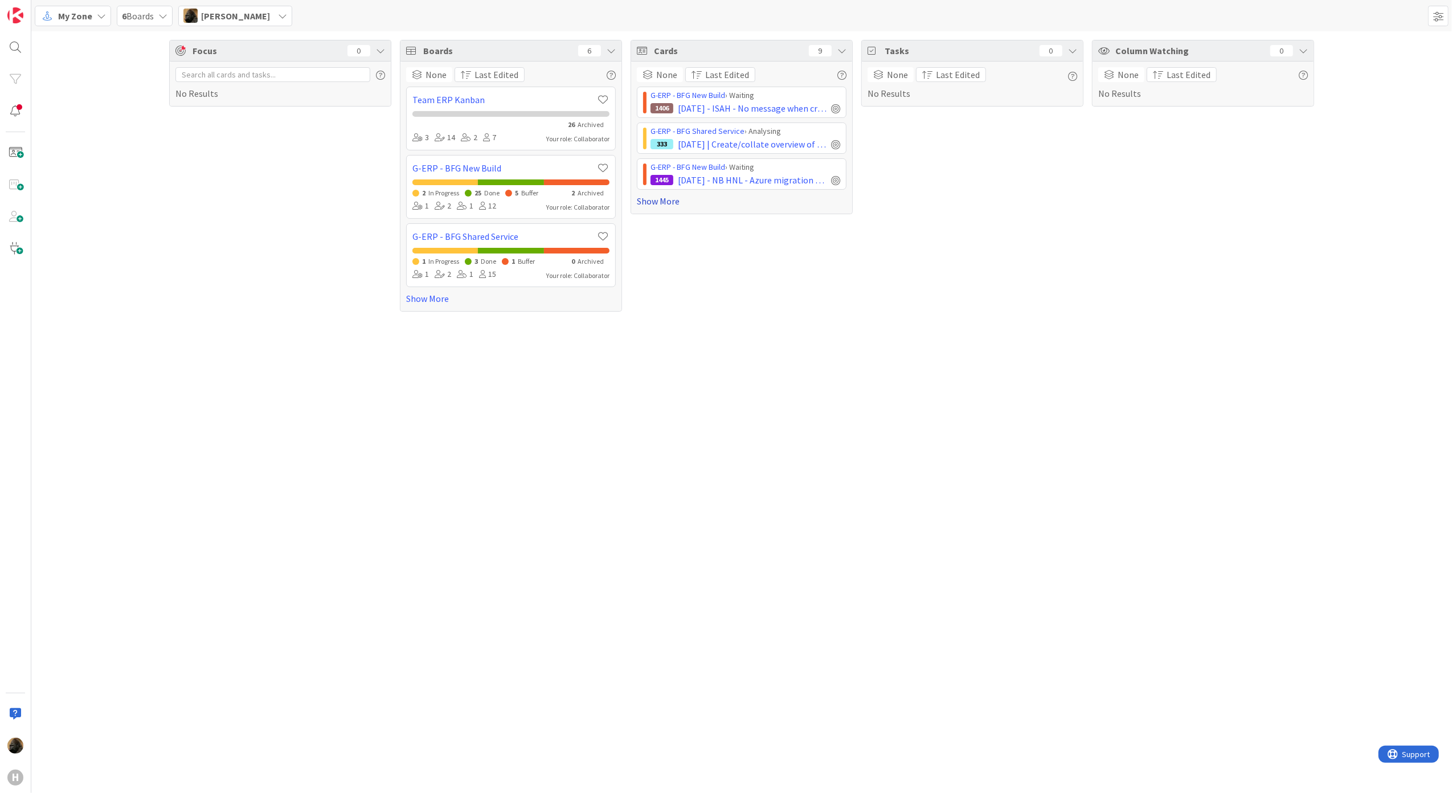
click at [683, 203] on link "Show More" at bounding box center [742, 201] width 210 height 14
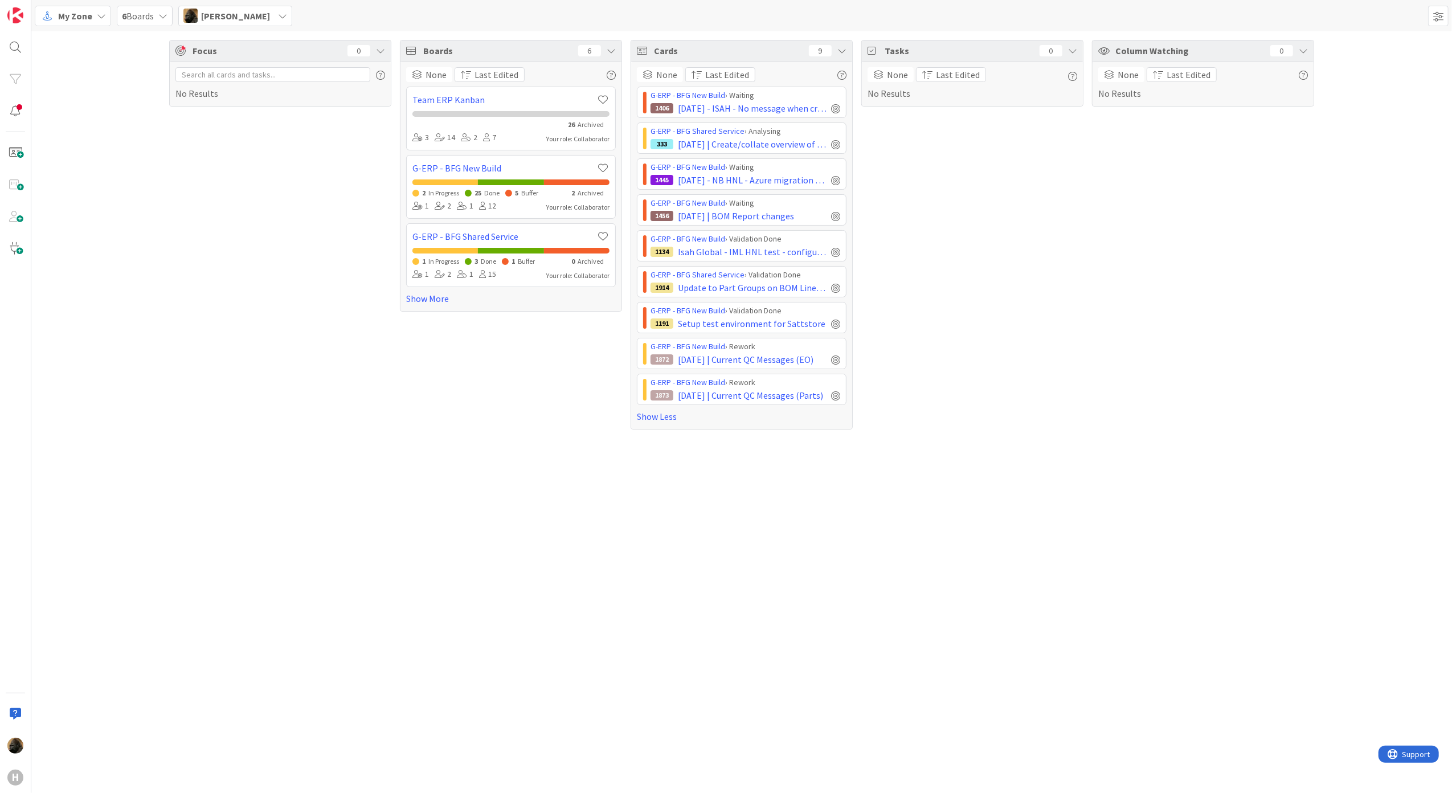
click at [230, 315] on div "Focus 0 No Results" at bounding box center [280, 235] width 222 height 390
click at [719, 664] on div "Focus 0 No Results Boards 6 None Last Edited Team ERP Kanban 26 Archived 3 14 2…" at bounding box center [741, 411] width 1420 height 761
click at [764, 641] on div "Focus 0 No Results Boards 6 None Last Edited Team ERP Kanban 26 Archived 3 14 2…" at bounding box center [741, 411] width 1420 height 761
click at [89, 18] on span "My Zone" at bounding box center [75, 16] width 34 height 14
click at [110, 103] on span "Kanban" at bounding box center [101, 99] width 82 height 17
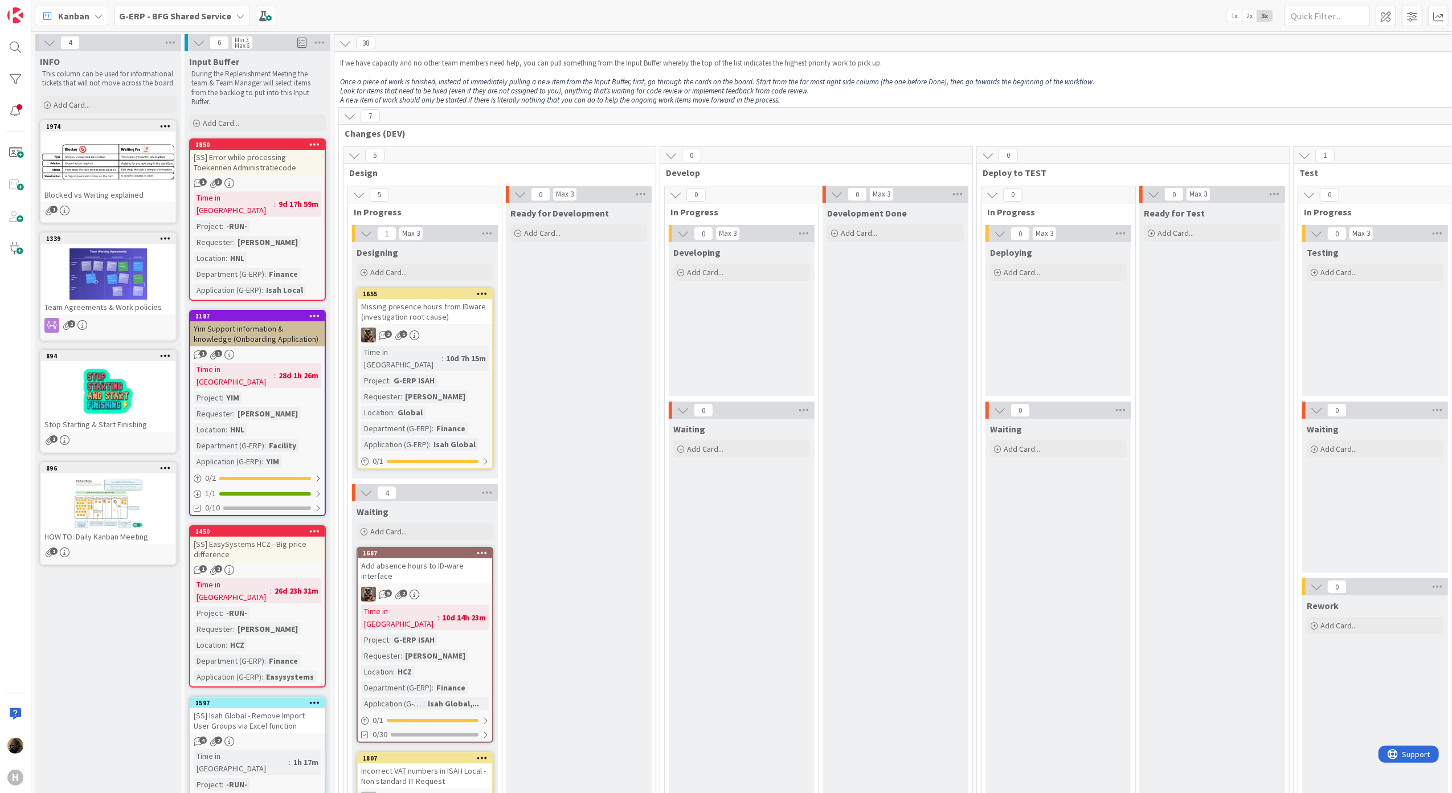
click at [230, 105] on p "During the Replenishment Meeting the team & Team Manager will select items from…" at bounding box center [257, 87] width 132 height 37
click at [181, 24] on div "G-ERP - BFG Shared Service" at bounding box center [182, 16] width 136 height 21
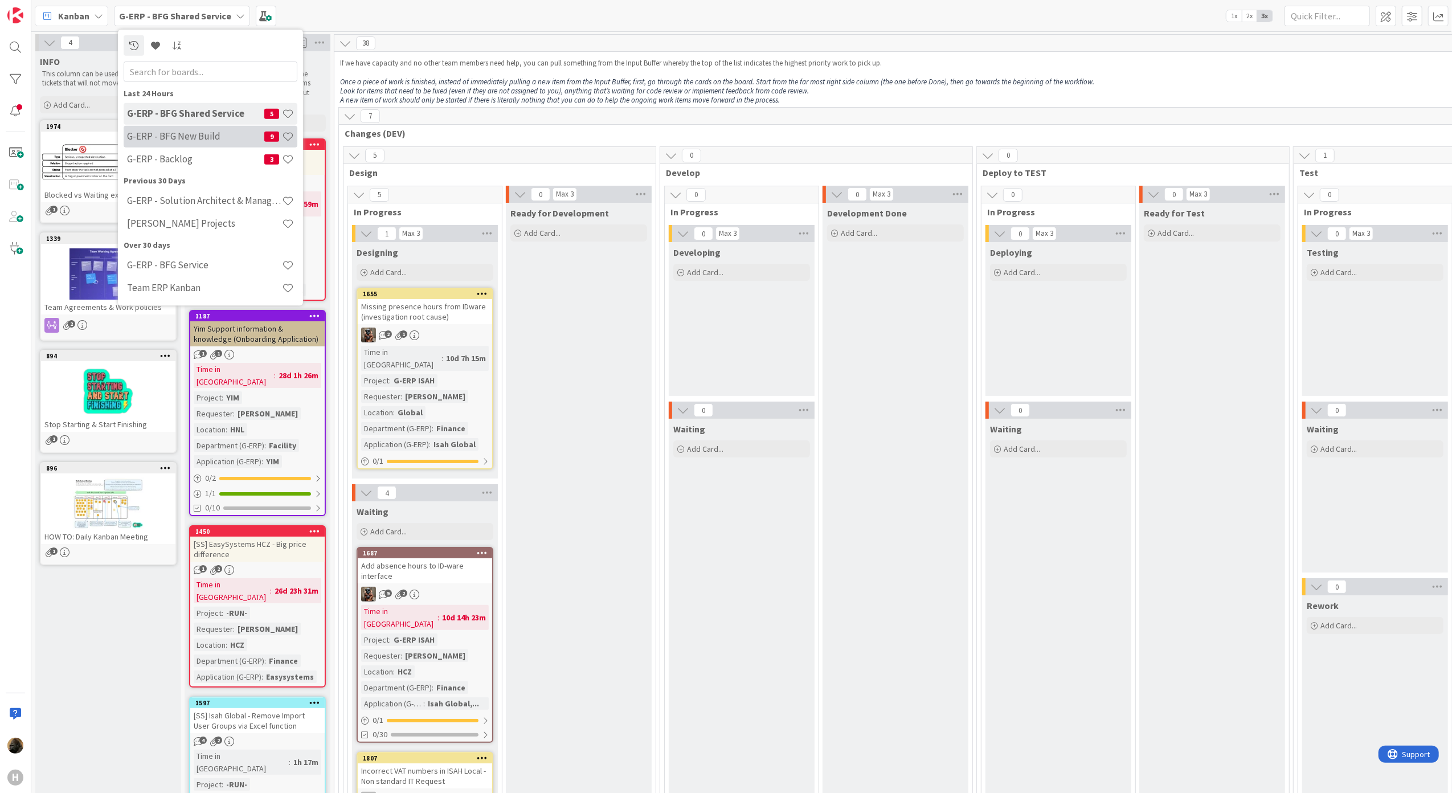
click at [196, 131] on h4 "G-ERP - BFG New Build" at bounding box center [195, 135] width 137 height 11
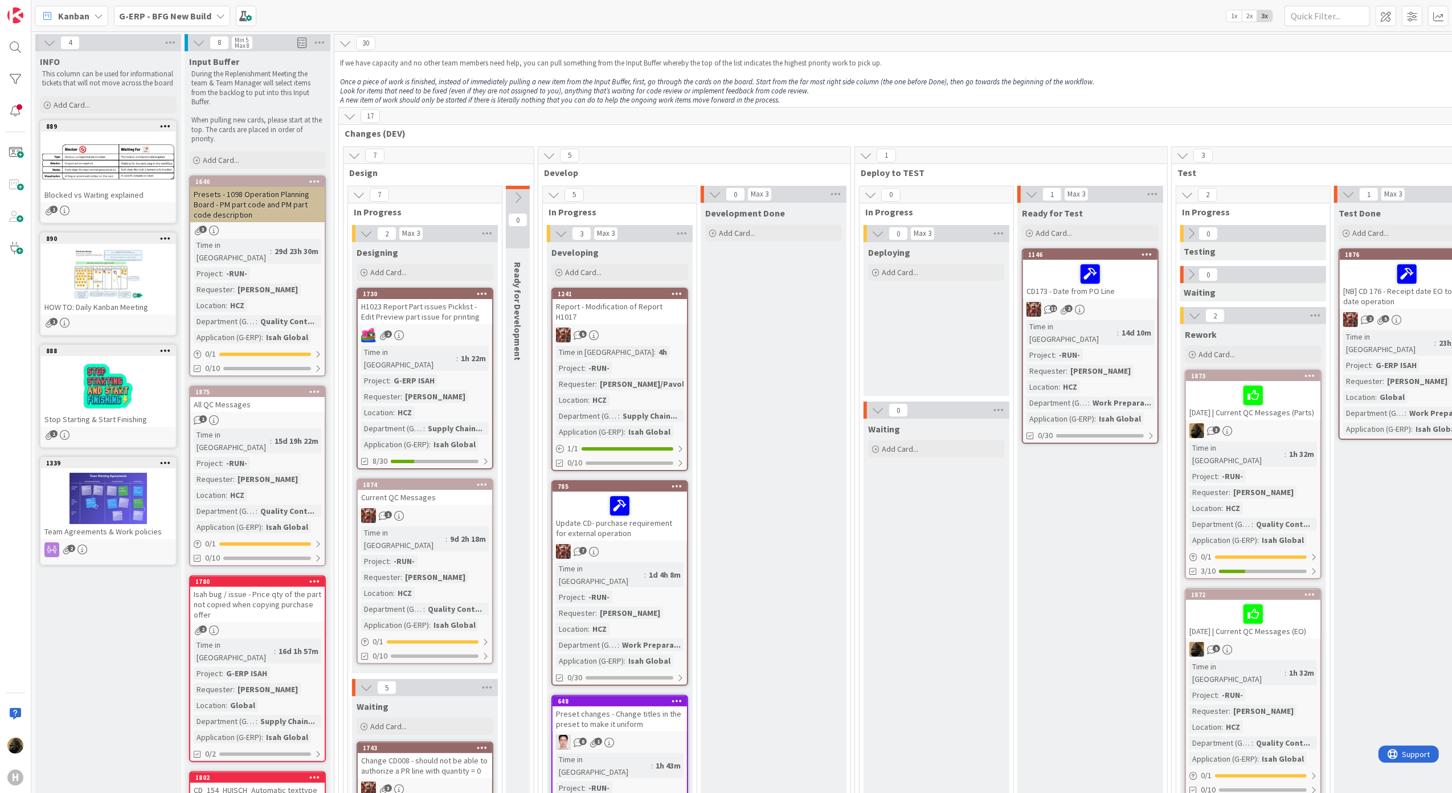
click at [280, 200] on div "Presets - 1098 Operation Planning Board - PM part code and PM part code descrip…" at bounding box center [257, 204] width 134 height 35
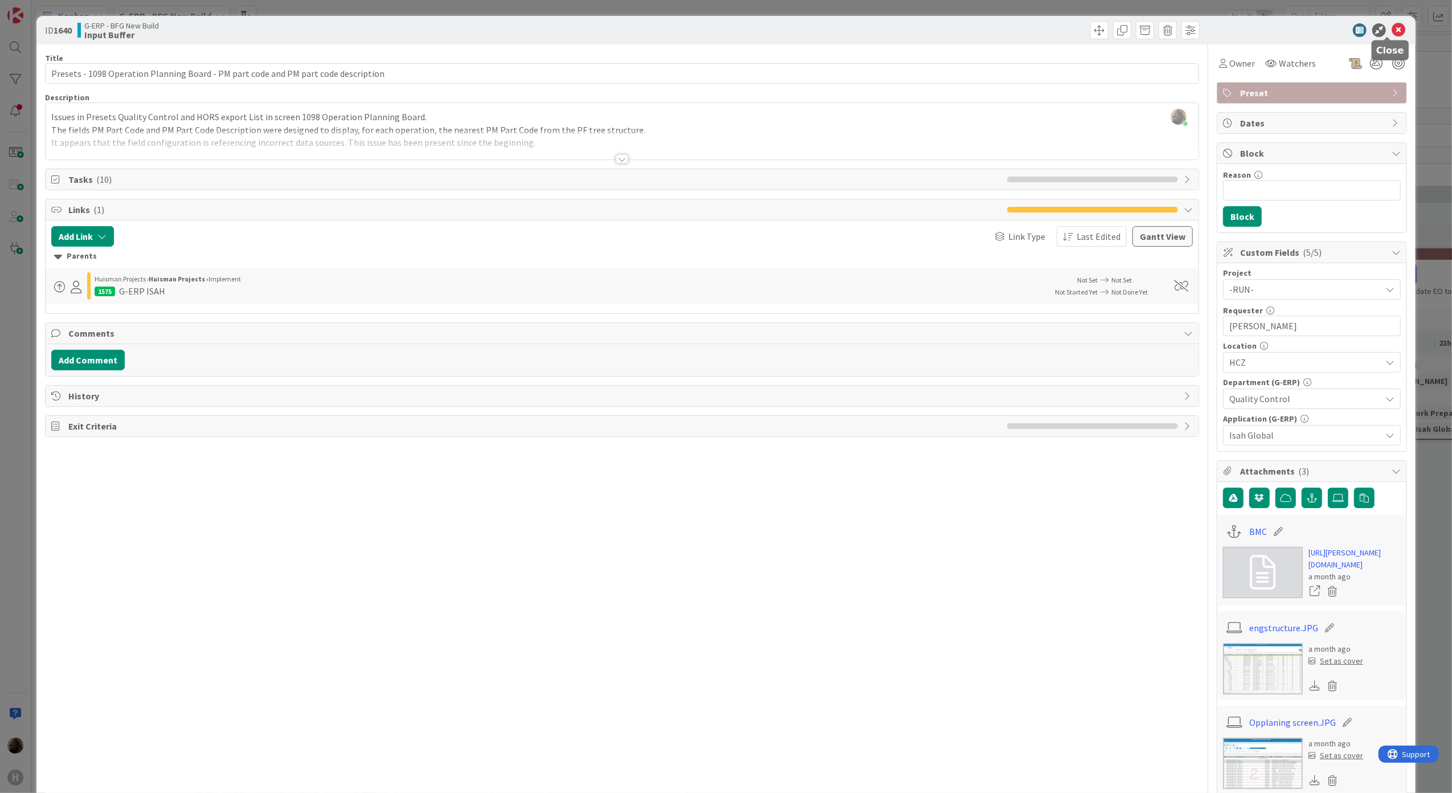
click at [1391, 26] on icon at bounding box center [1398, 30] width 14 height 14
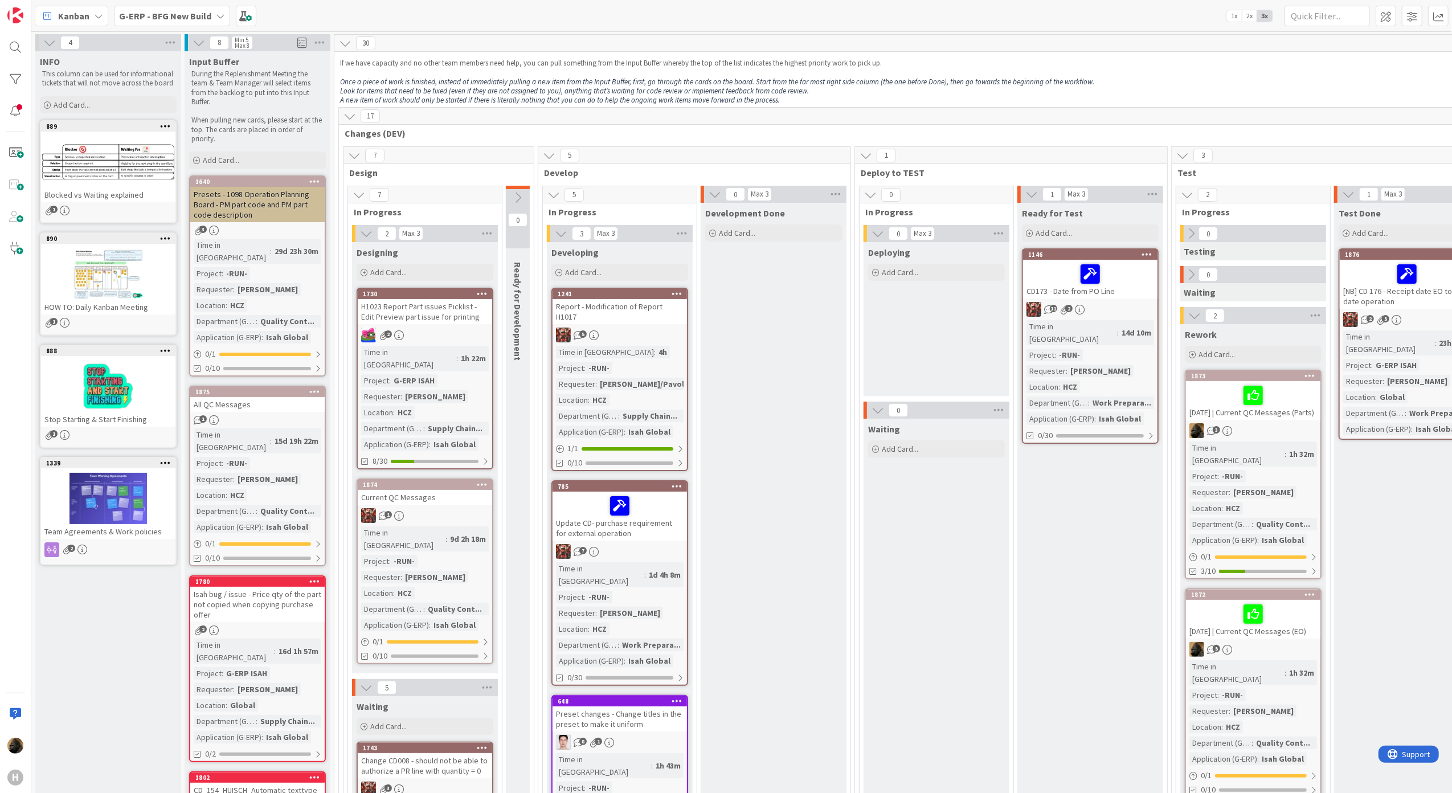
click at [284, 397] on div "All QC Messages" at bounding box center [257, 404] width 134 height 15
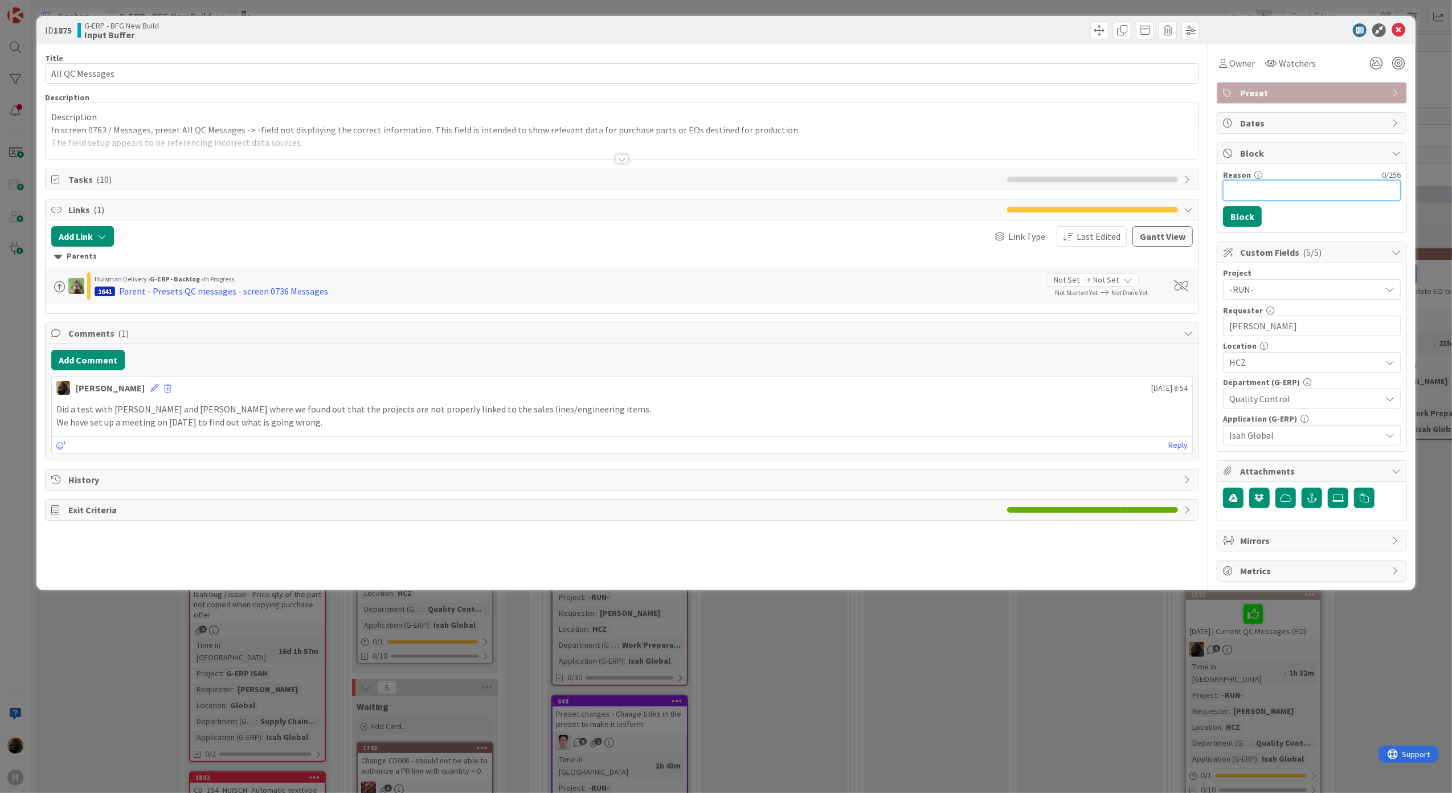
click at [1265, 183] on input "Reason" at bounding box center [1312, 190] width 178 height 21
type input "Research must be done on how the PM parts are linked to the production files/pa…"
click at [1247, 208] on button "Block" at bounding box center [1242, 216] width 39 height 21
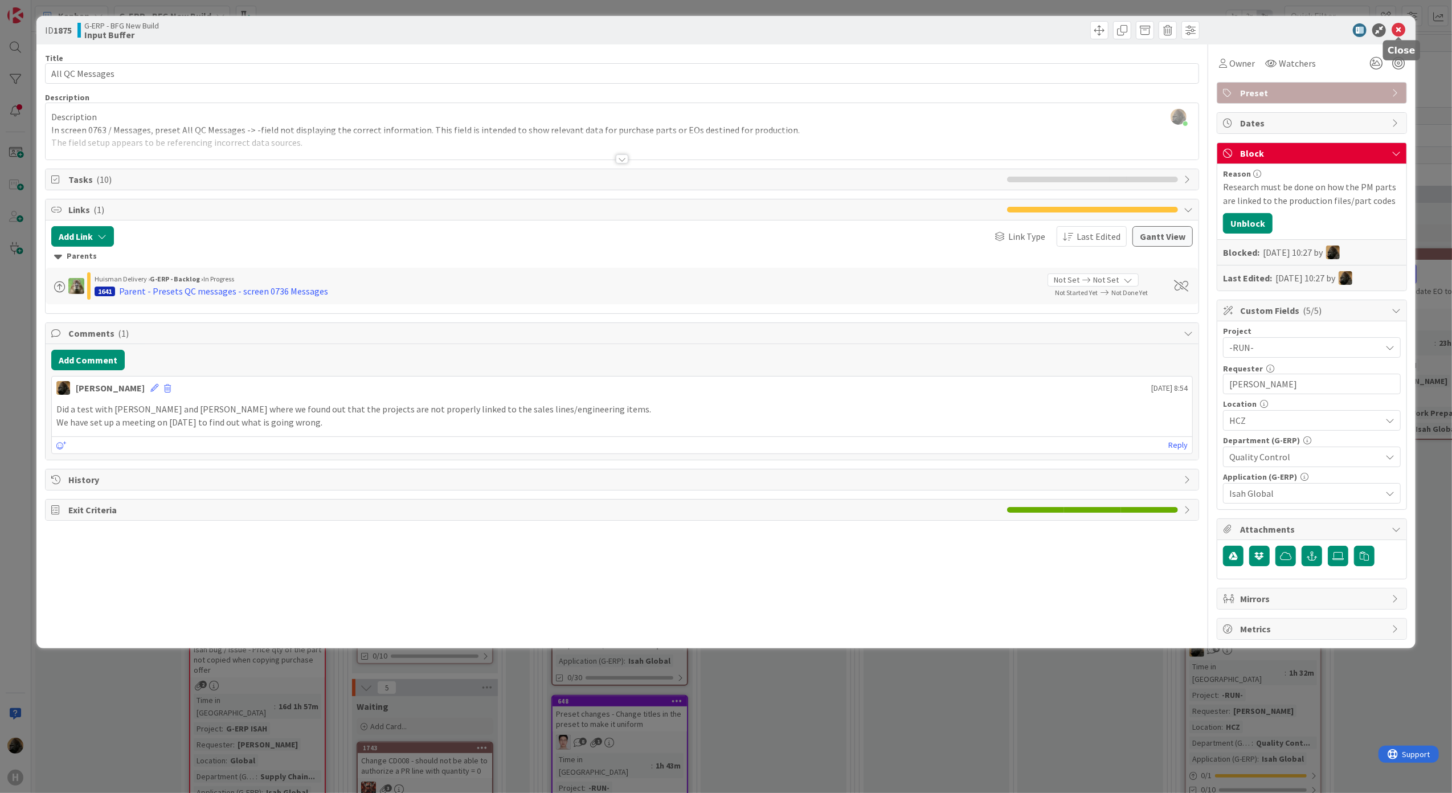
drag, startPoint x: 1397, startPoint y: 35, endPoint x: 1360, endPoint y: 54, distance: 41.5
click at [1399, 35] on icon at bounding box center [1398, 30] width 14 height 14
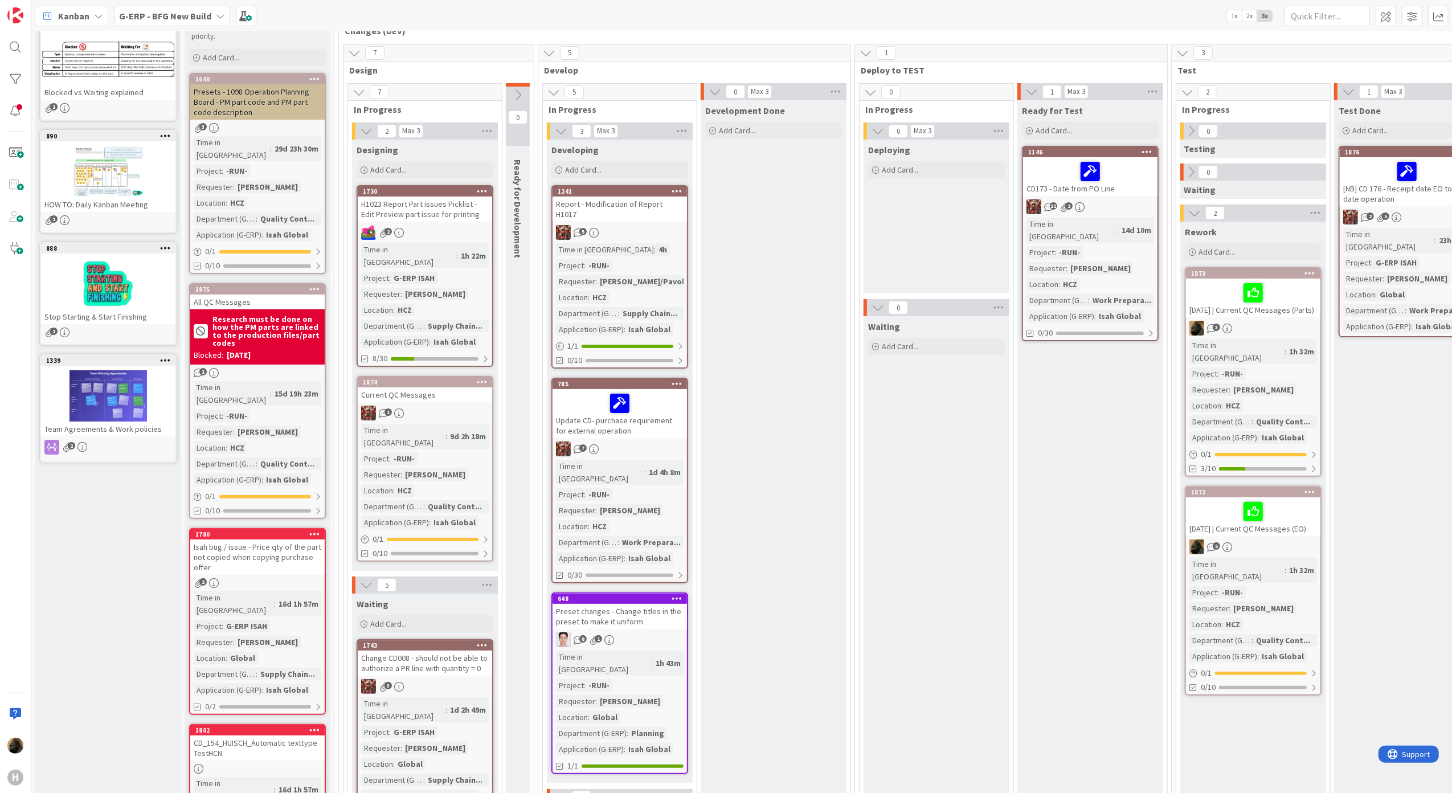
scroll to position [76, 0]
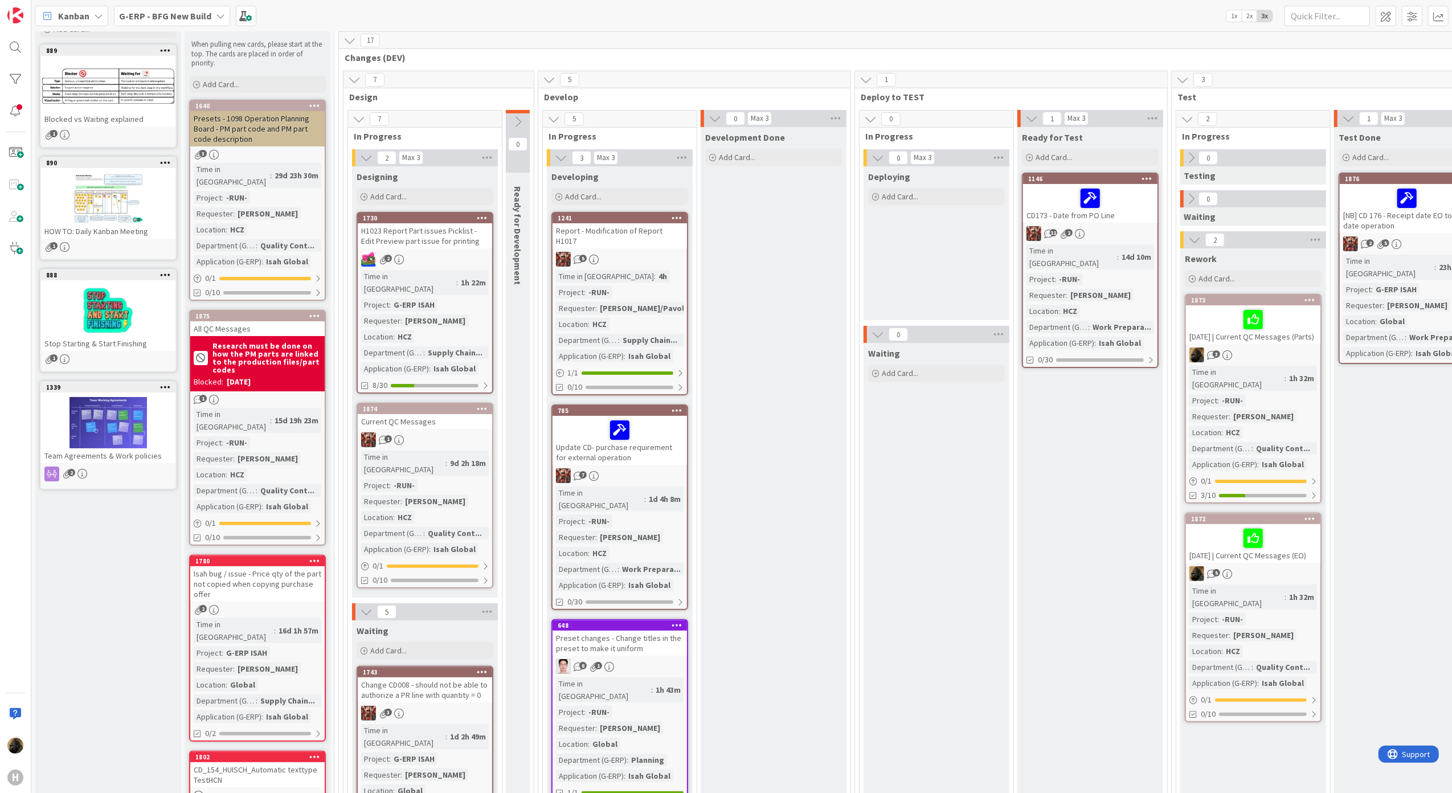
click at [249, 135] on div "Presets - 1098 Operation Planning Board - PM part code and PM part code descrip…" at bounding box center [257, 128] width 134 height 35
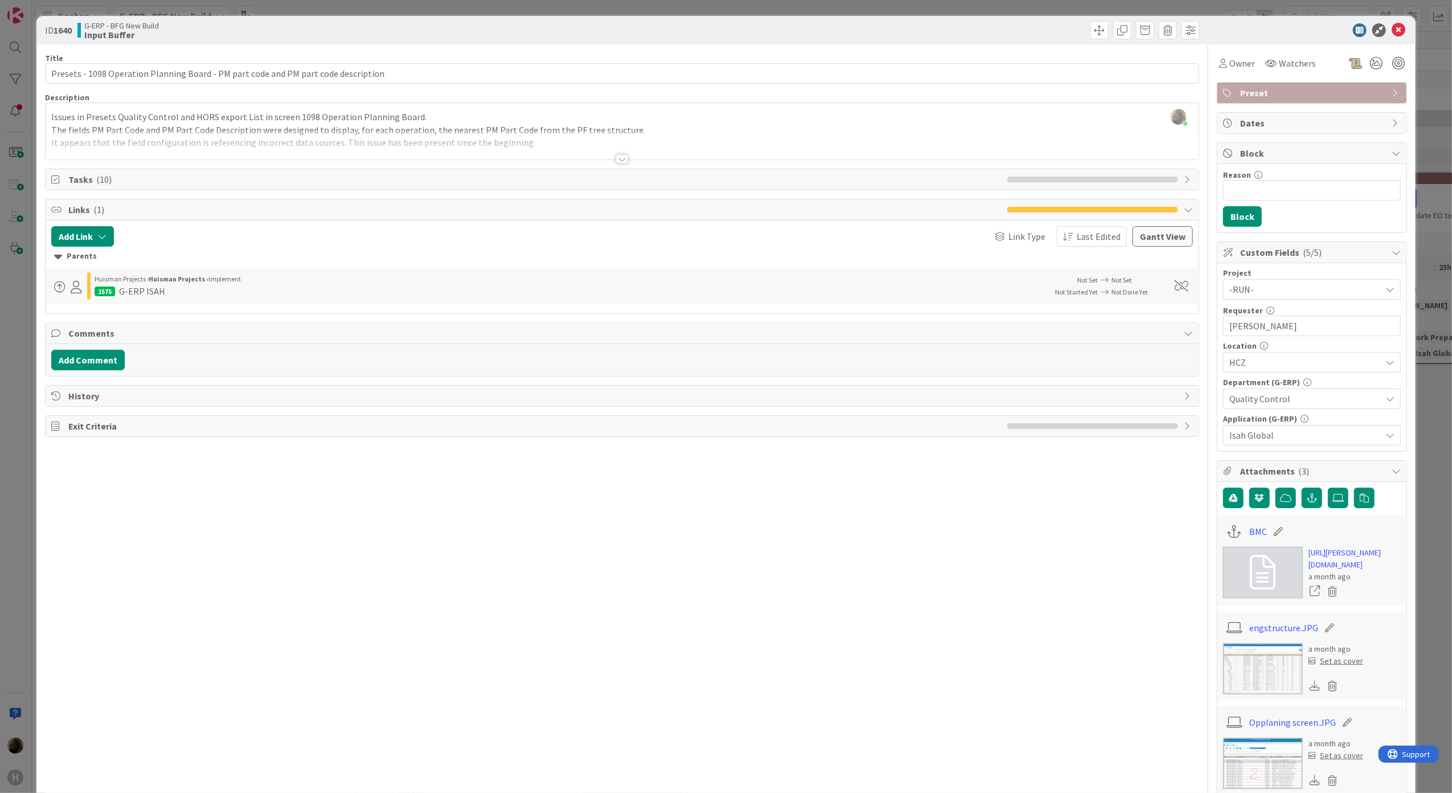
click at [620, 154] on div at bounding box center [622, 144] width 1153 height 29
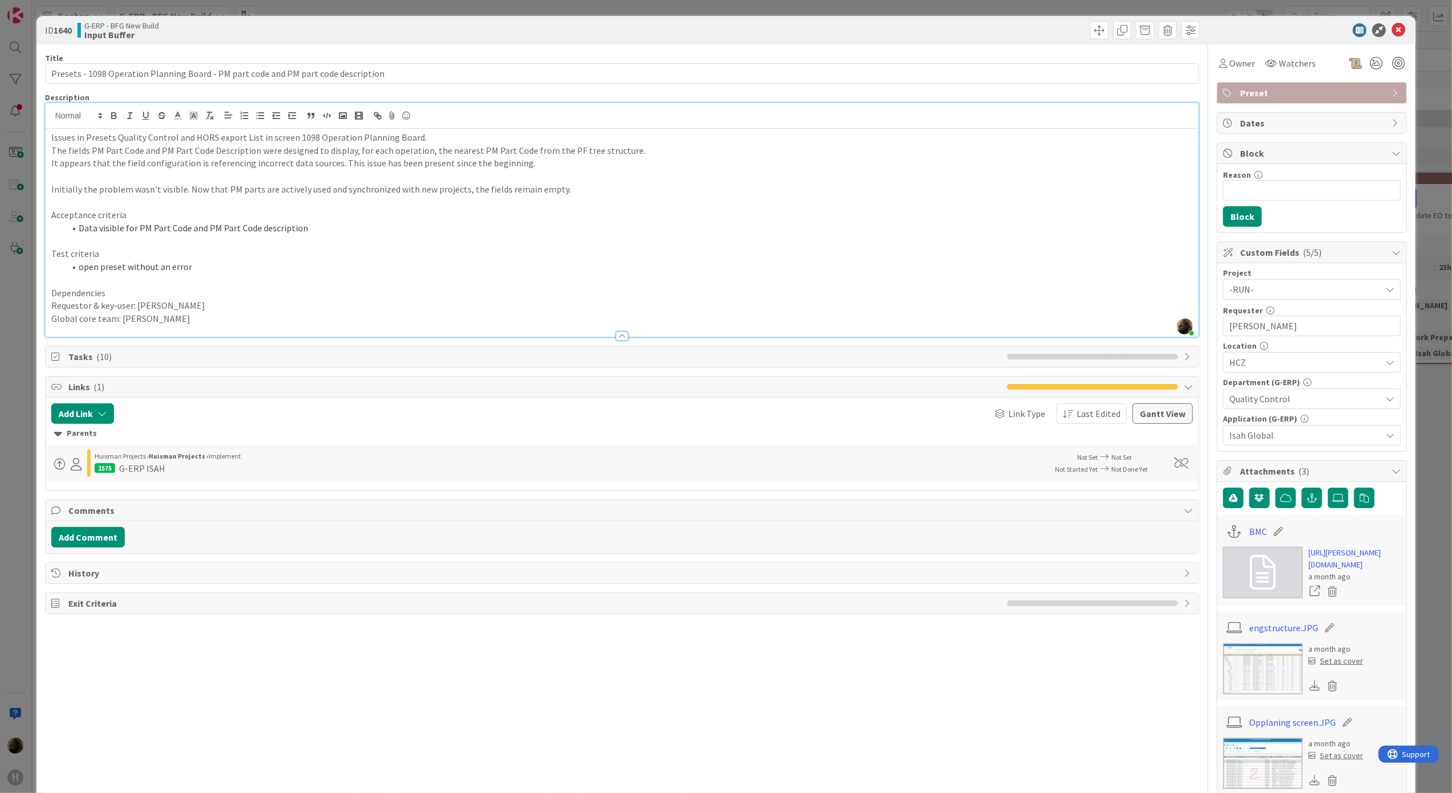
click at [620, 154] on p "The fields PM Part Code and PM Part Code Description were designed to display, …" at bounding box center [622, 150] width 1142 height 13
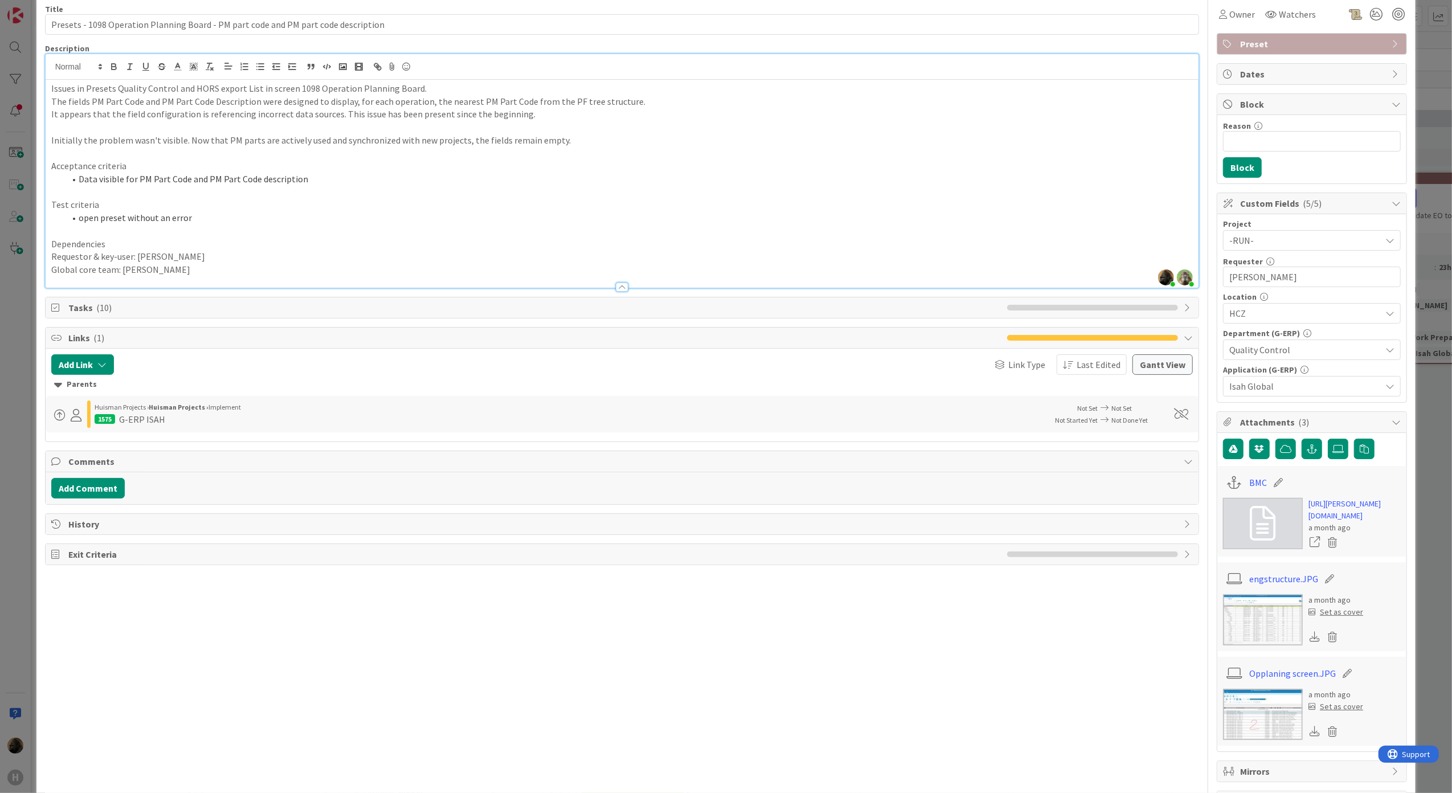
scroll to position [76, 0]
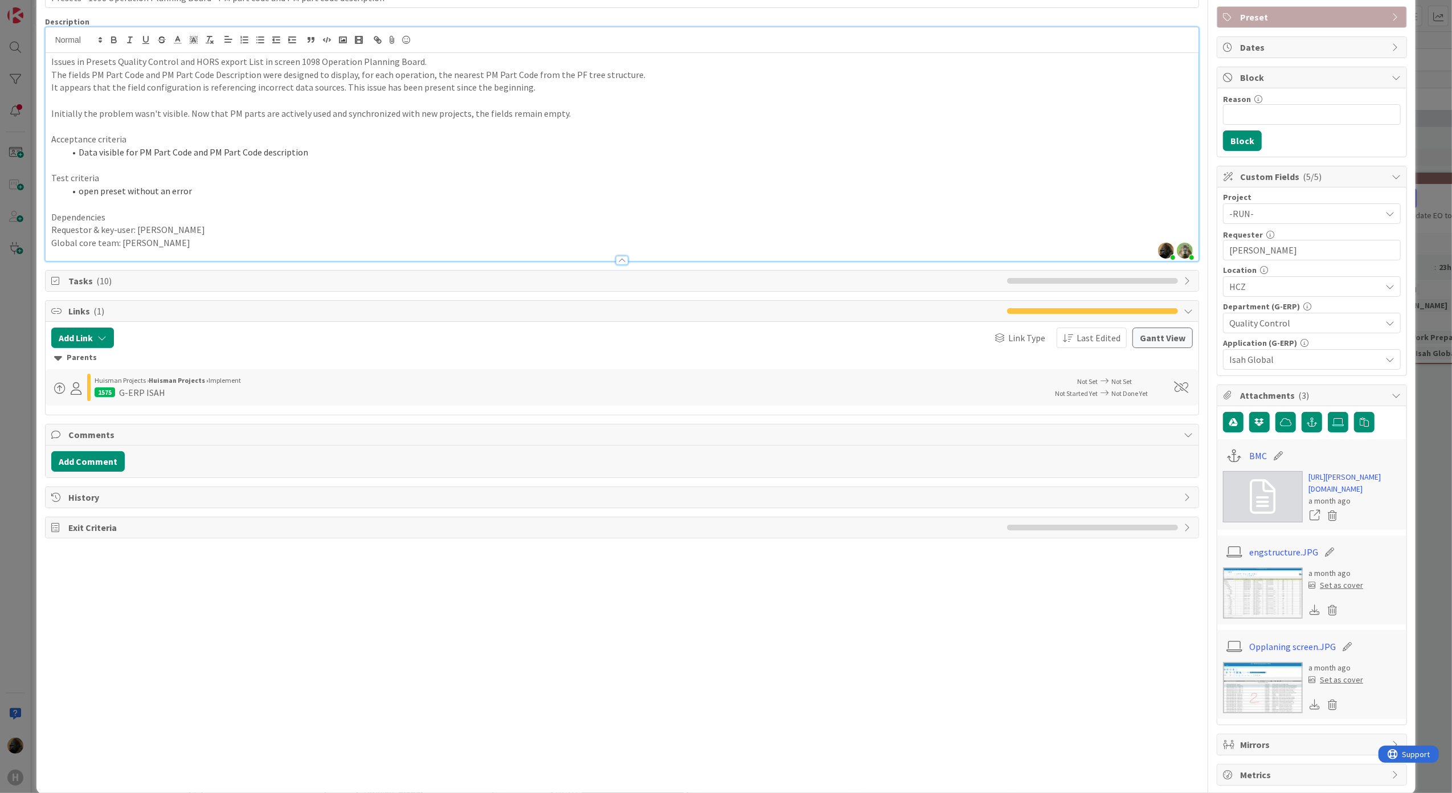
click at [1264, 618] on img at bounding box center [1263, 592] width 80 height 51
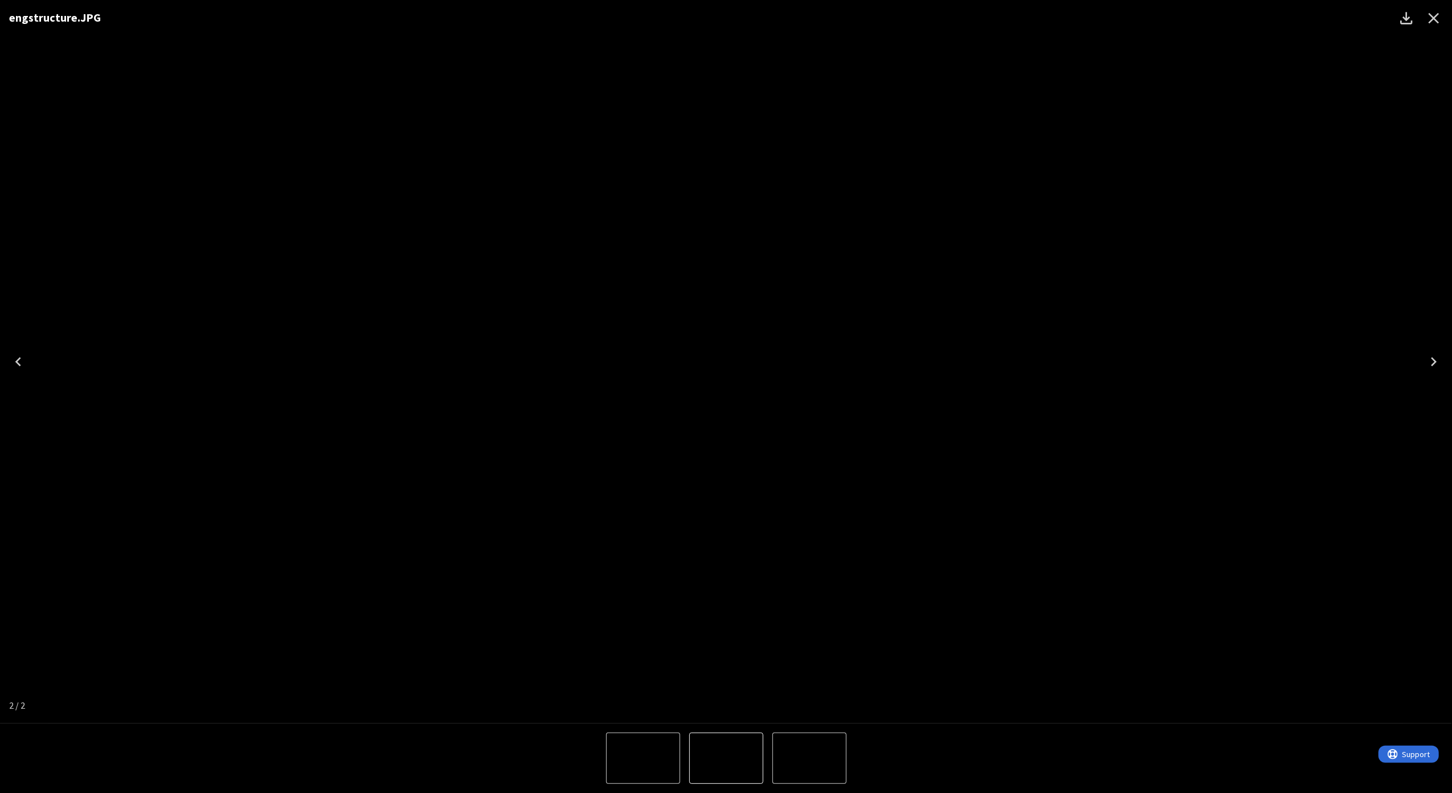
click at [581, 30] on div "engstructure.JPG" at bounding box center [726, 17] width 1452 height 35
click at [1433, 23] on icon "Close" at bounding box center [1433, 18] width 18 height 18
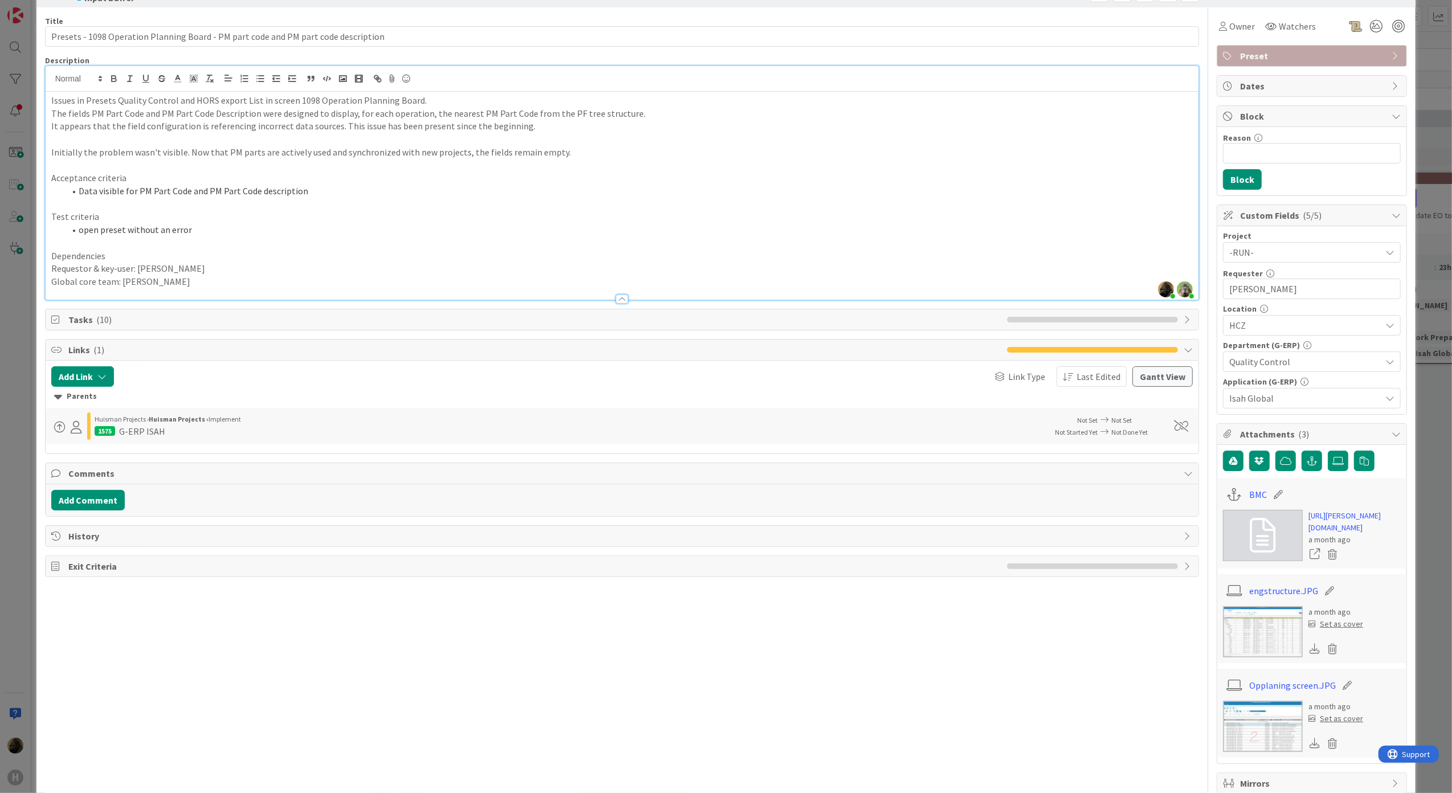
scroll to position [0, 0]
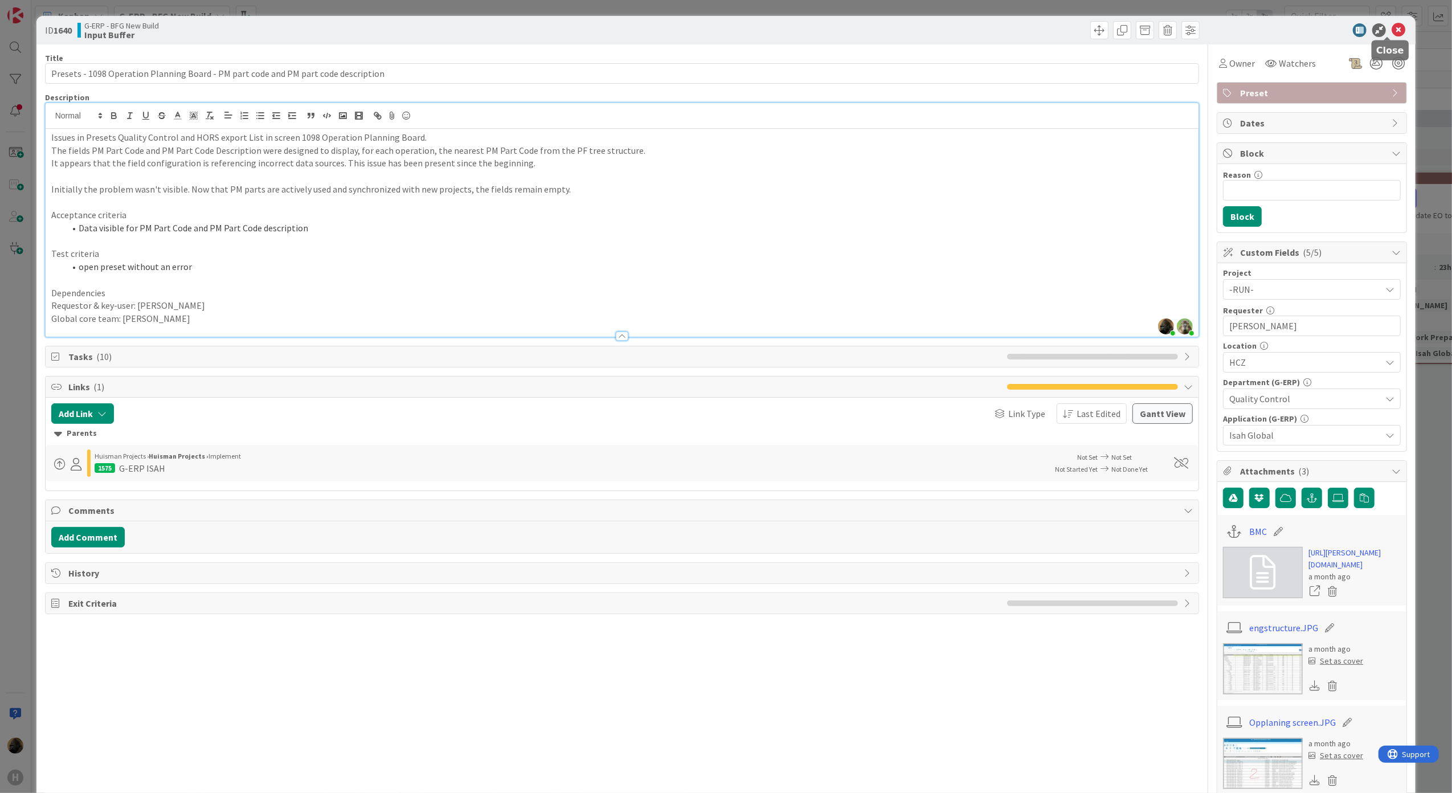
click at [1391, 30] on icon at bounding box center [1398, 30] width 14 height 14
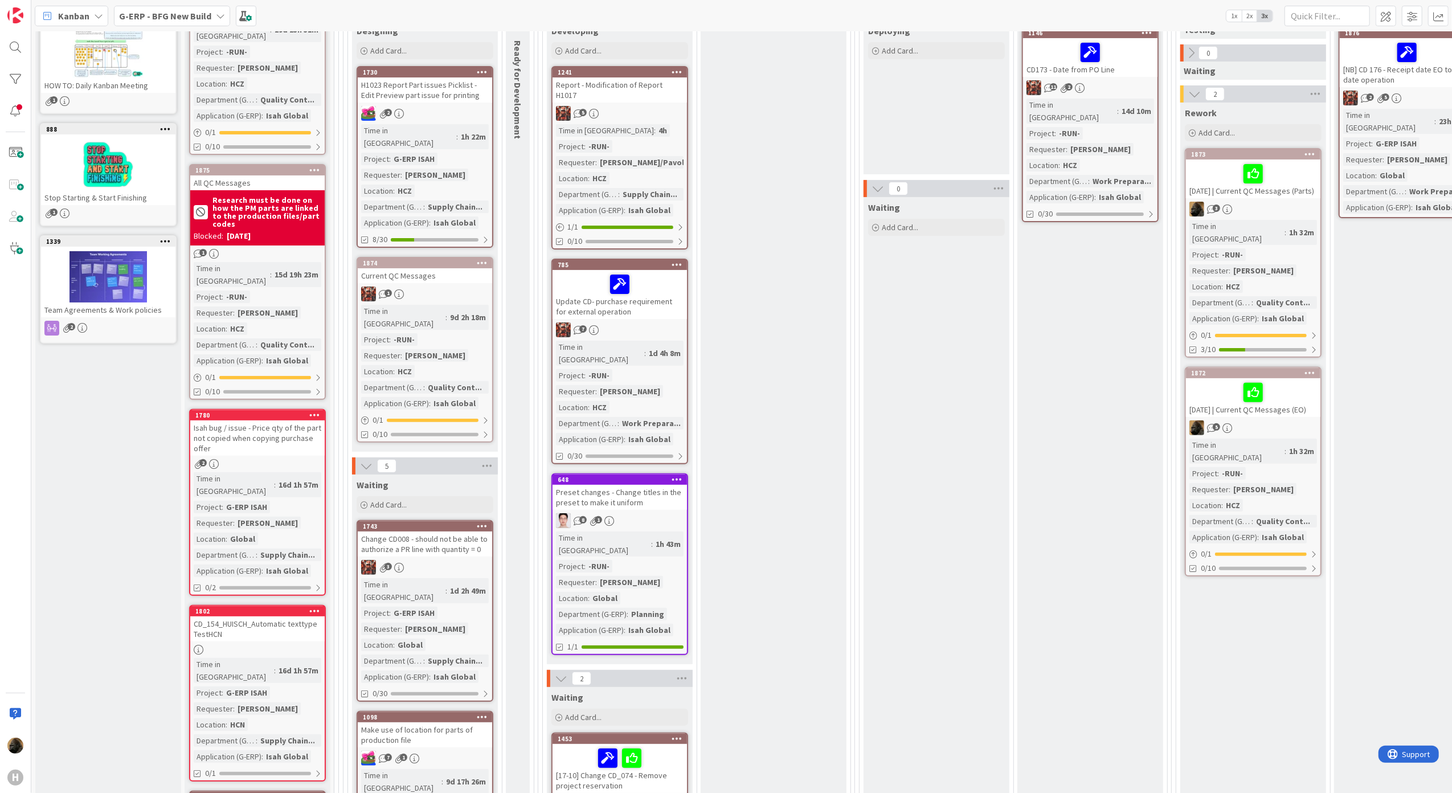
scroll to position [228, 0]
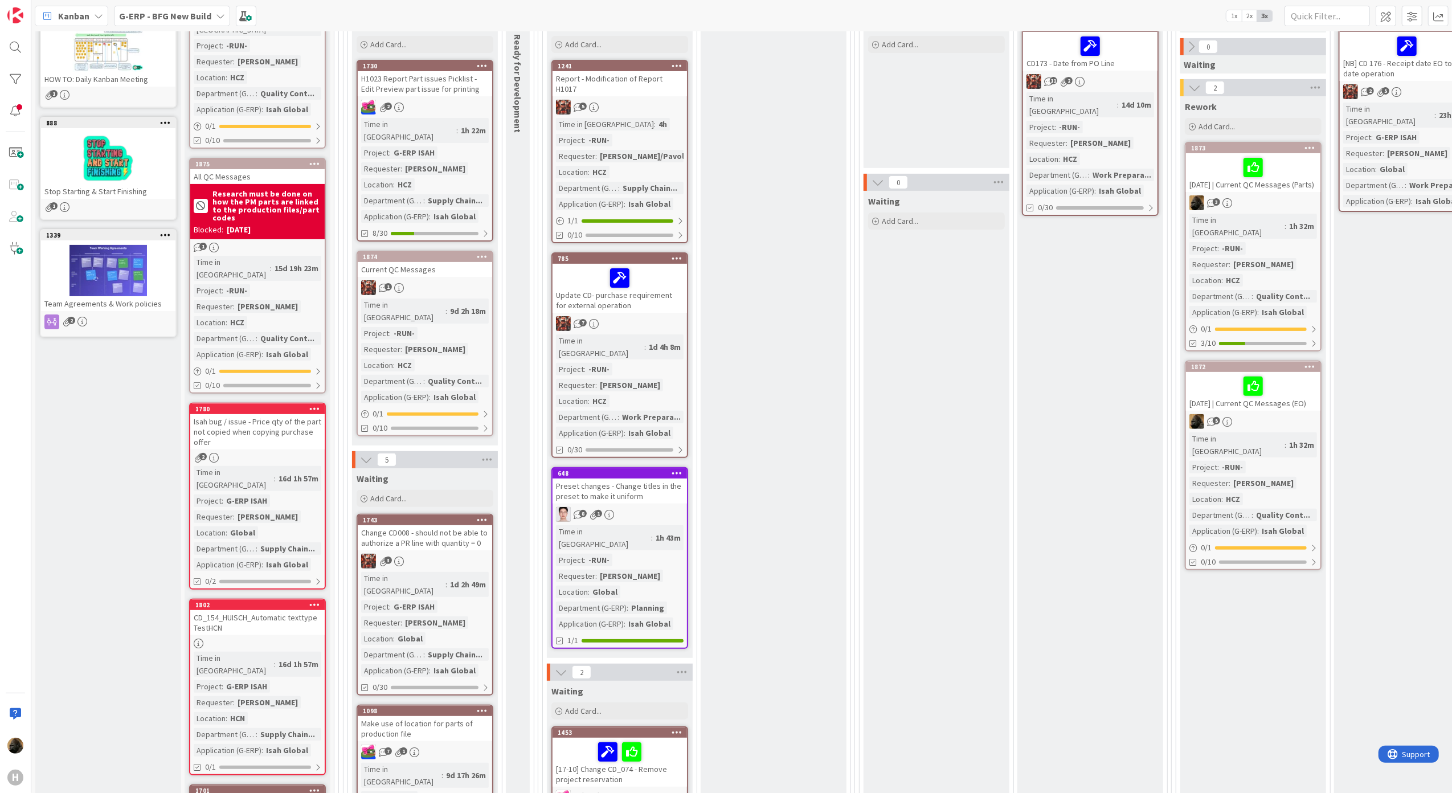
click at [310, 414] on div "Isah bug / issue - Price qty of the part not copied when copying purchase offer" at bounding box center [257, 431] width 134 height 35
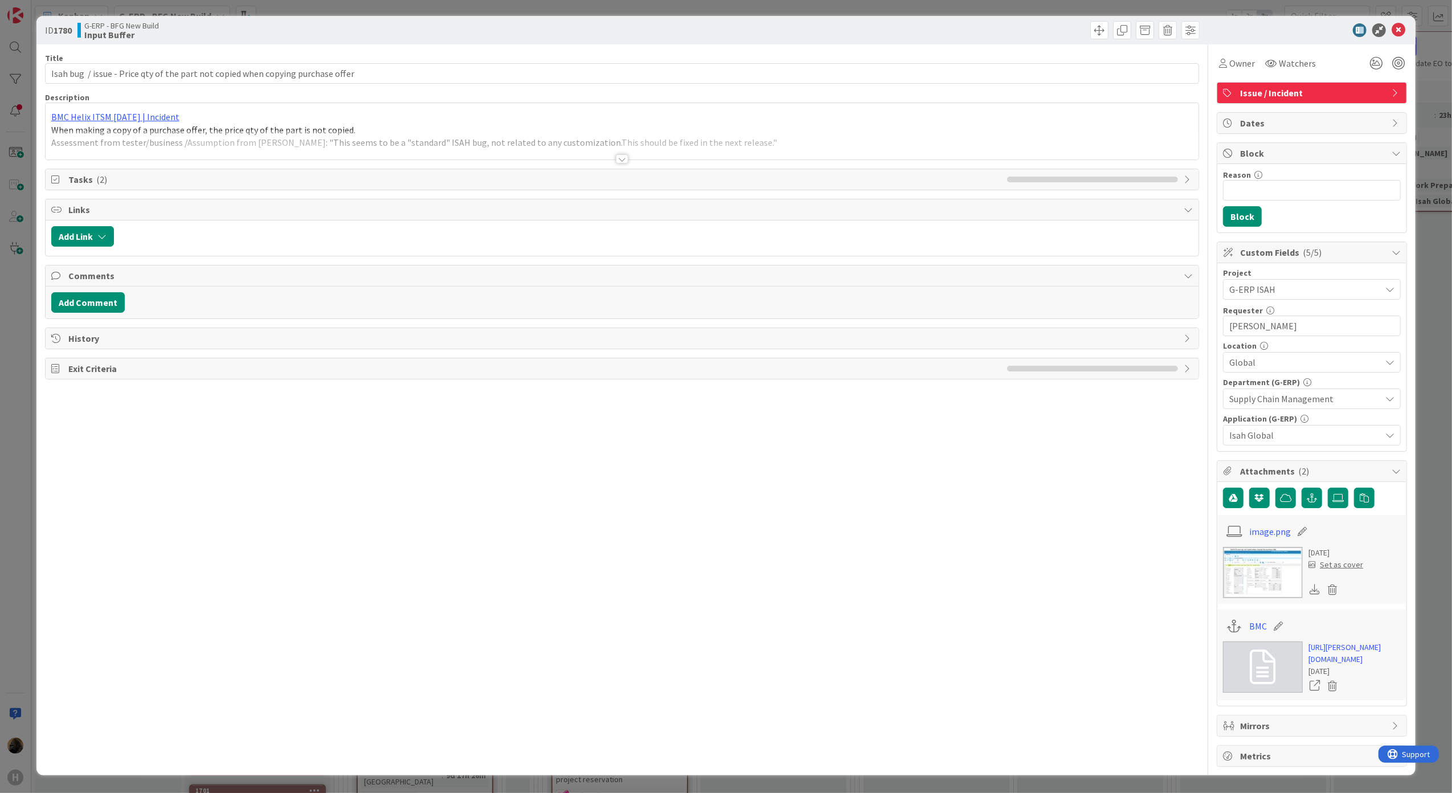
click at [616, 160] on div at bounding box center [622, 158] width 13 height 9
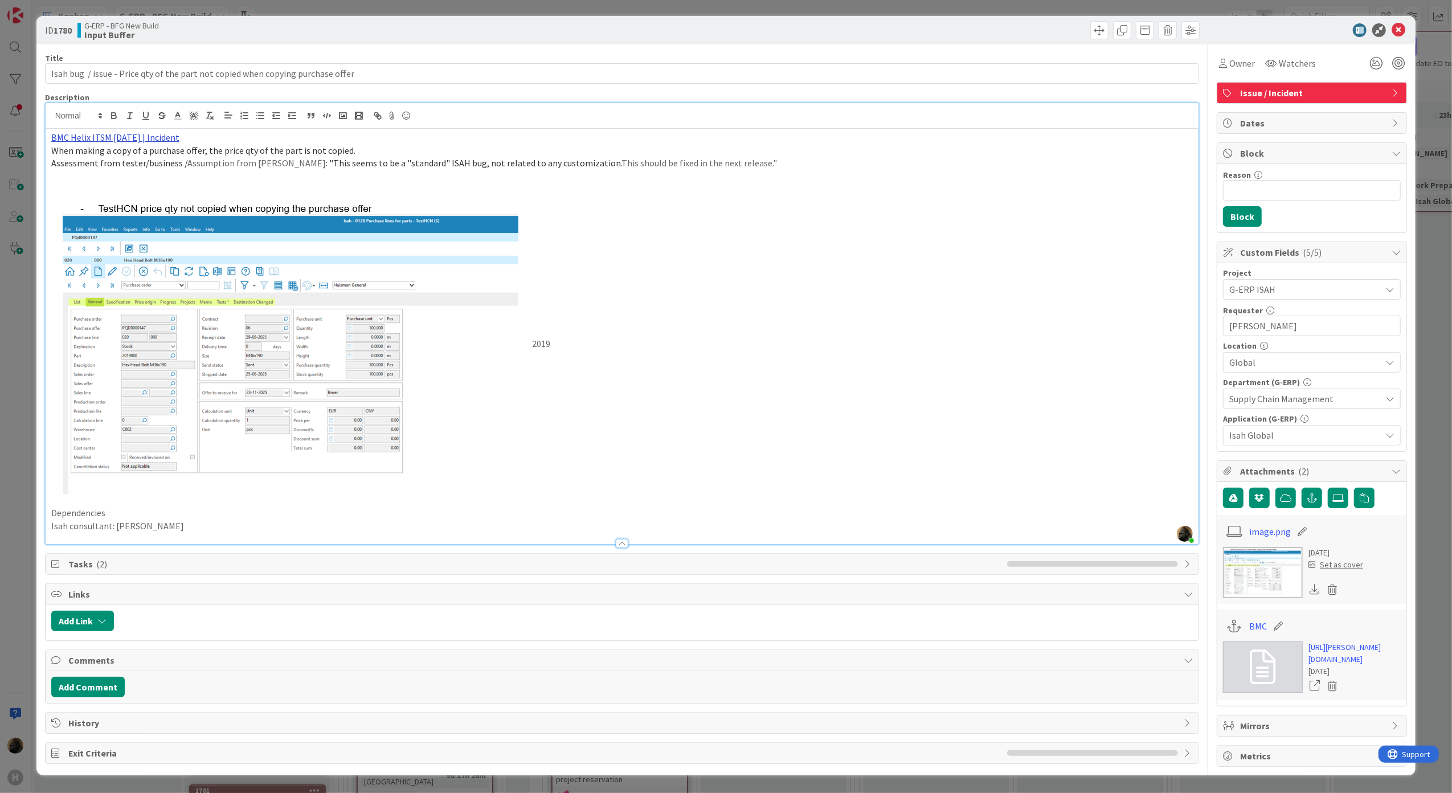
click at [99, 135] on link "BMC Helix ITSM [DATE] | Incident" at bounding box center [115, 137] width 128 height 11
click at [108, 160] on link "[URL][PERSON_NAME][DOMAIN_NAME]" at bounding box center [103, 159] width 114 height 15
click at [566, 163] on span ": "This seems to be a "standard" ISAH bug, not related to any customization." at bounding box center [474, 162] width 296 height 11
click at [288, 171] on p at bounding box center [622, 176] width 1142 height 13
click at [1392, 30] on icon at bounding box center [1398, 30] width 14 height 14
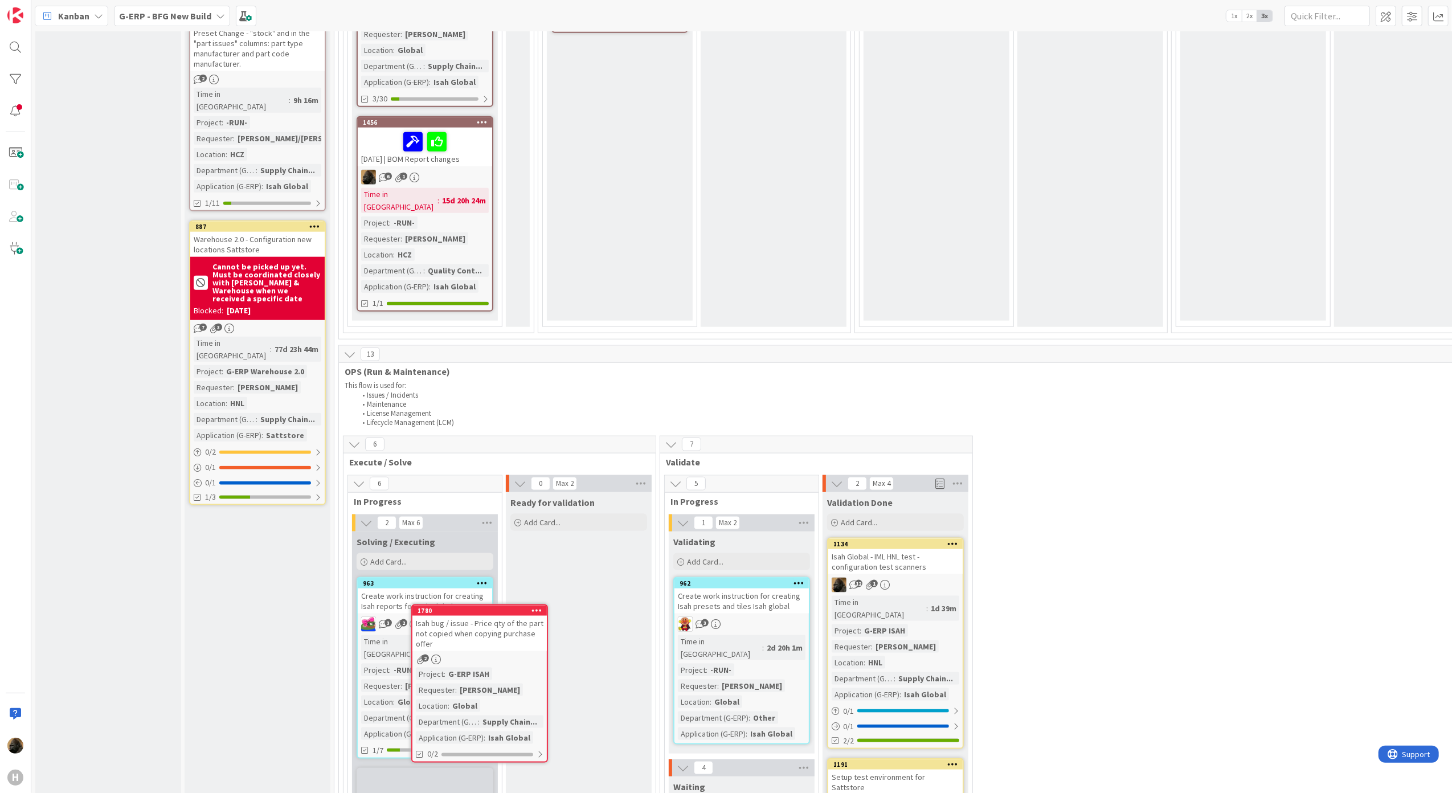
scroll to position [1242, 0]
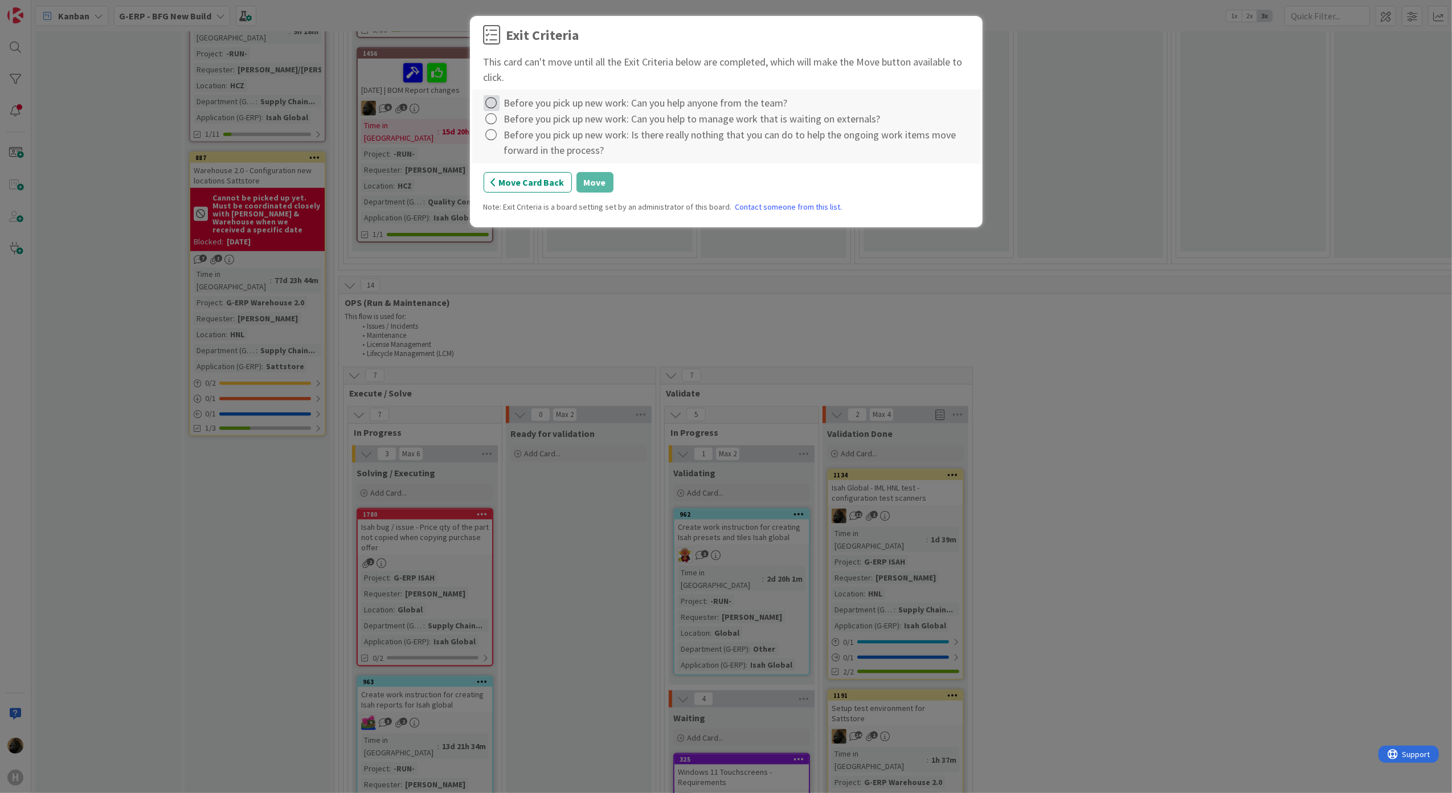
click at [486, 96] on icon at bounding box center [491, 103] width 16 height 16
click at [515, 126] on link "Complete" at bounding box center [554, 127] width 142 height 17
click at [495, 121] on icon at bounding box center [491, 119] width 16 height 16
drag, startPoint x: 508, startPoint y: 129, endPoint x: 501, endPoint y: 136, distance: 9.7
click at [510, 137] on link "Complete" at bounding box center [554, 143] width 142 height 17
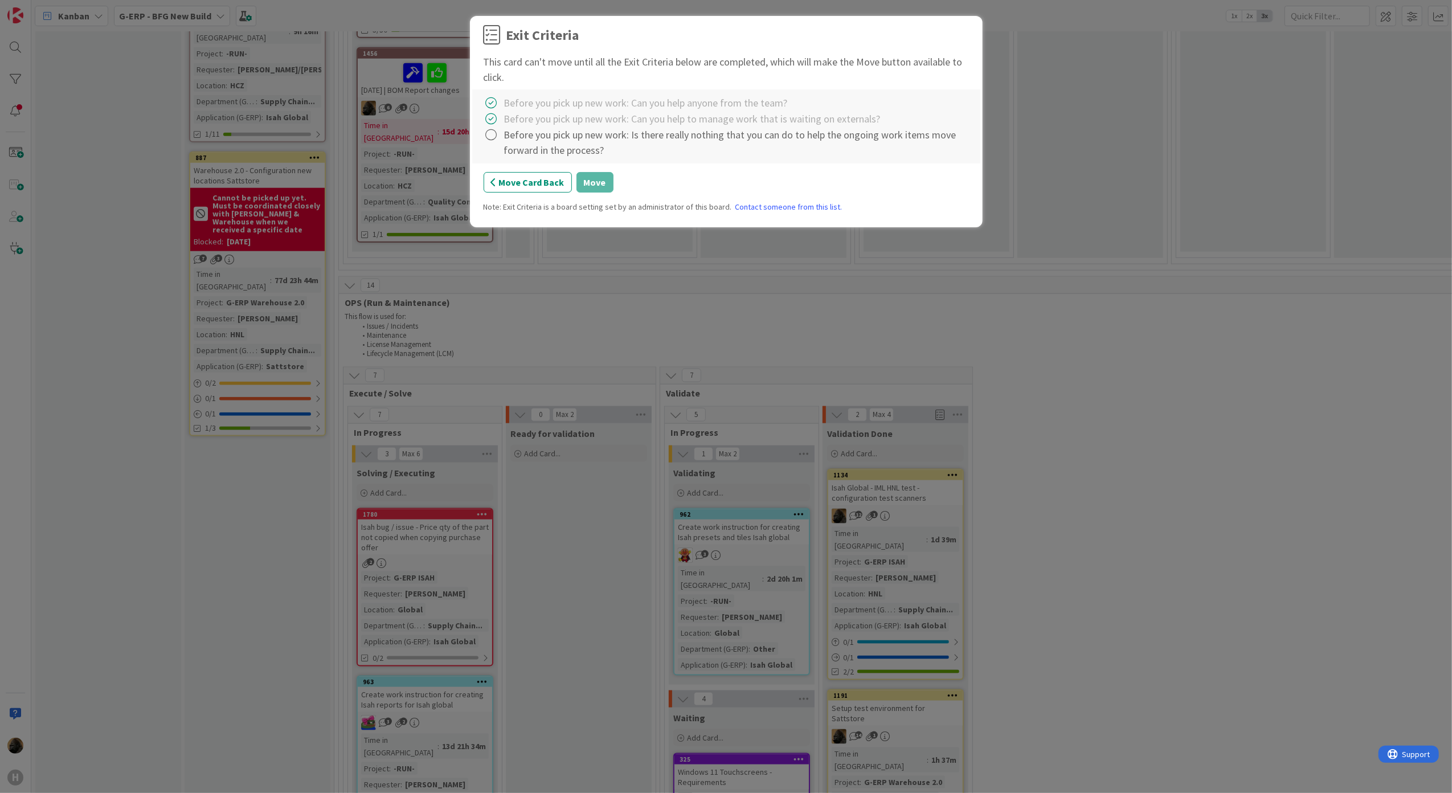
drag, startPoint x: 497, startPoint y: 133, endPoint x: 506, endPoint y: 142, distance: 13.3
click at [497, 133] on icon at bounding box center [491, 135] width 16 height 16
click at [506, 155] on link "Complete" at bounding box center [554, 159] width 142 height 17
click at [598, 186] on button "Move" at bounding box center [594, 182] width 37 height 21
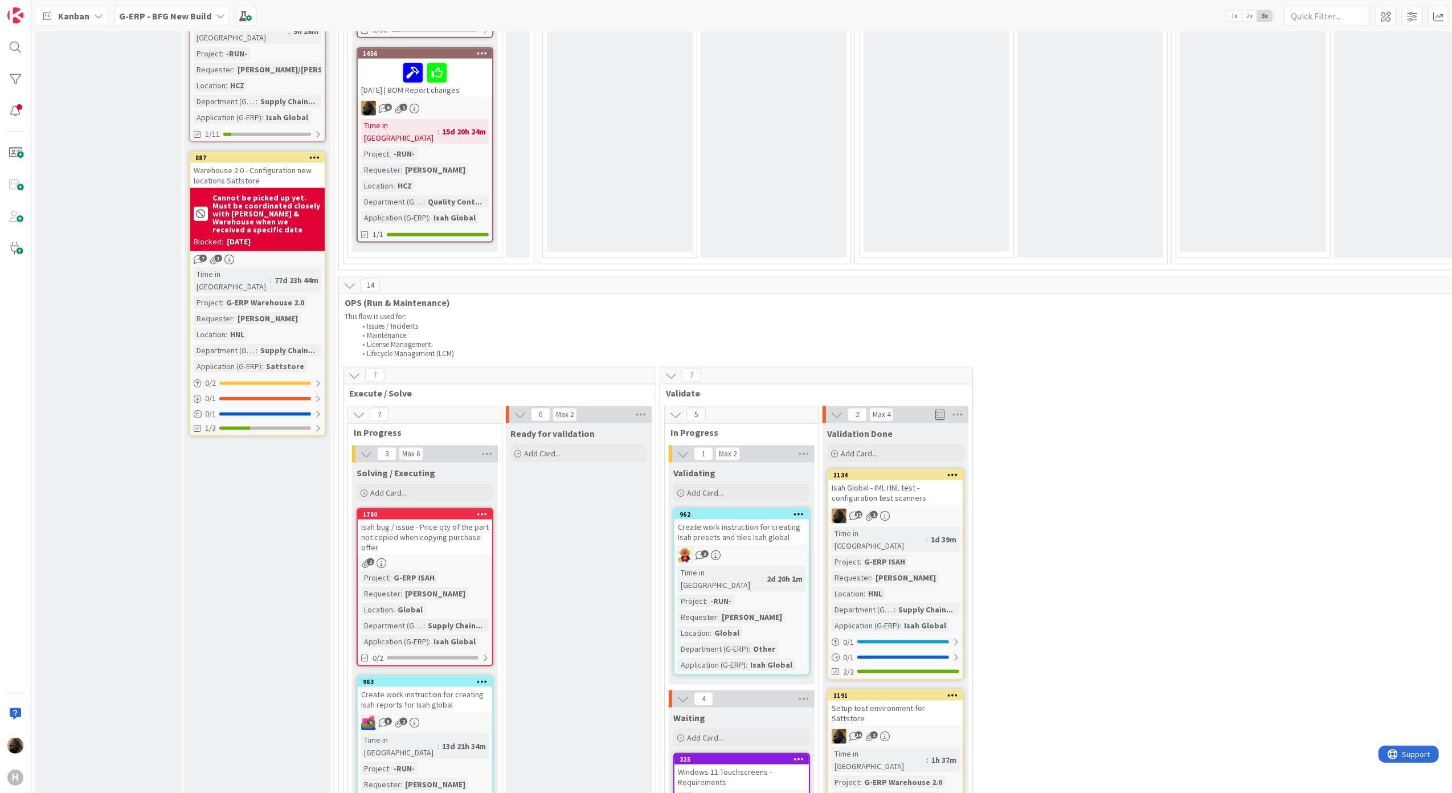
click at [424, 519] on div "Isah bug / issue - Price qty of the part not copied when copying purchase offer" at bounding box center [425, 536] width 134 height 35
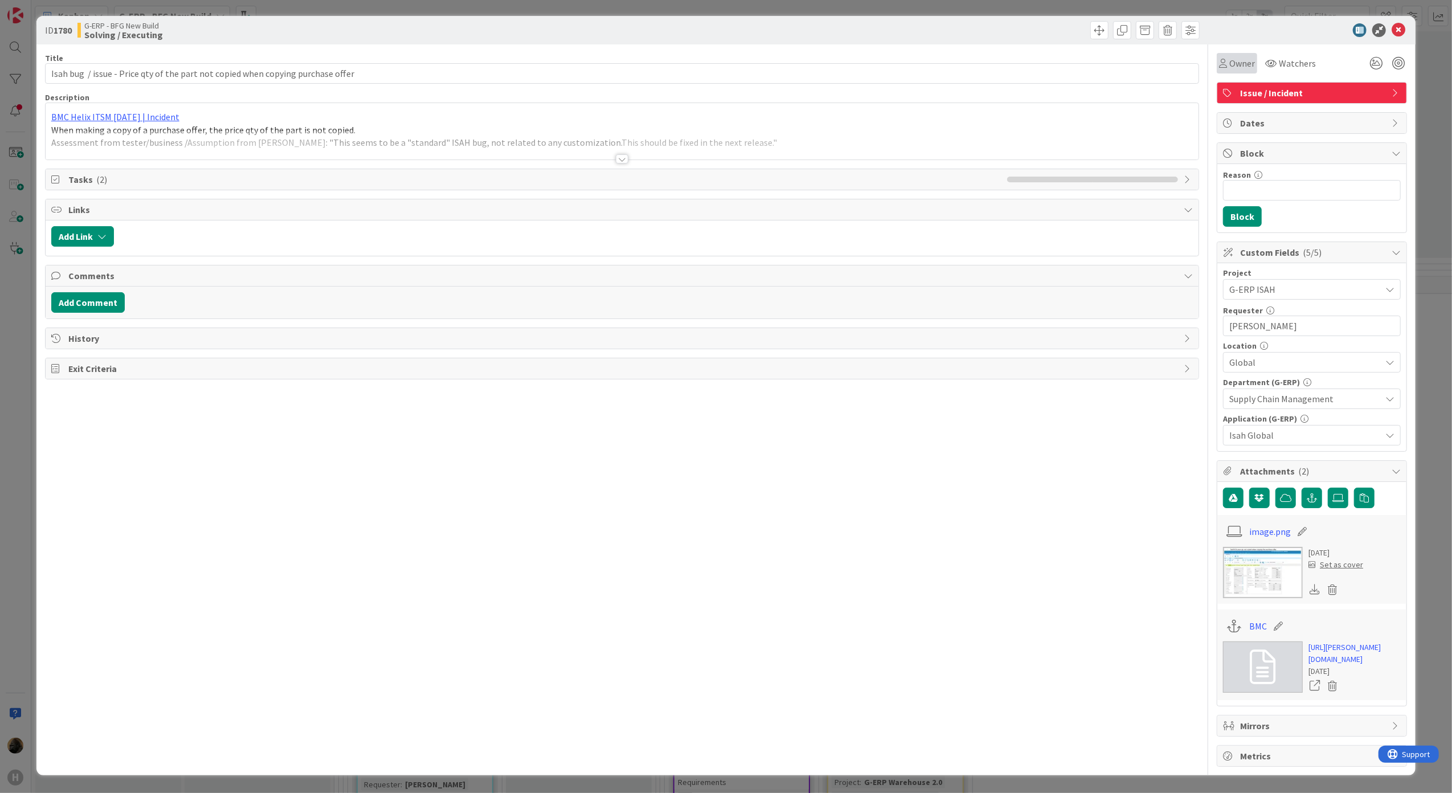
click at [1237, 60] on span "Owner" at bounding box center [1242, 63] width 26 height 14
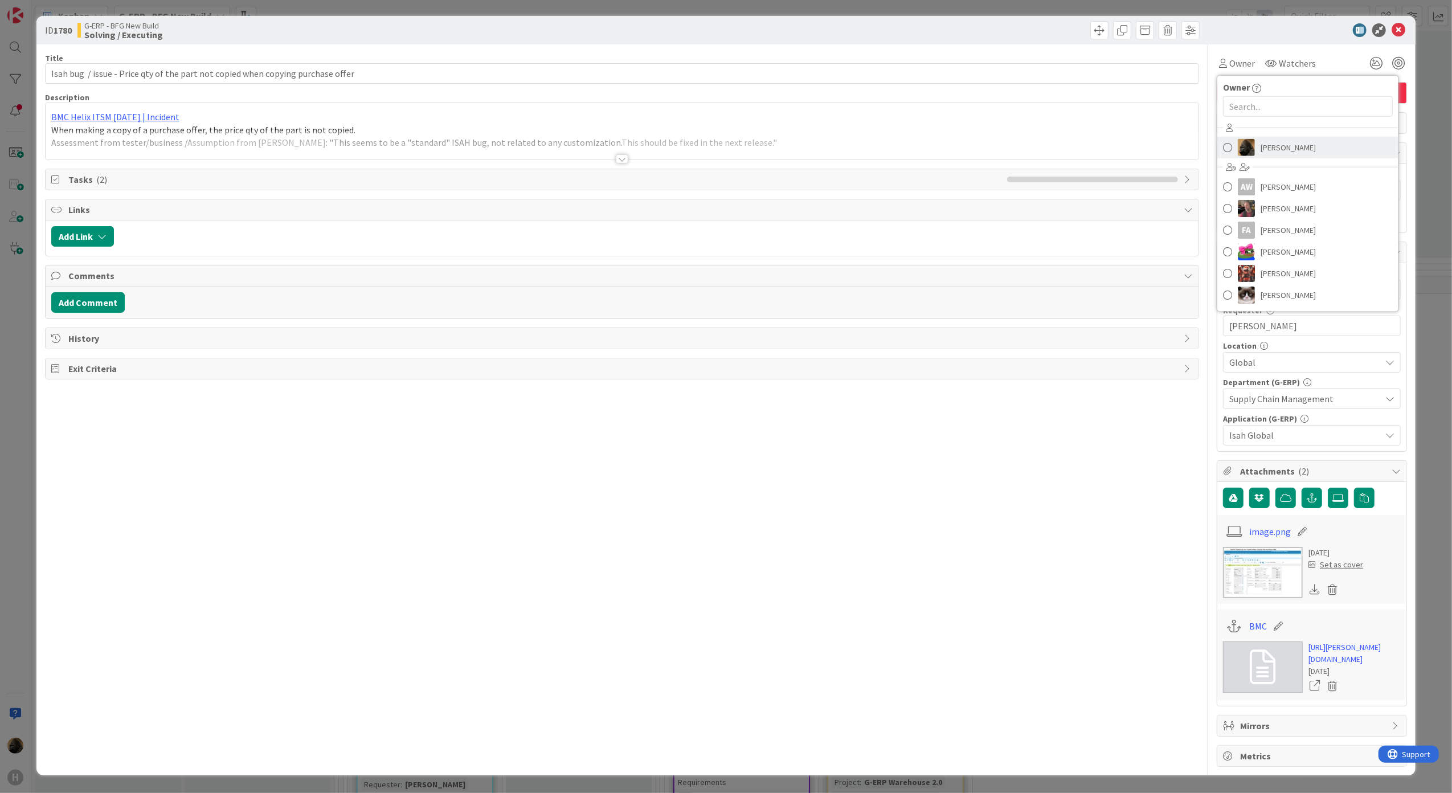
click at [1260, 153] on span "[PERSON_NAME]" at bounding box center [1287, 147] width 55 height 17
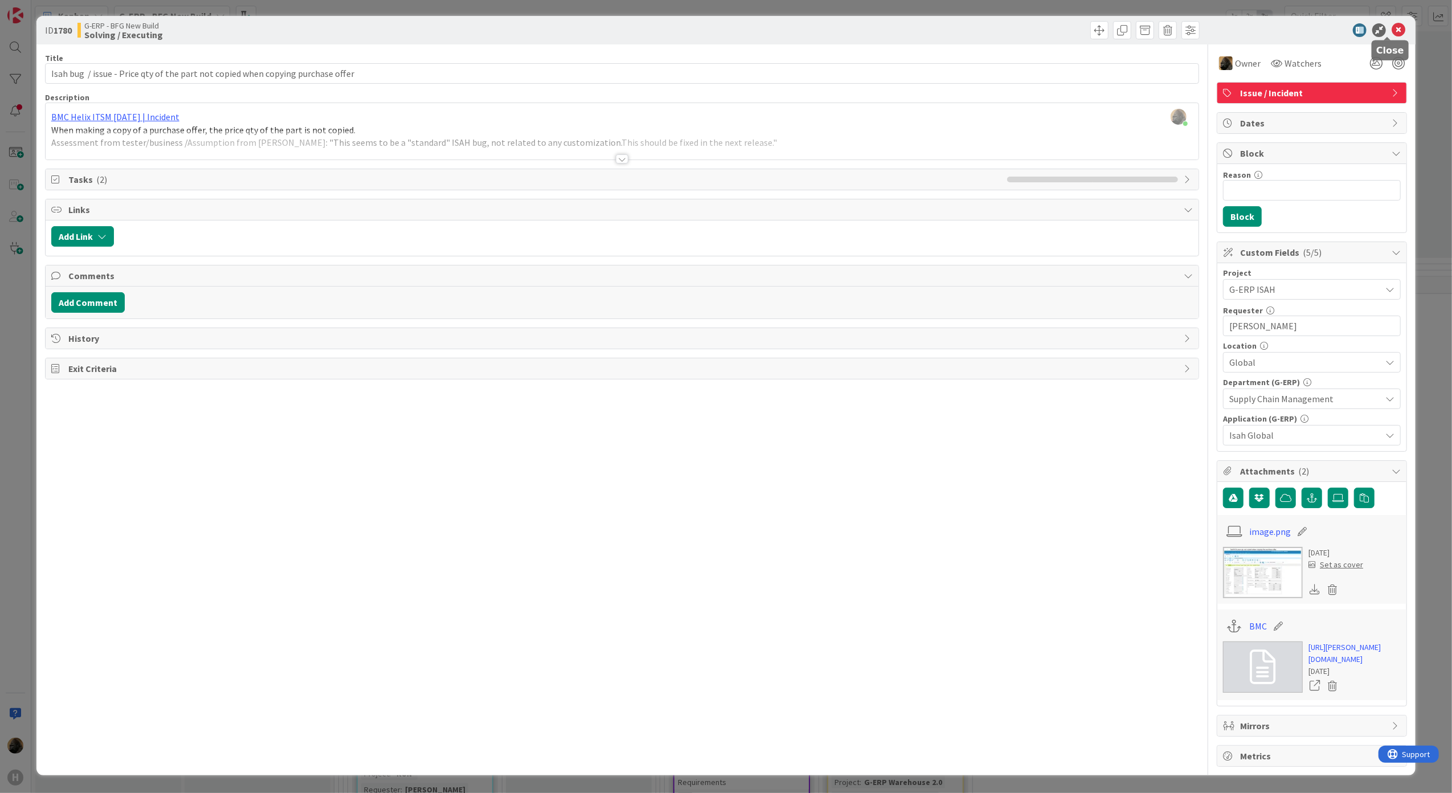
click at [1391, 27] on icon at bounding box center [1398, 30] width 14 height 14
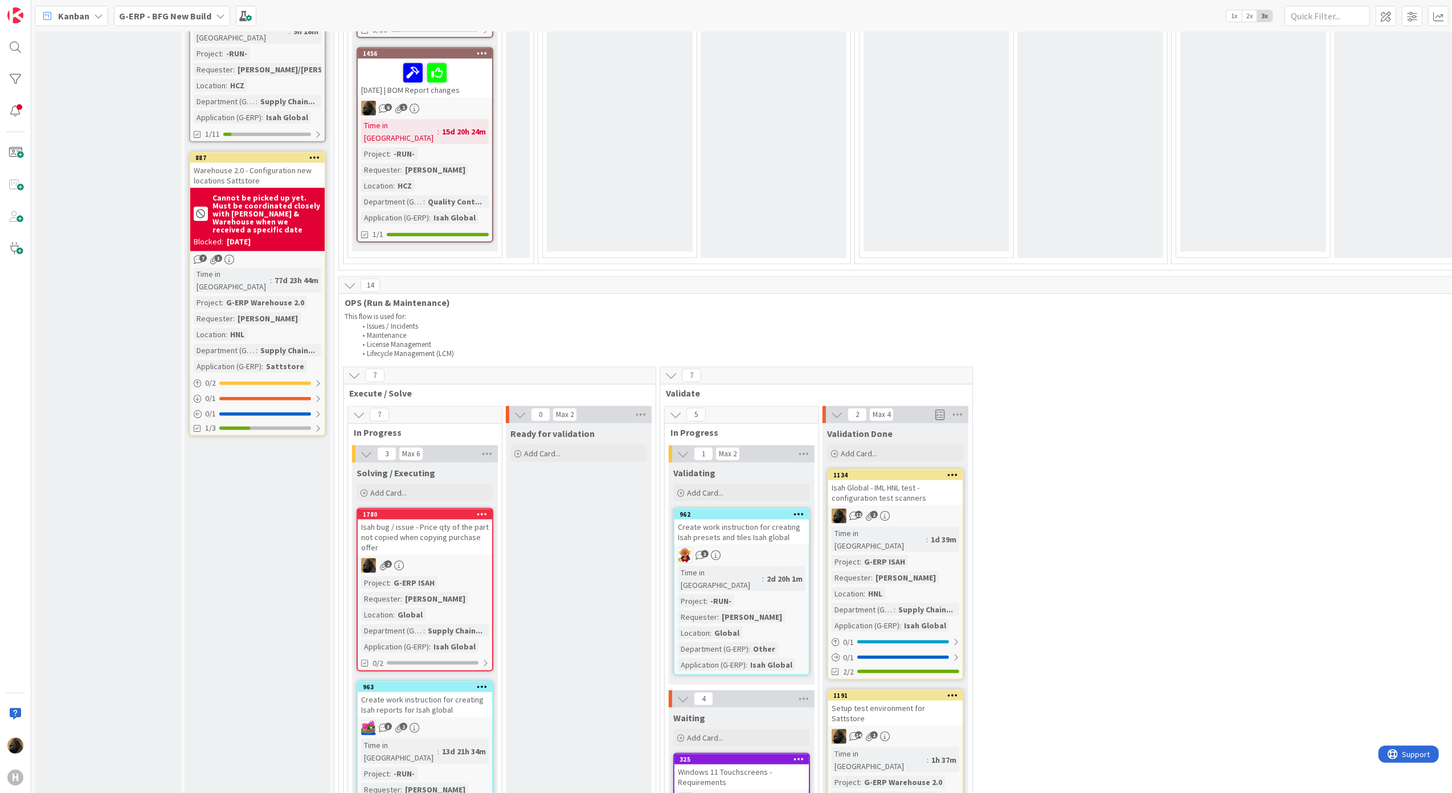
click at [445, 519] on div "Isah bug / issue - Price qty of the part not copied when copying purchase offer" at bounding box center [425, 536] width 134 height 35
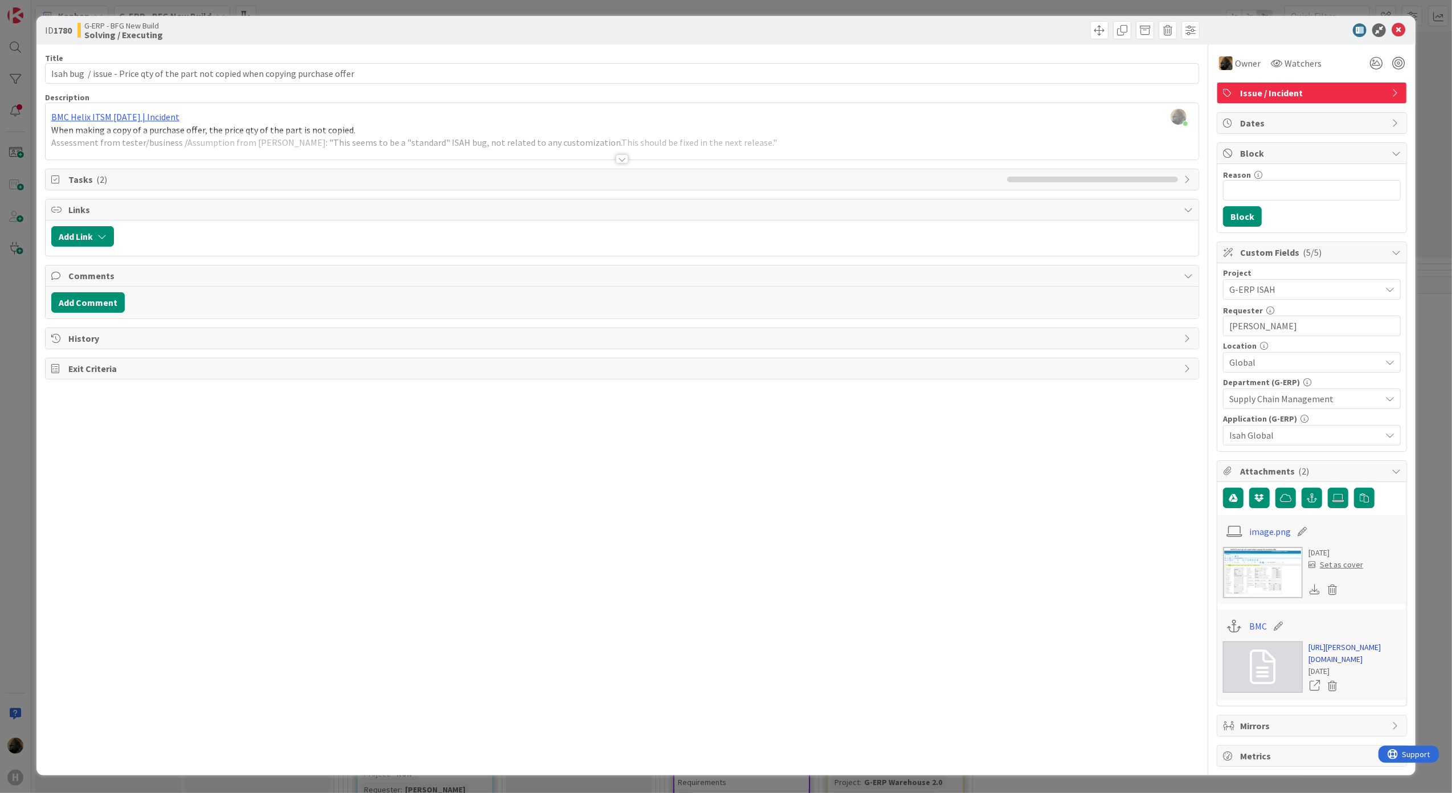
click at [1317, 665] on link "[URL][PERSON_NAME][DOMAIN_NAME]" at bounding box center [1354, 653] width 92 height 24
